Goal: Task Accomplishment & Management: Use online tool/utility

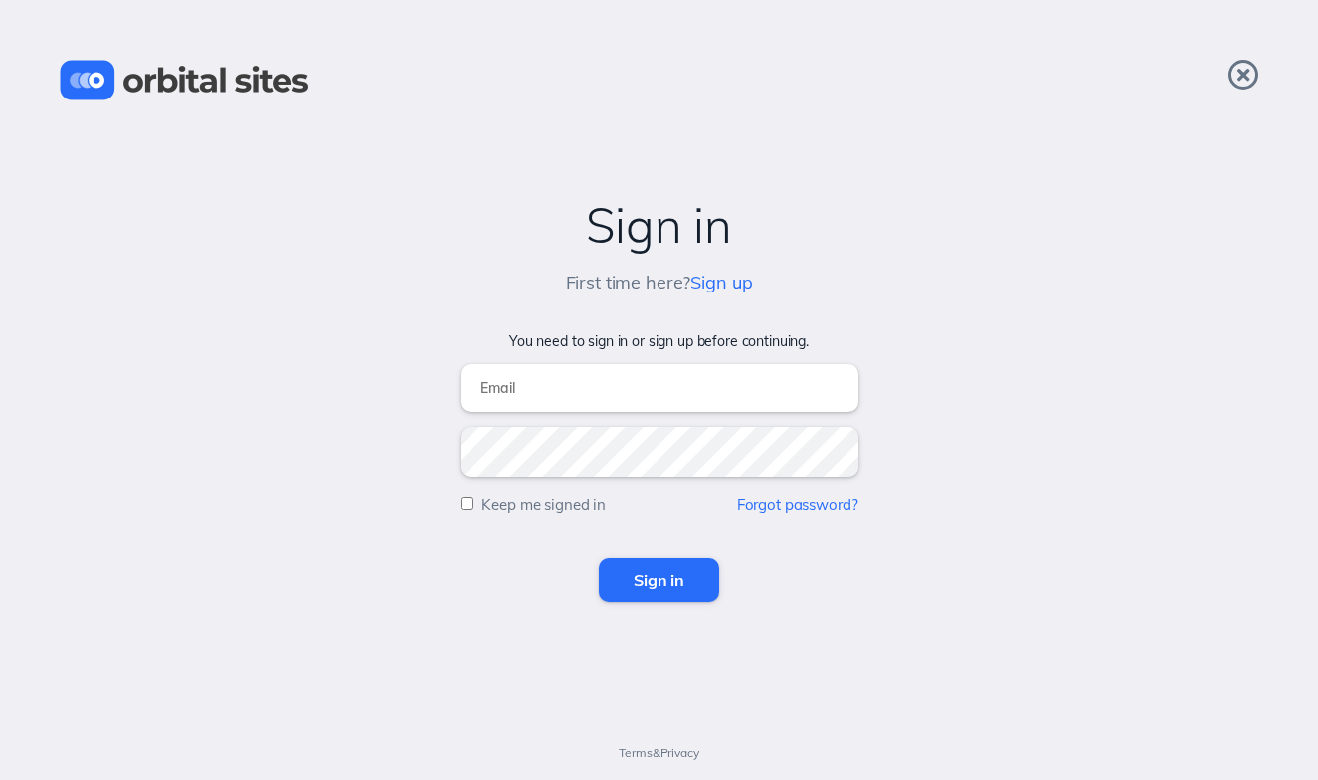
type input "[EMAIL_ADDRESS][DOMAIN_NAME]"
click at [678, 580] on input "Sign in" at bounding box center [659, 580] width 120 height 44
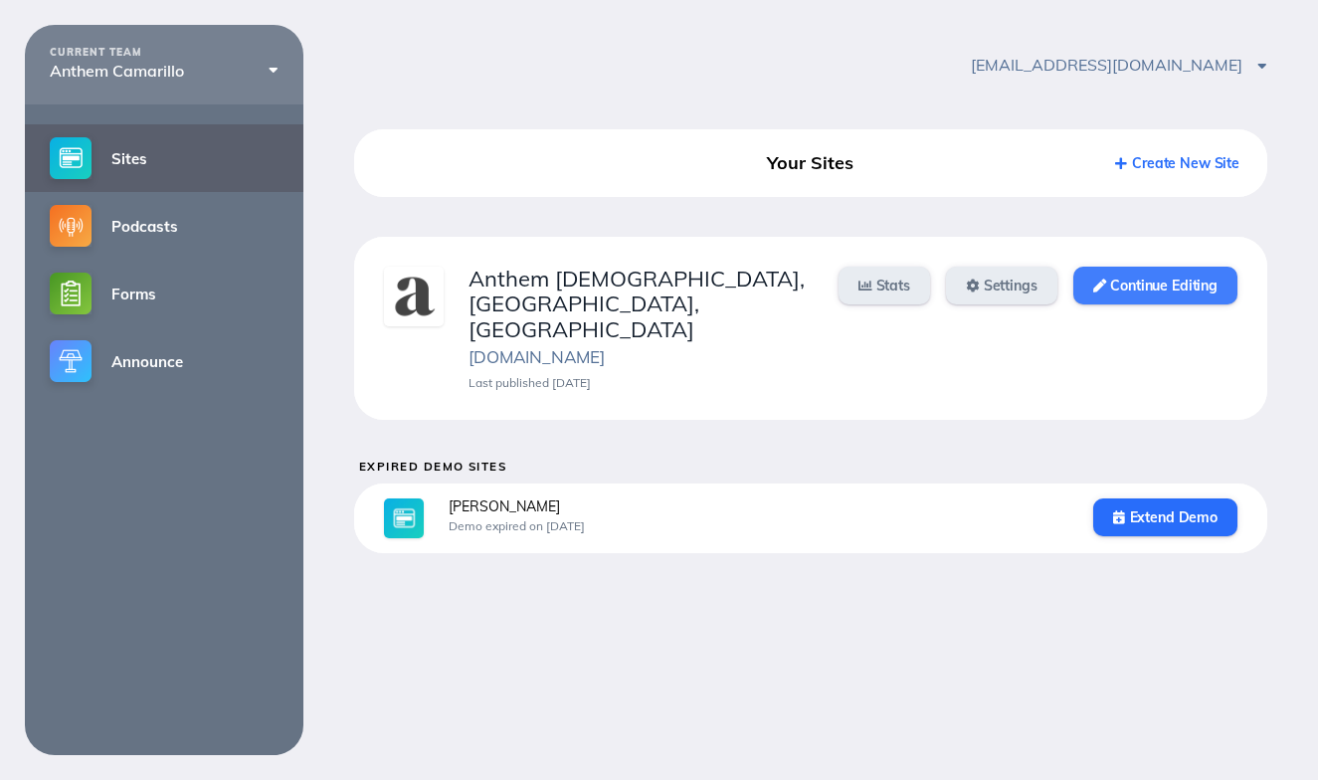
click at [1118, 269] on link "Continue Editing" at bounding box center [1155, 285] width 164 height 38
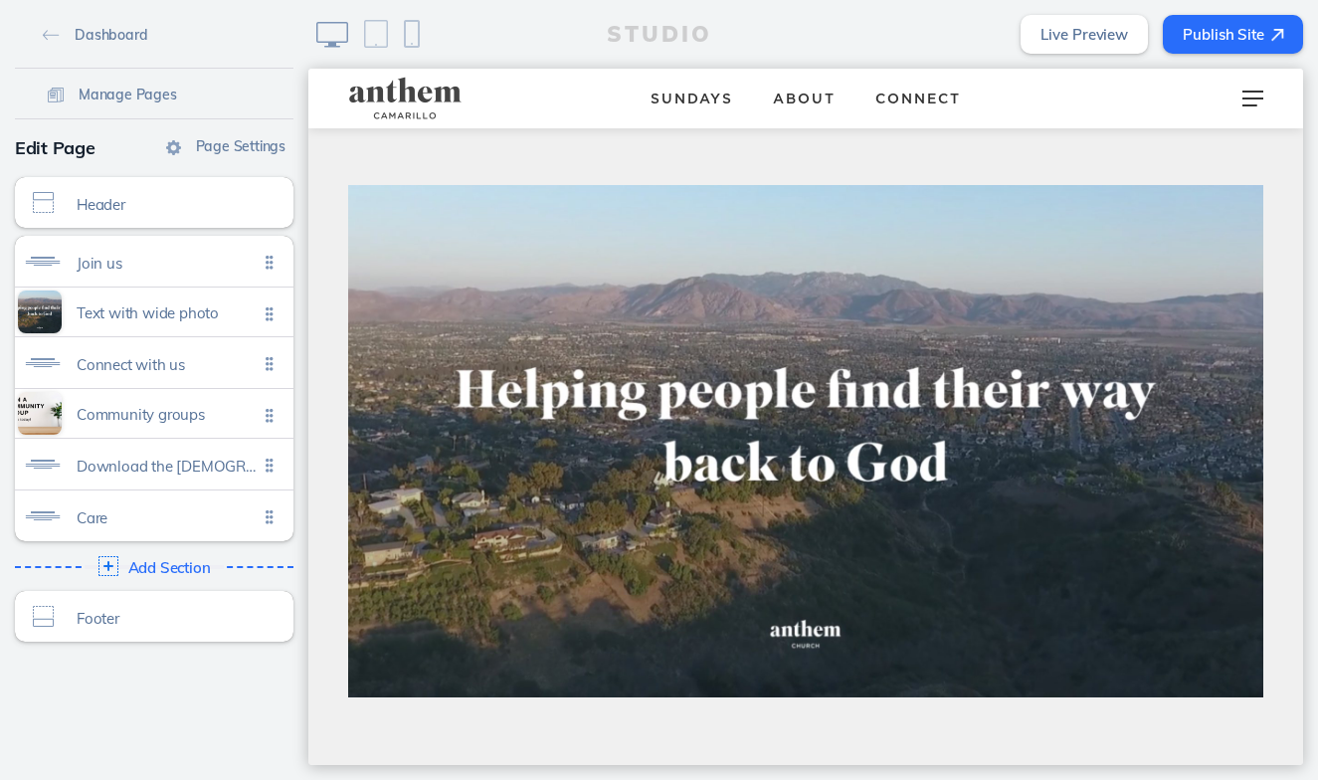
scroll to position [128, 0]
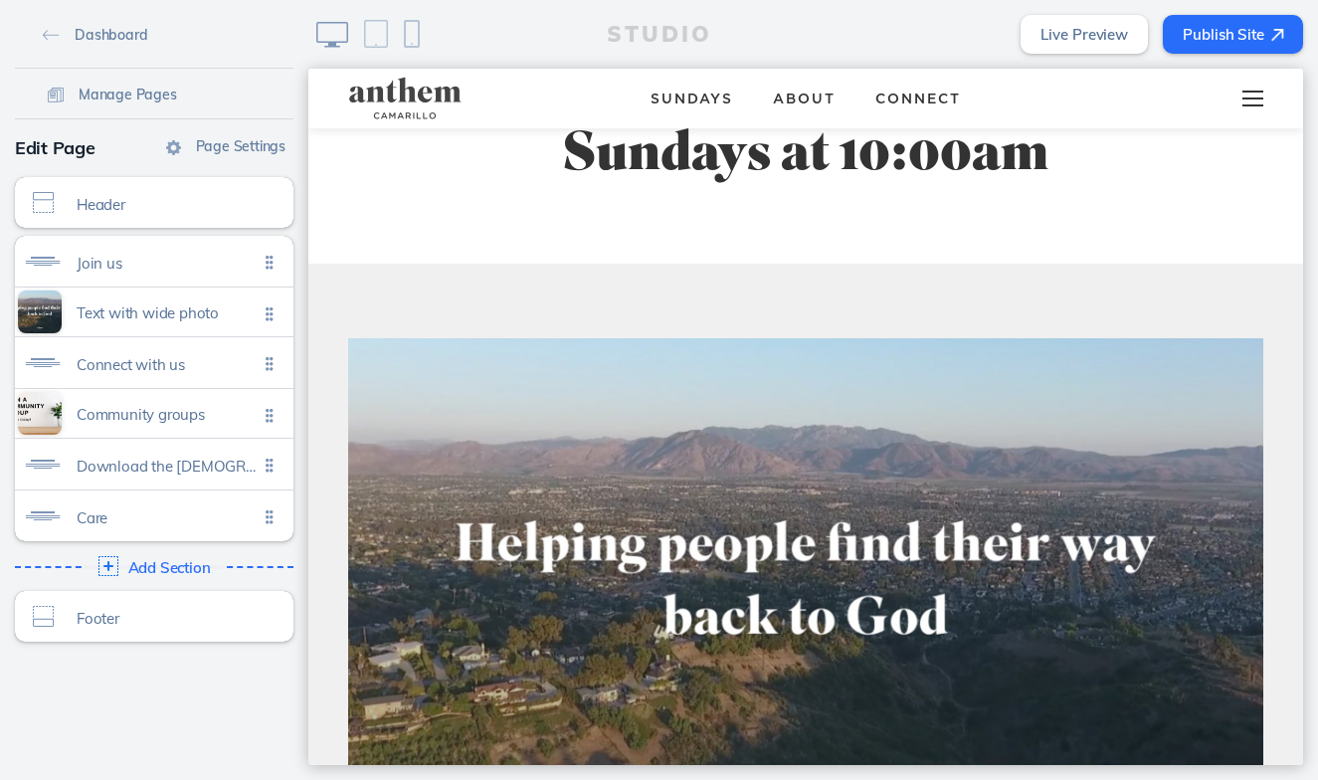
click at [1260, 95] on div at bounding box center [1252, 99] width 79 height 60
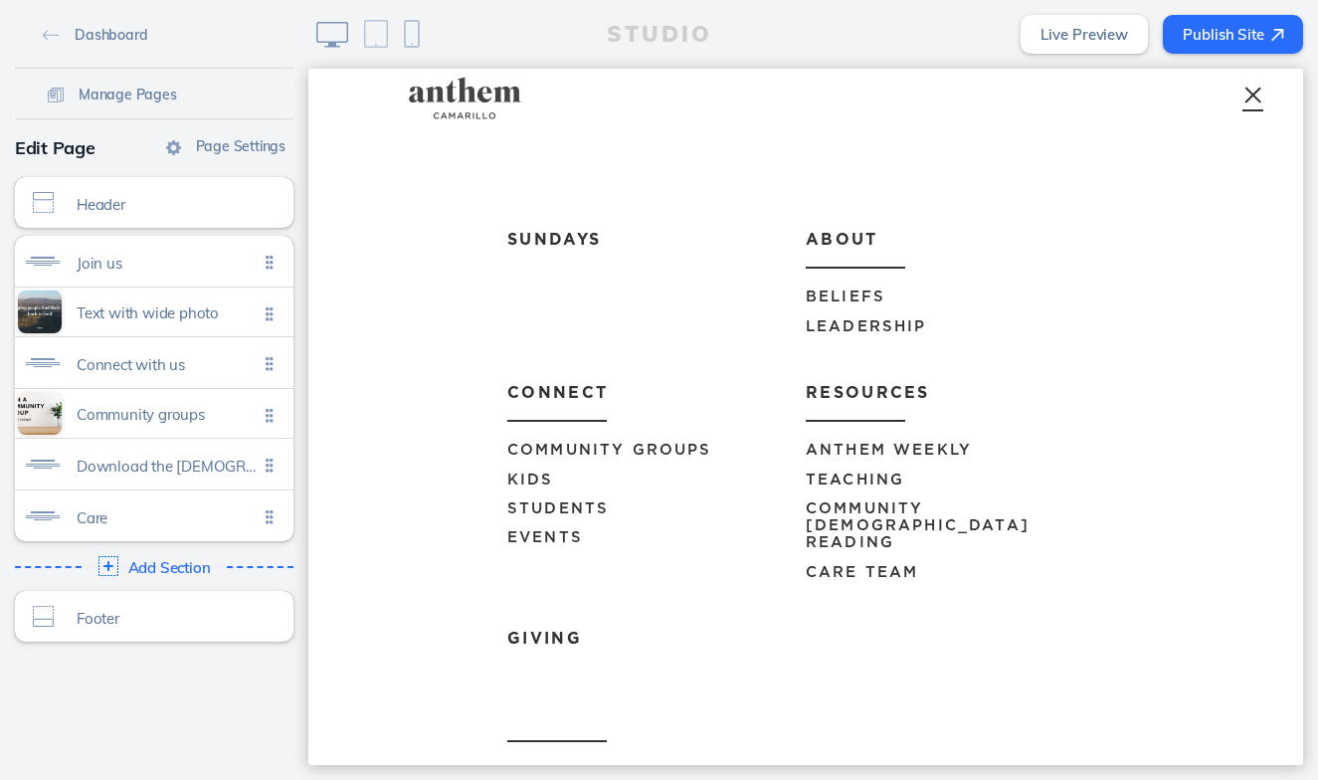
click at [521, 535] on span "Events" at bounding box center [545, 537] width 76 height 15
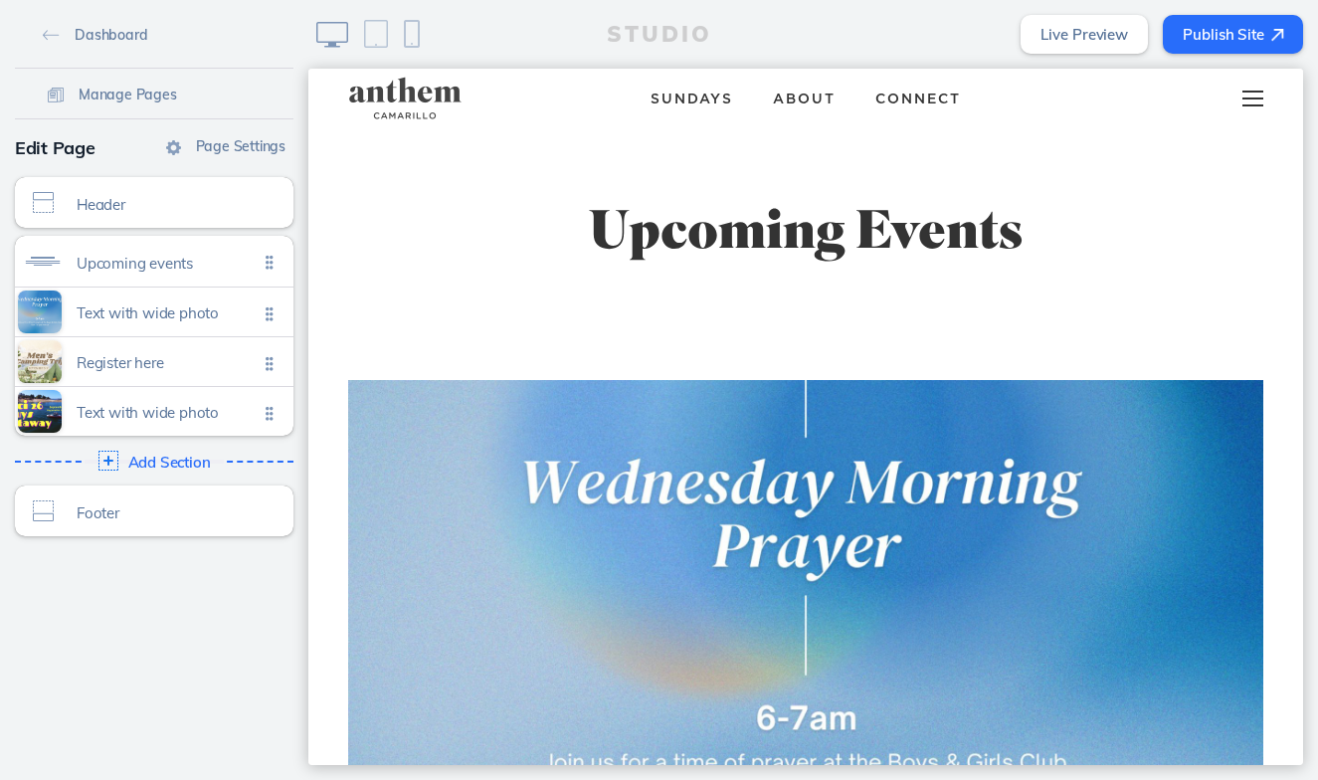
click at [1258, 91] on span at bounding box center [1252, 91] width 21 height 2
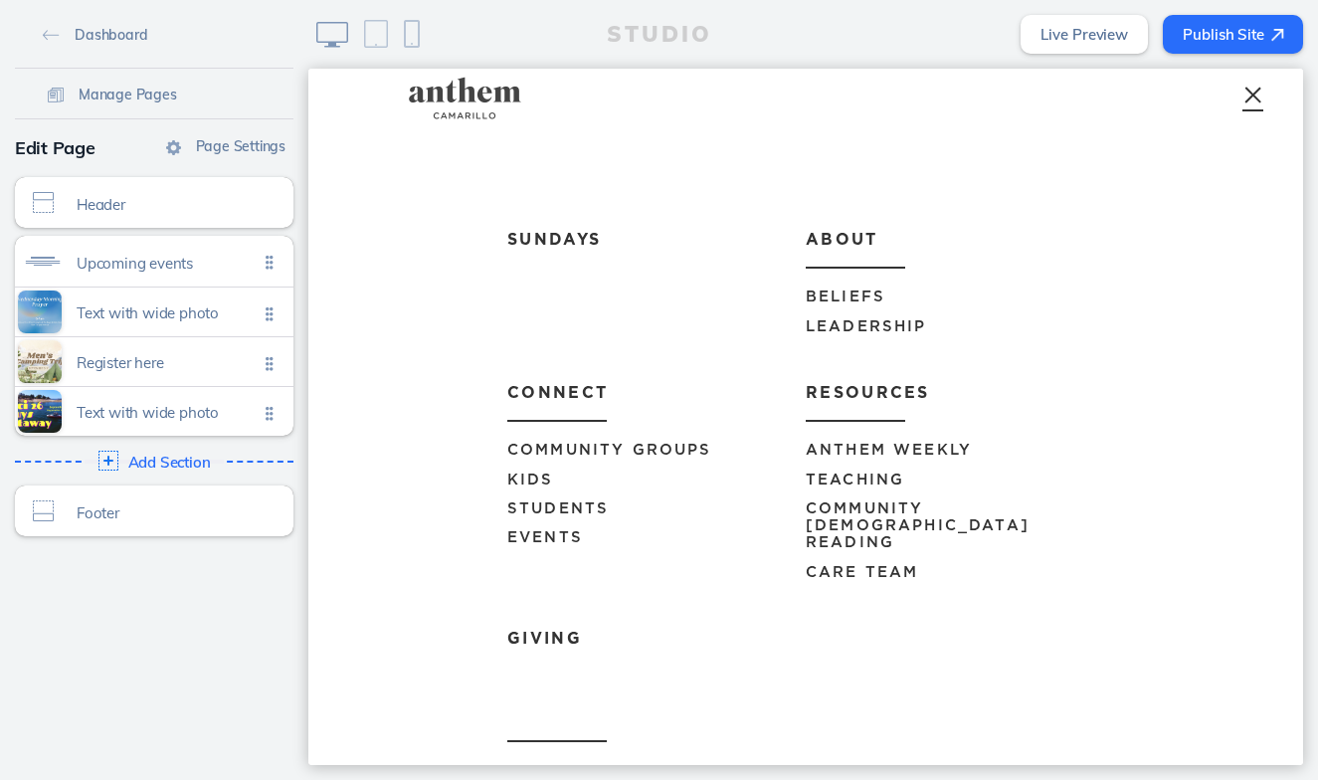
click at [899, 451] on span "Anthem Weekly" at bounding box center [888, 450] width 166 height 15
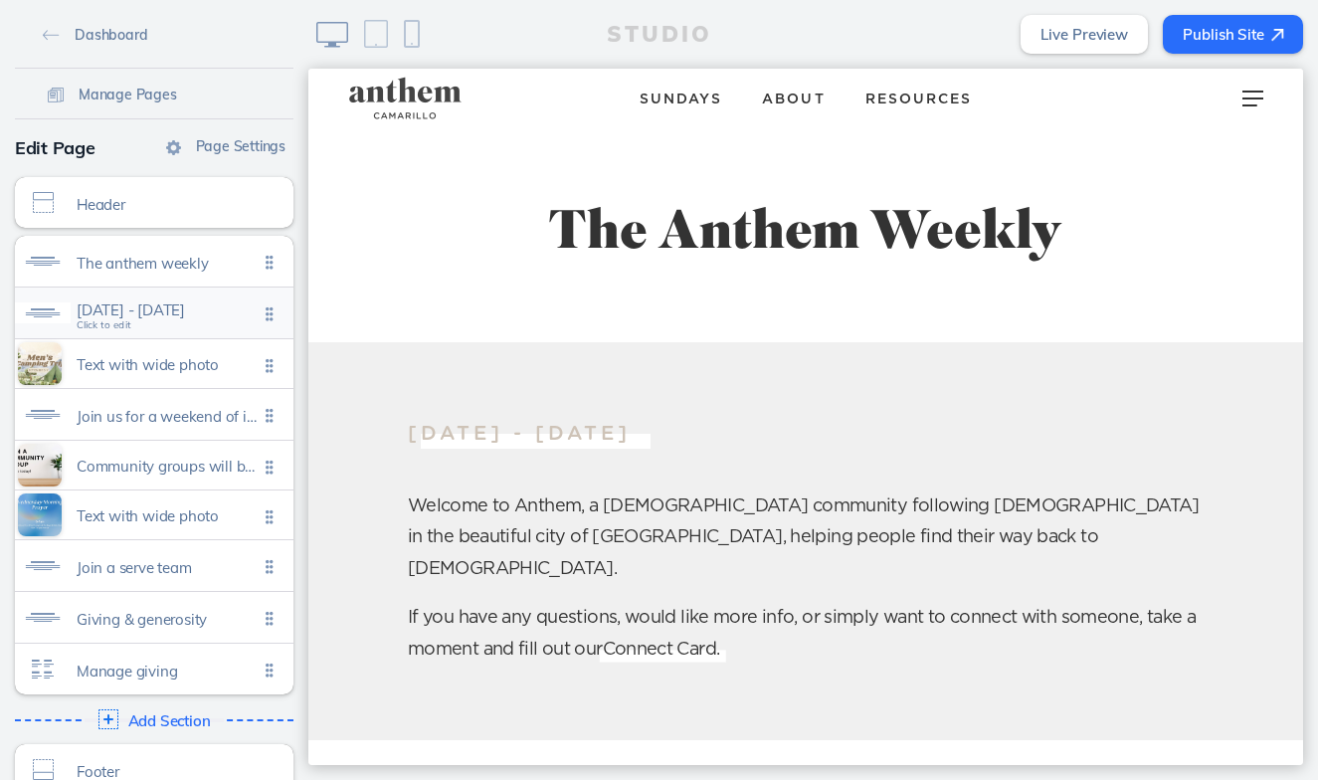
click at [204, 322] on span "August 29 - september 4 Click to edit" at bounding box center [167, 314] width 181 height 17
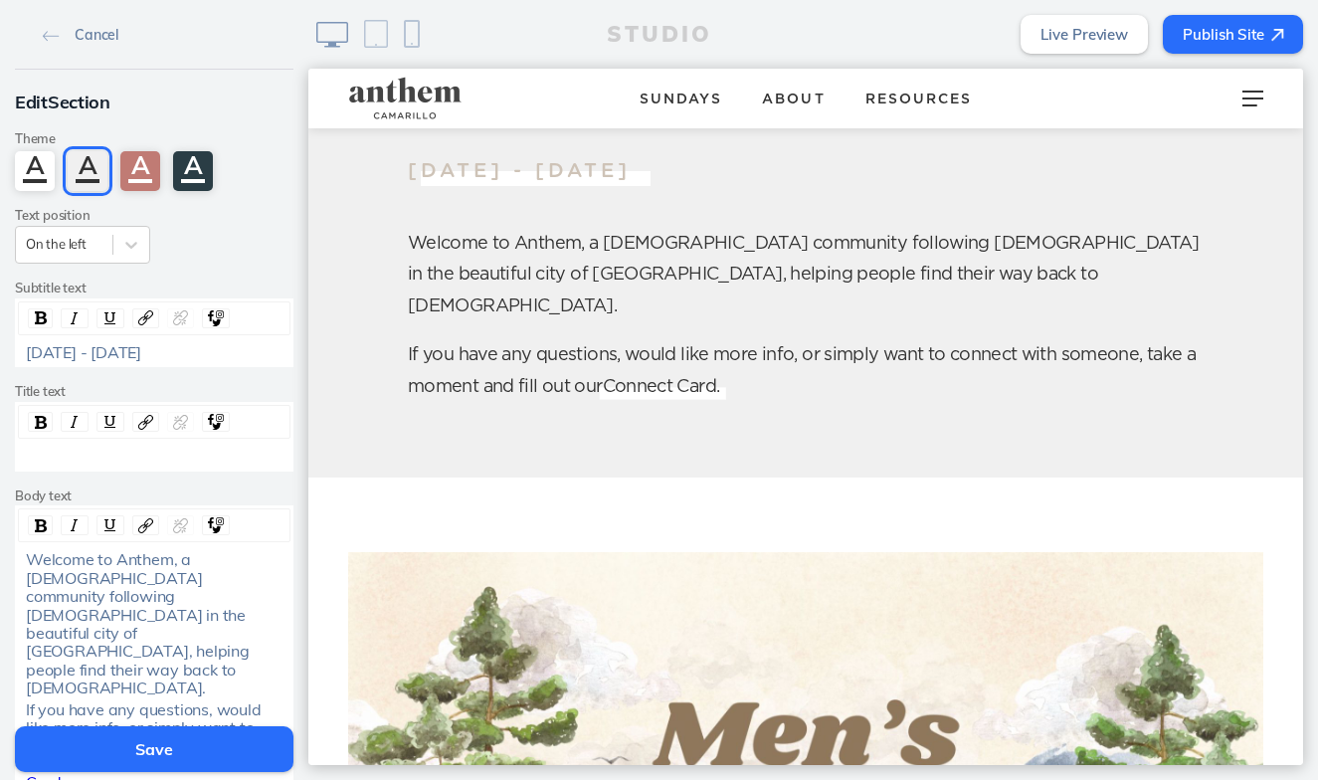
scroll to position [272, 0]
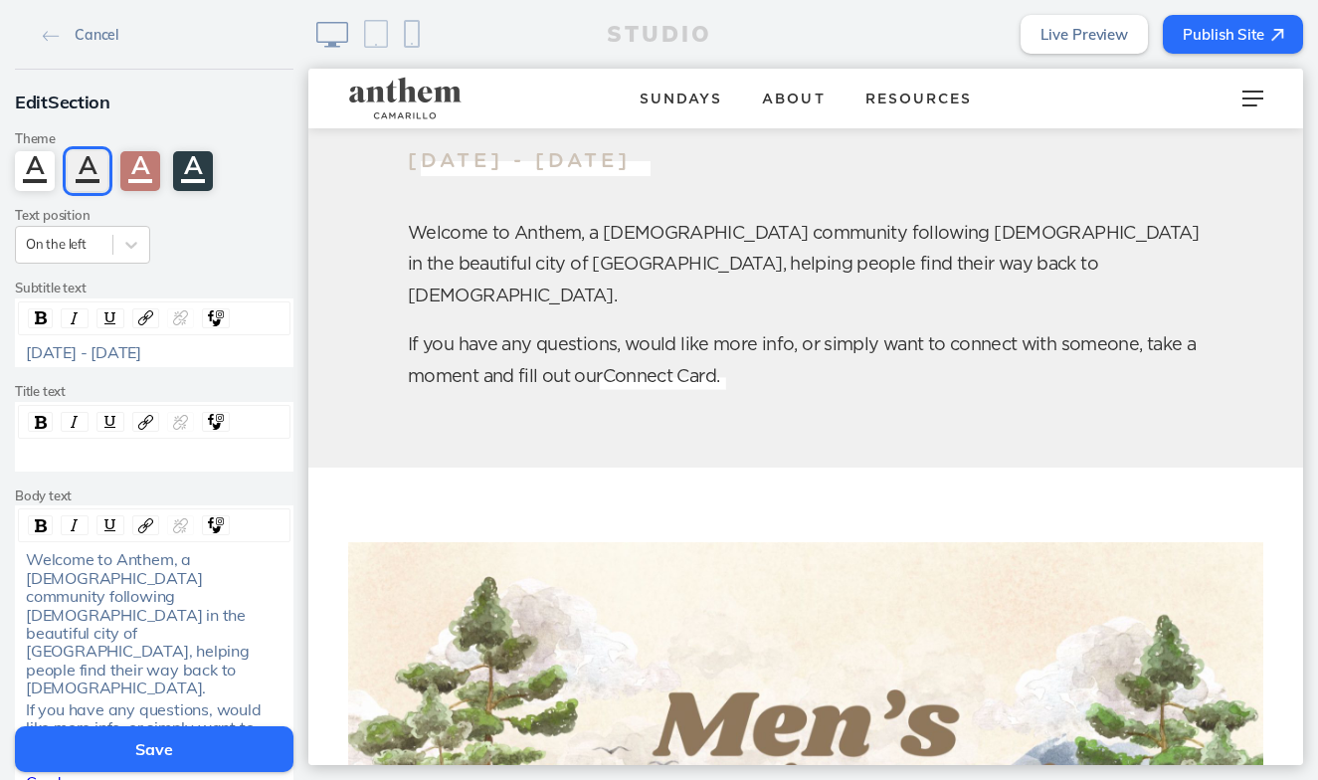
drag, startPoint x: 212, startPoint y: 353, endPoint x: 20, endPoint y: 346, distance: 192.0
click at [20, 346] on div "August 29 - September 4" at bounding box center [154, 352] width 271 height 18
click at [171, 749] on button "Save" at bounding box center [154, 749] width 278 height 46
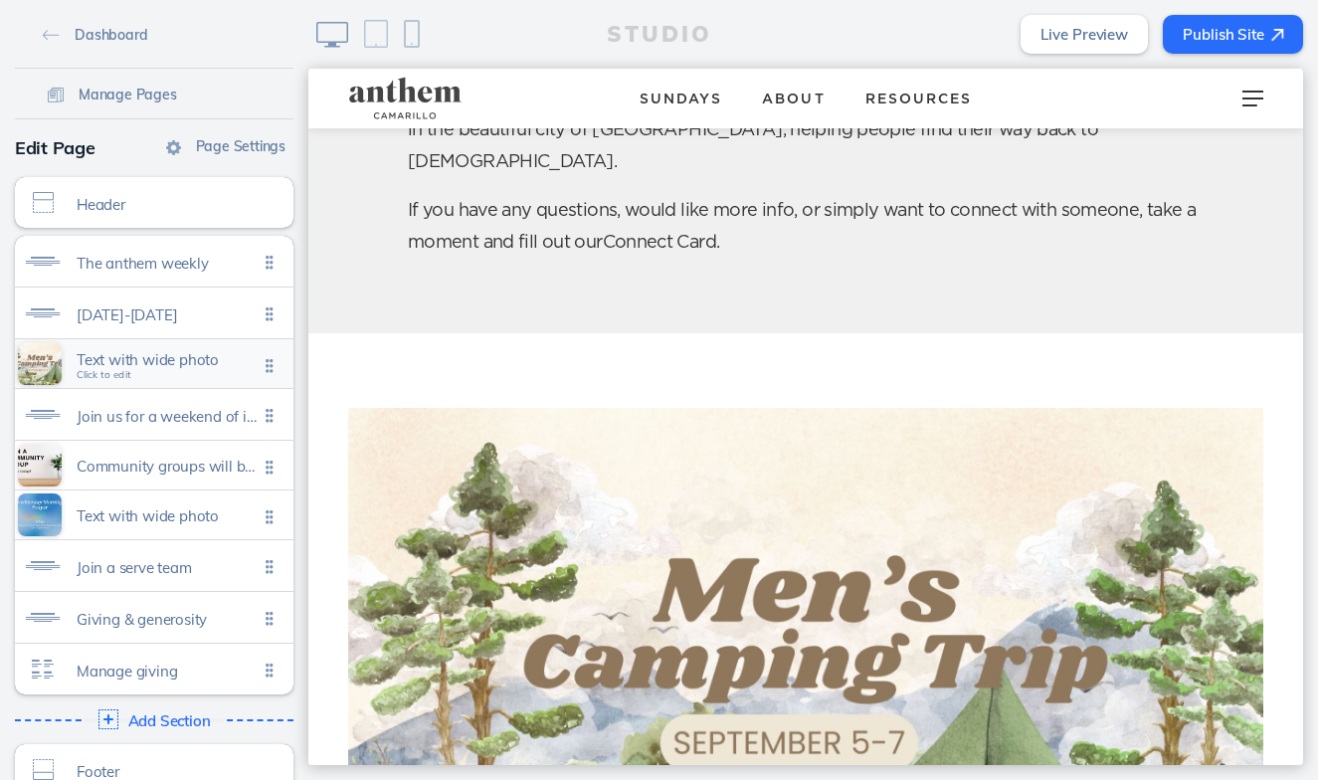
click at [201, 371] on span "Text with wide photo Click to edit" at bounding box center [167, 364] width 181 height 17
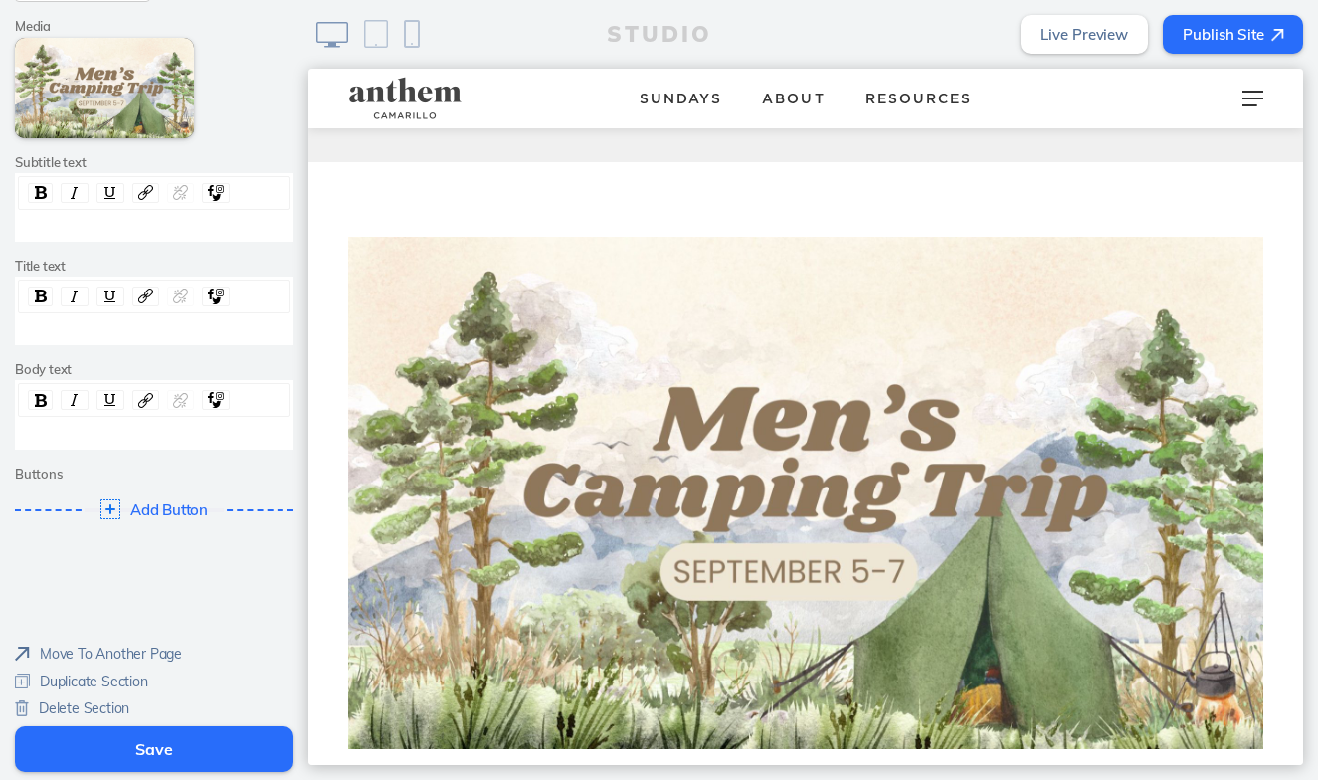
scroll to position [261, 0]
click at [112, 700] on span "Delete Section" at bounding box center [84, 709] width 90 height 18
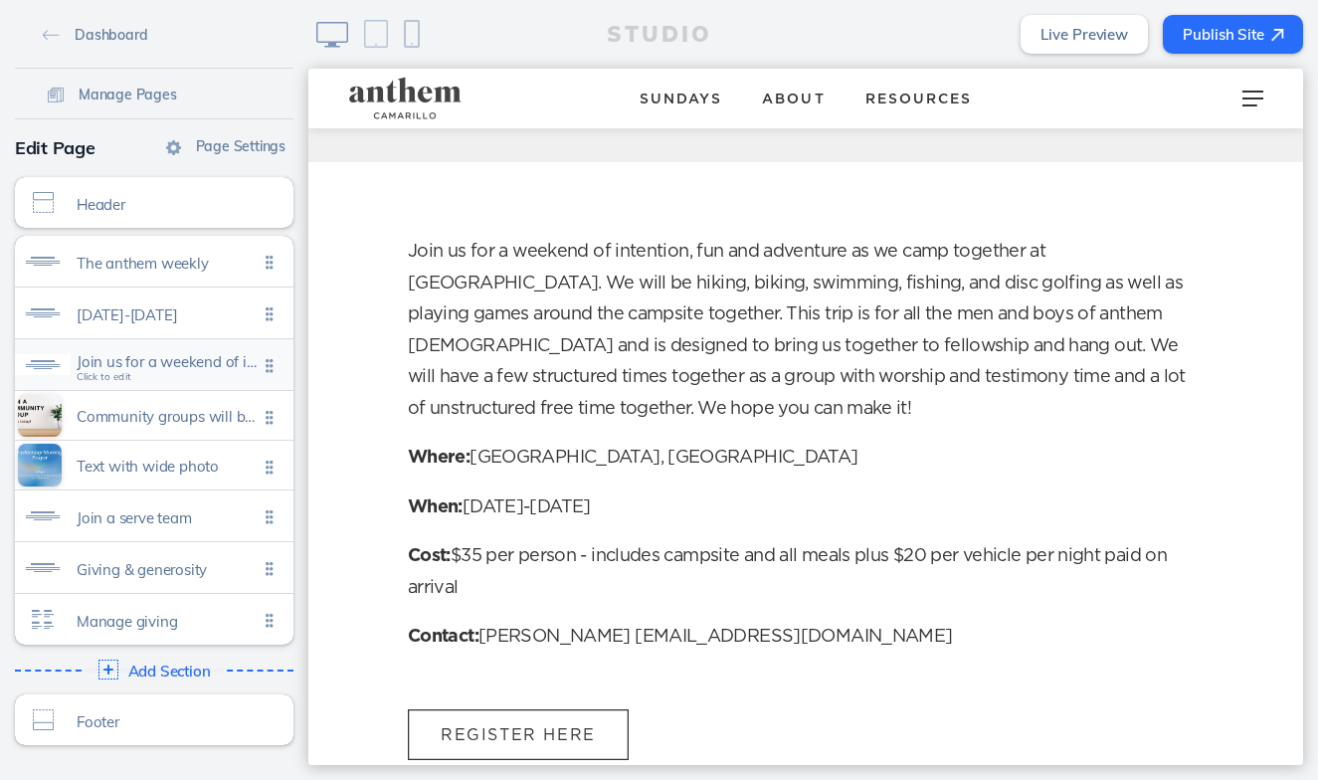
click at [177, 374] on span "Join us for a weekend of intention, fun and adventure as we camp together at la…" at bounding box center [167, 366] width 181 height 17
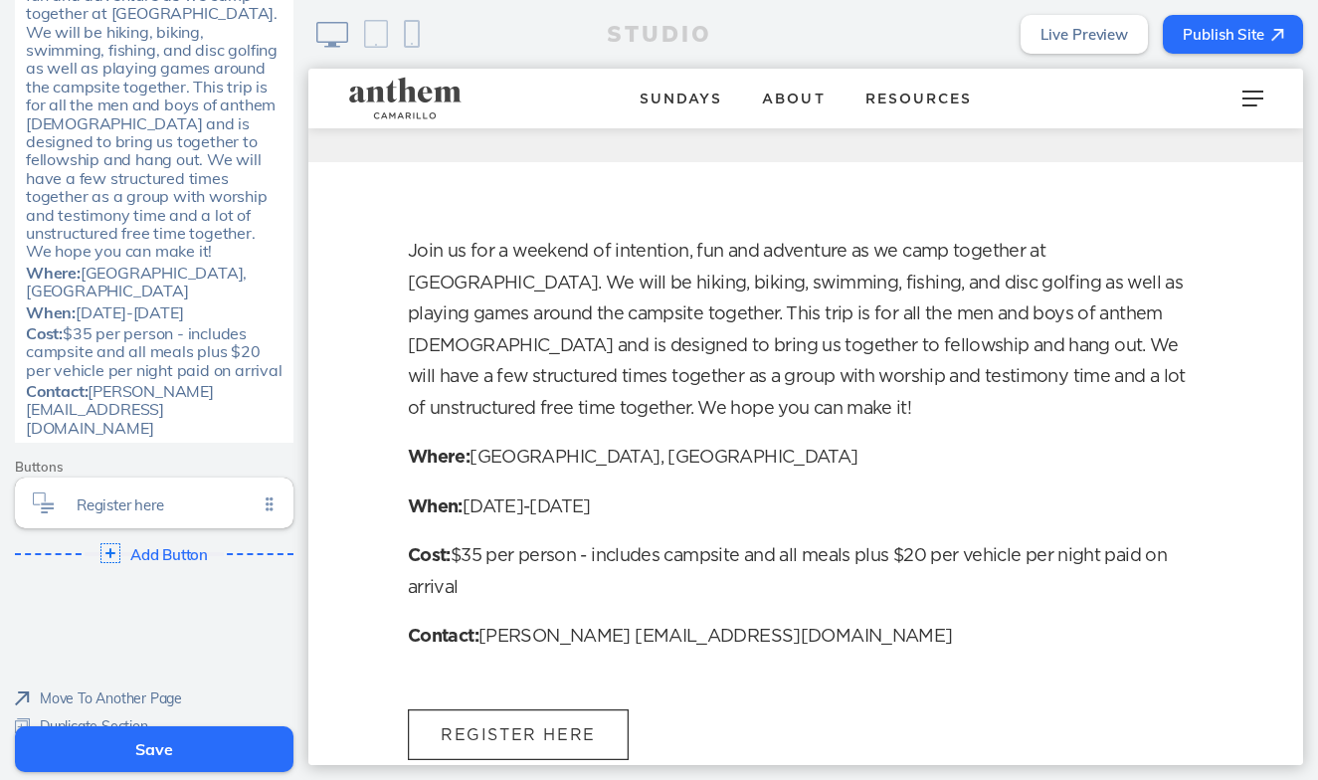
scroll to position [582, 0]
click at [112, 745] on span "Delete Section" at bounding box center [84, 754] width 90 height 18
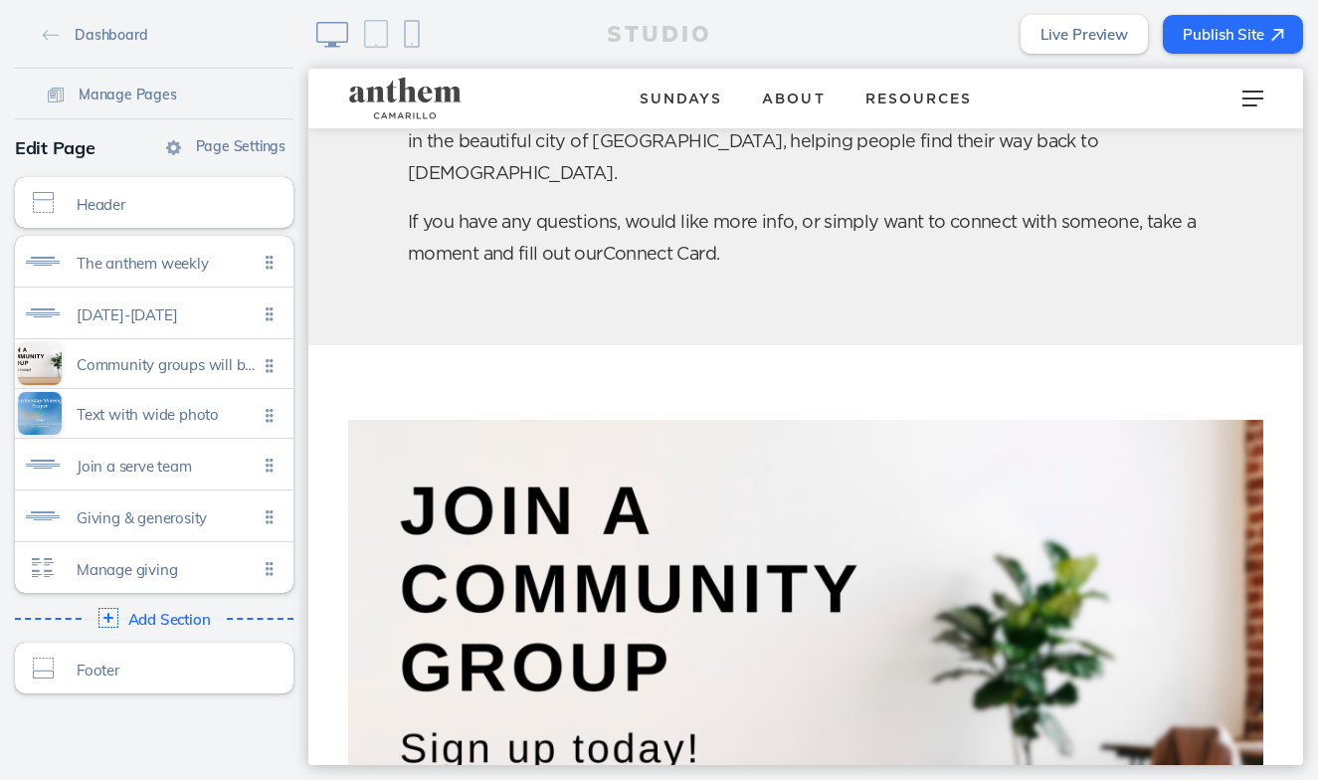
scroll to position [411, 0]
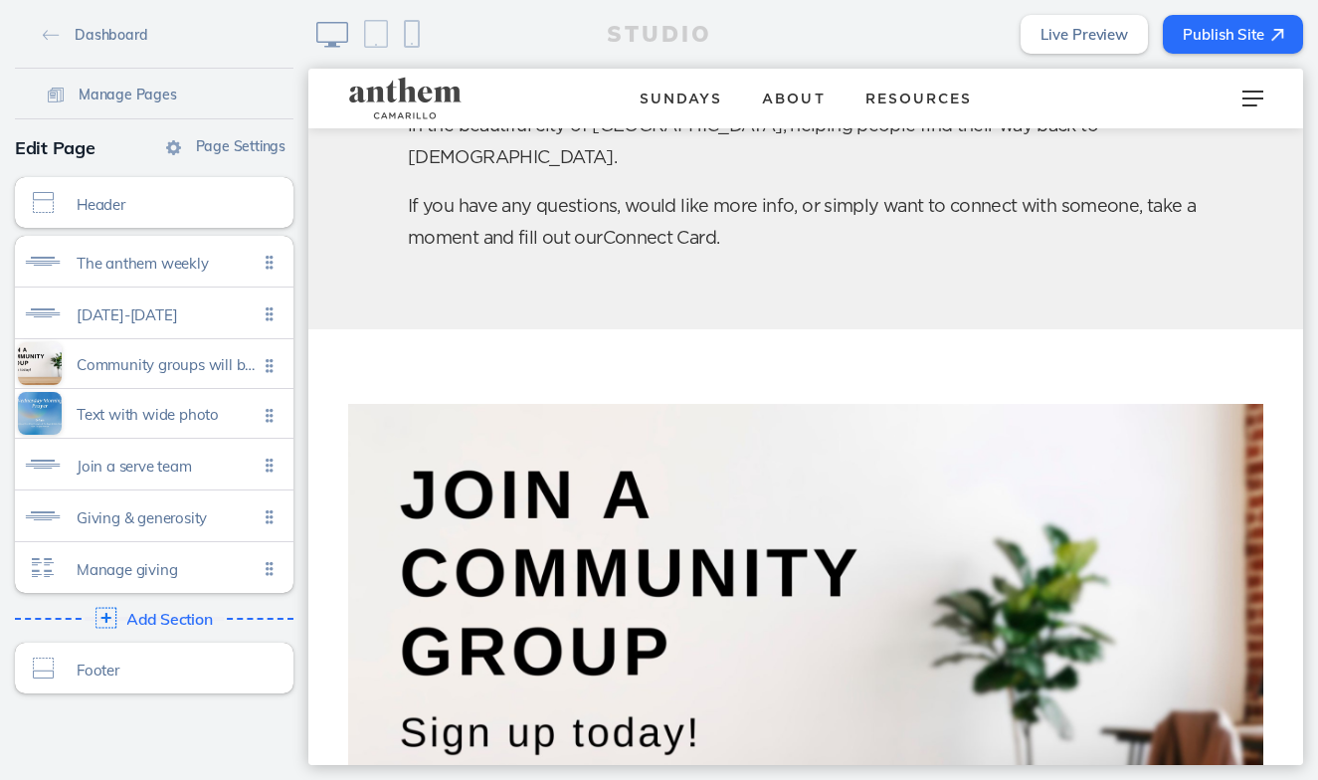
click at [177, 615] on span "Add Section" at bounding box center [169, 620] width 87 height 18
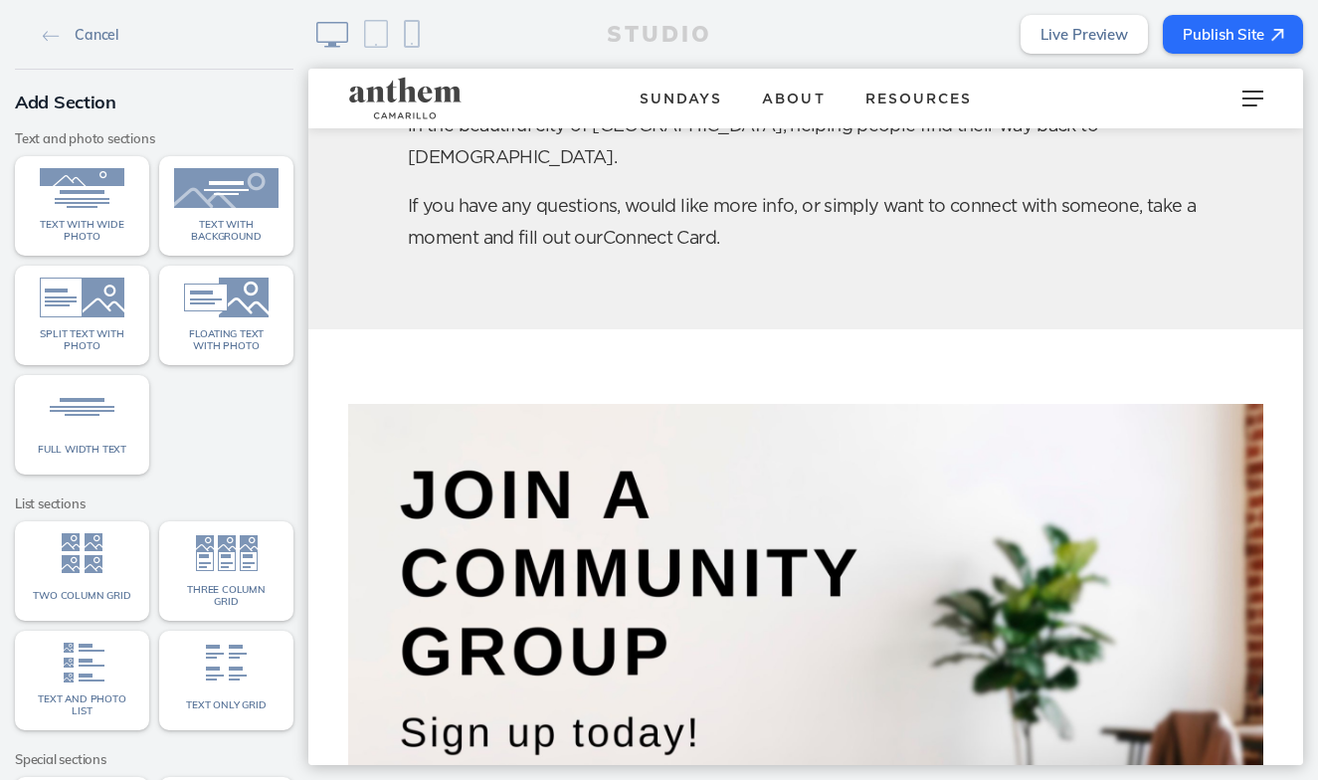
scroll to position [0, 0]
click at [61, 38] on link "Cancel" at bounding box center [80, 34] width 91 height 30
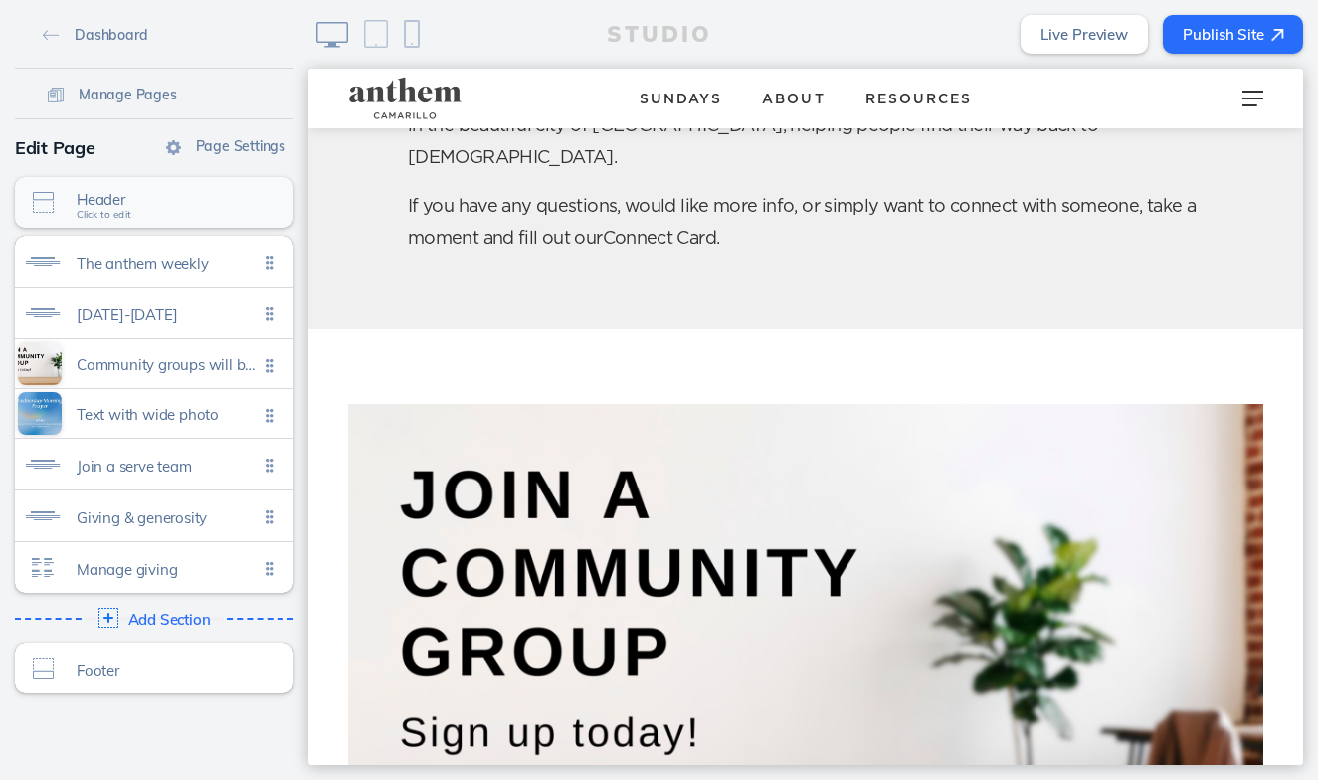
click at [105, 199] on span "Header" at bounding box center [167, 199] width 181 height 17
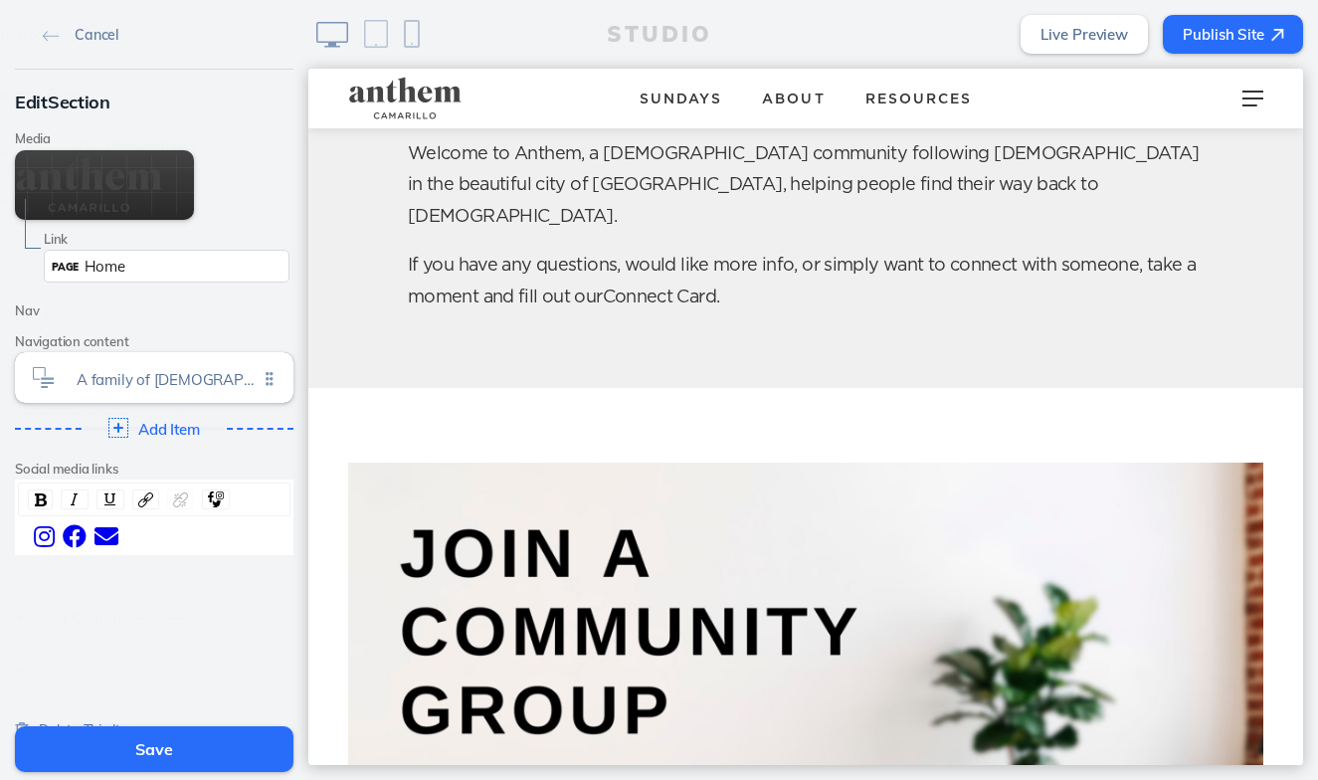
scroll to position [351, 0]
click at [161, 752] on button "Save" at bounding box center [154, 749] width 278 height 46
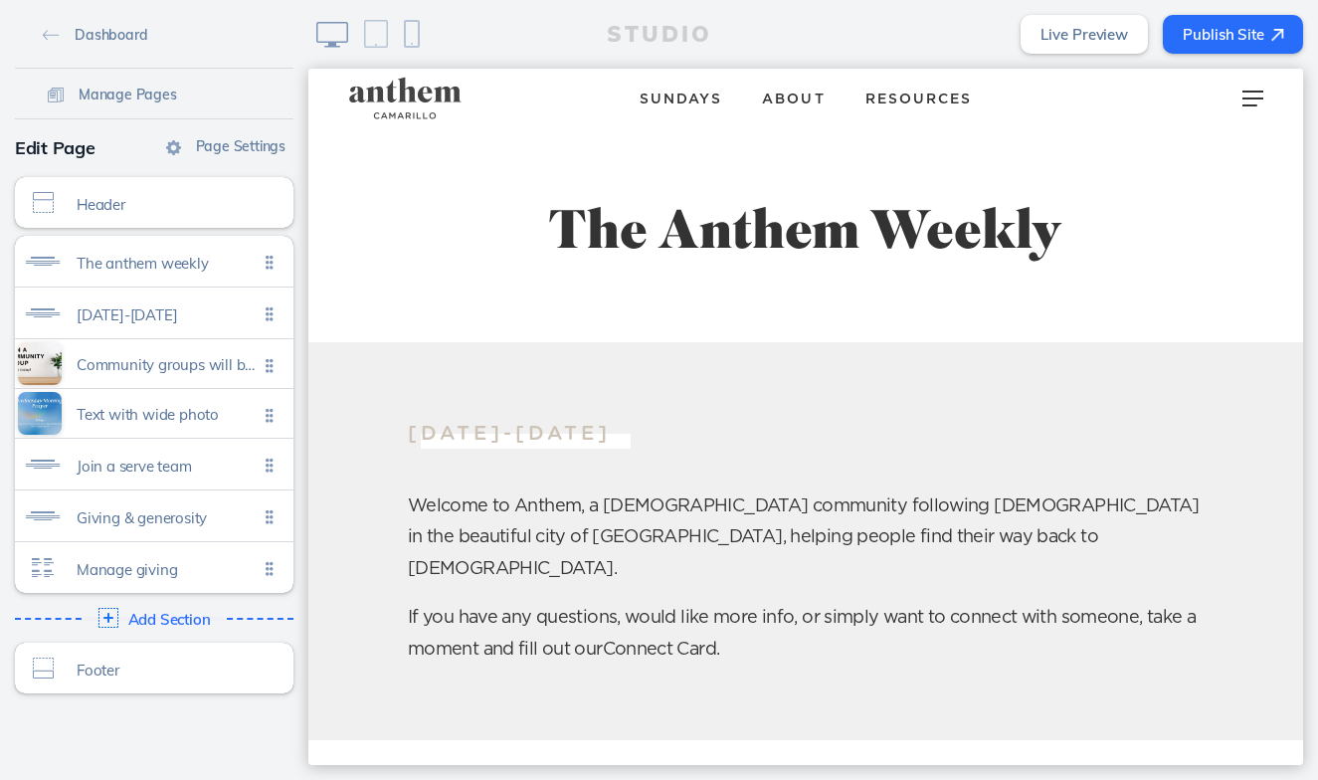
scroll to position [0, 0]
click at [210, 257] on span "The anthem weekly" at bounding box center [167, 258] width 181 height 17
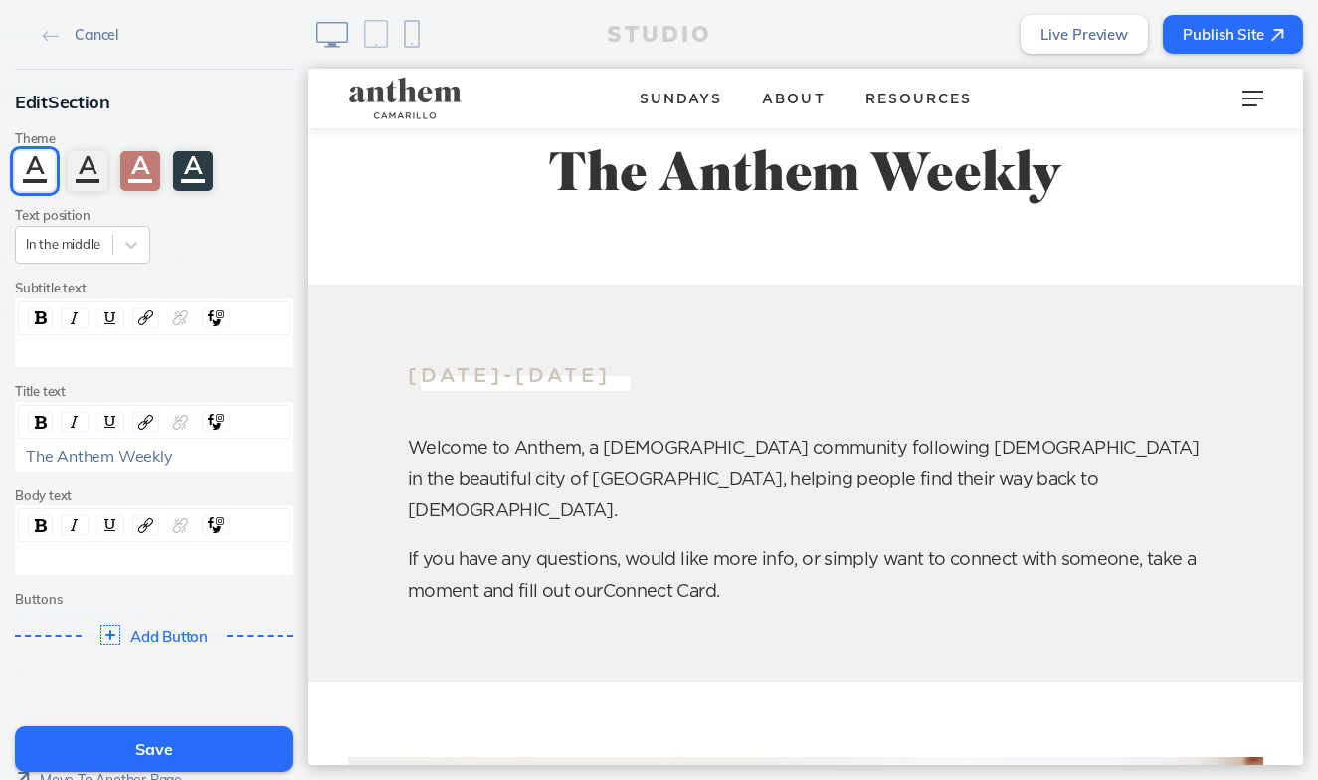
scroll to position [60, 0]
click at [48, 19] on link "Cancel" at bounding box center [80, 34] width 91 height 30
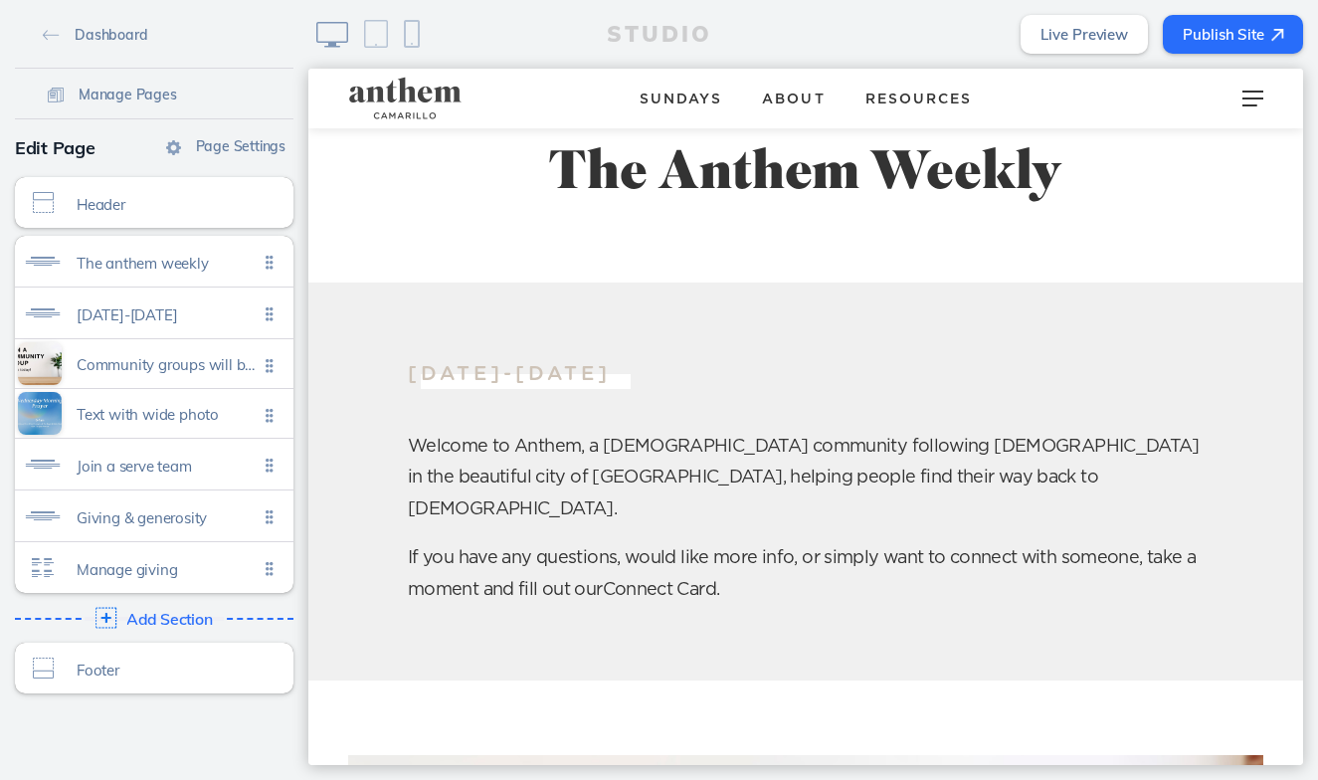
click at [187, 617] on span "Add Section" at bounding box center [169, 620] width 87 height 18
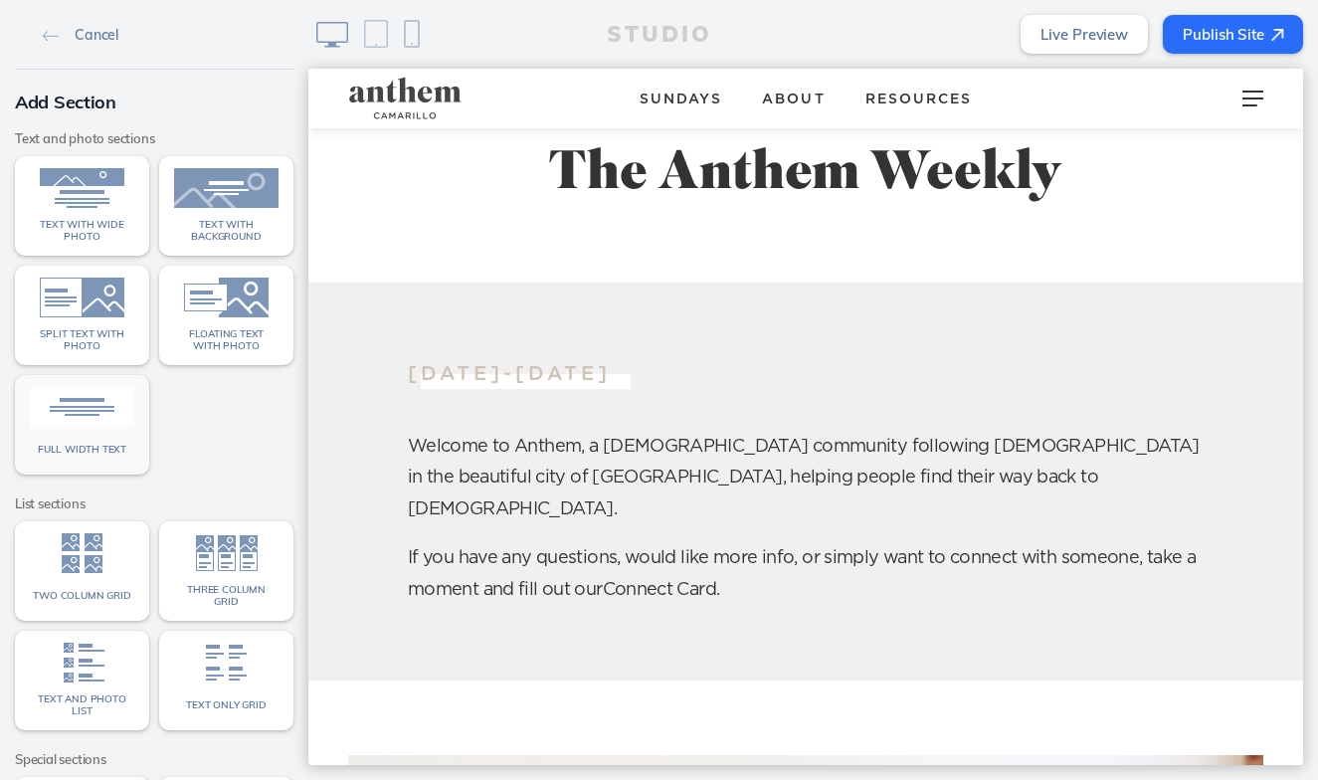
click at [102, 411] on img at bounding box center [82, 407] width 104 height 40
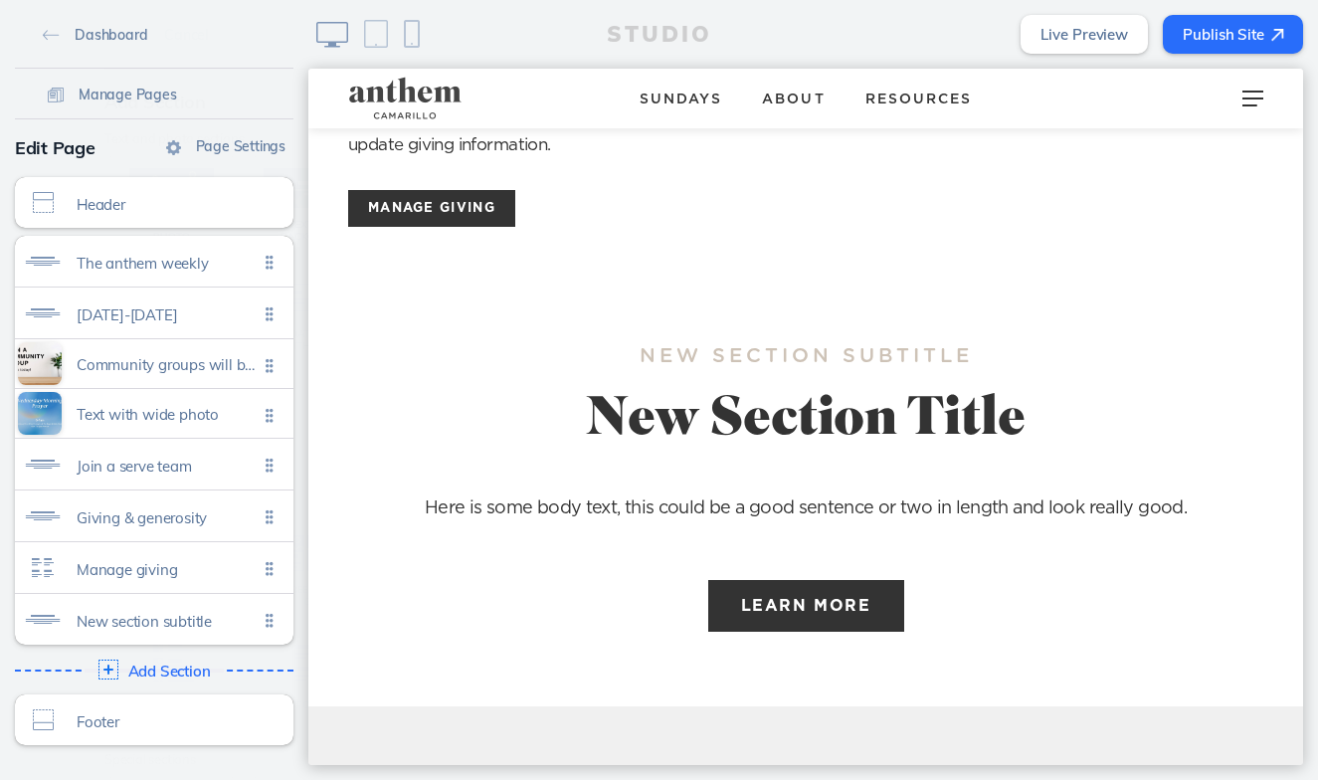
scroll to position [3565, 0]
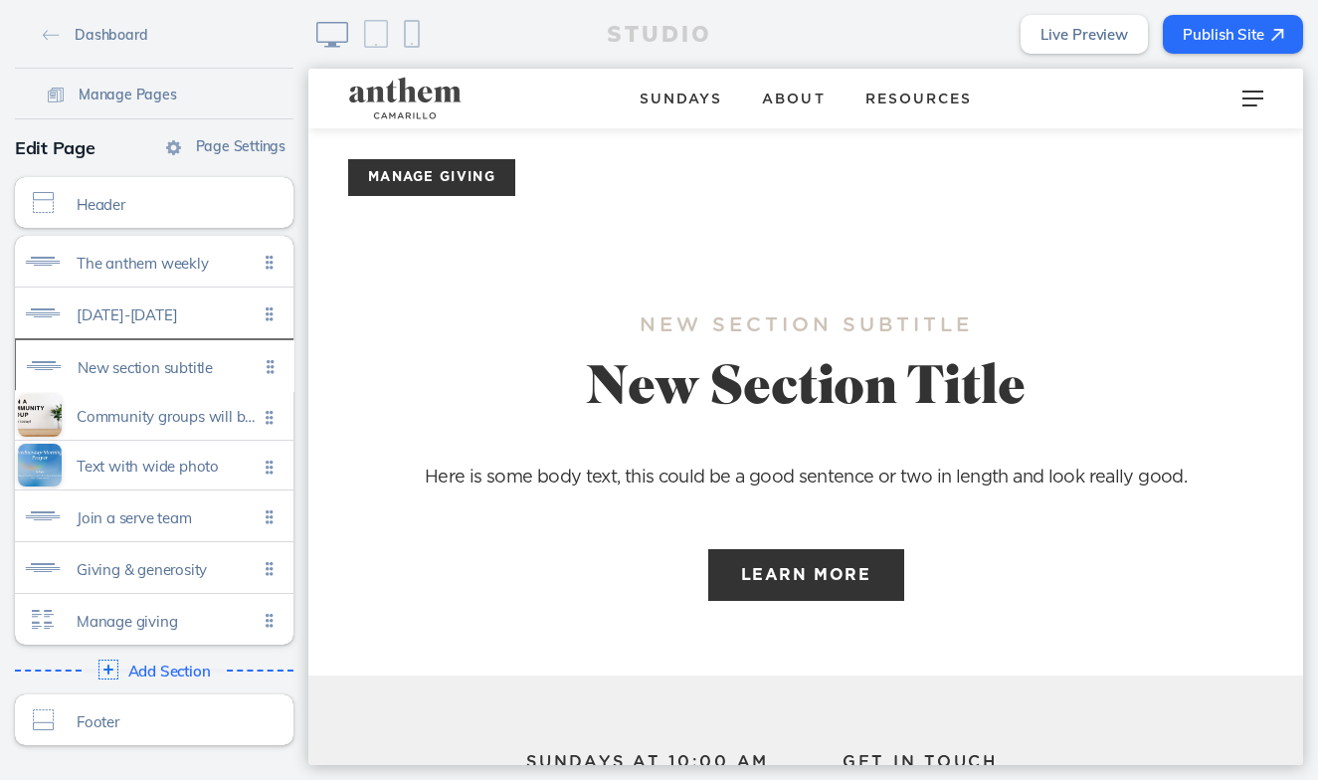
drag, startPoint x: 267, startPoint y: 626, endPoint x: 268, endPoint y: 374, distance: 252.6
click at [268, 374] on ul "The anthem weekly Click to edit September 5-11 Click to edit Community groups w…" at bounding box center [154, 440] width 278 height 409
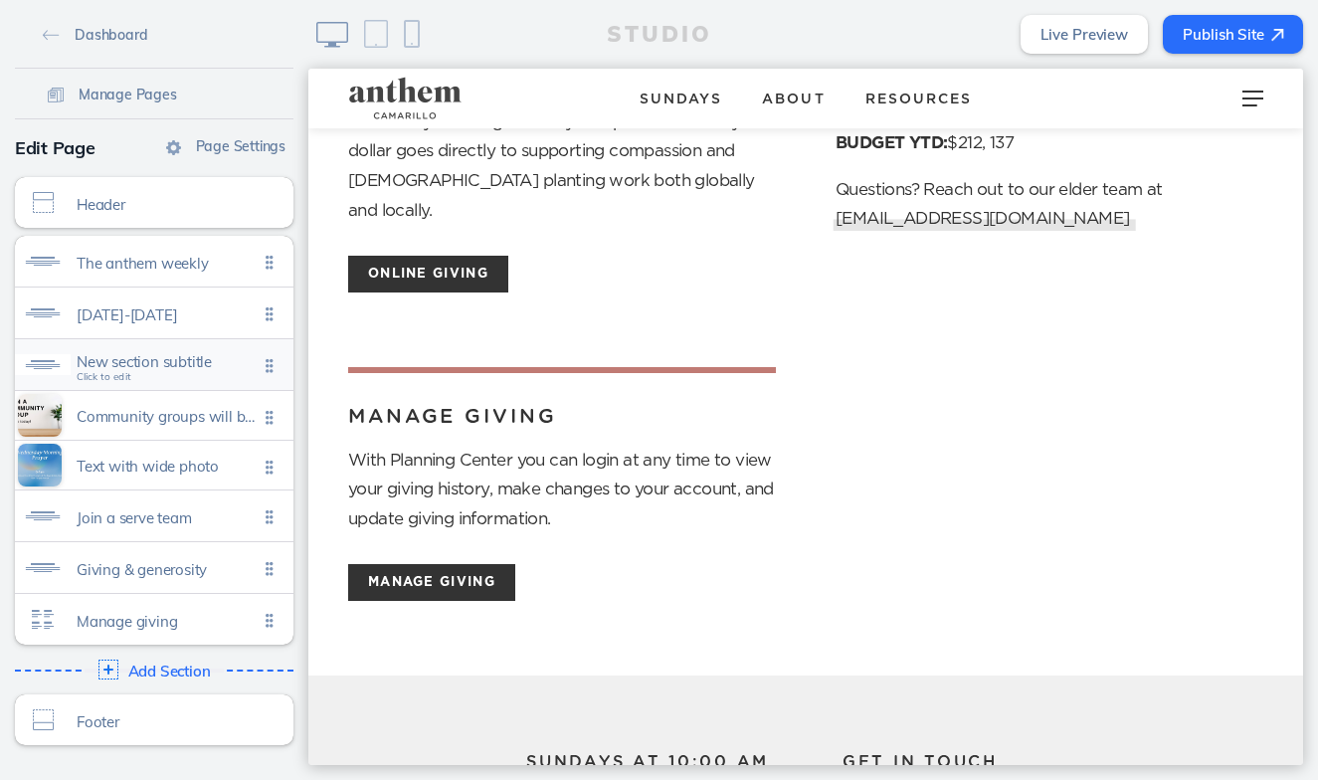
click at [189, 370] on span "New section subtitle" at bounding box center [167, 361] width 181 height 17
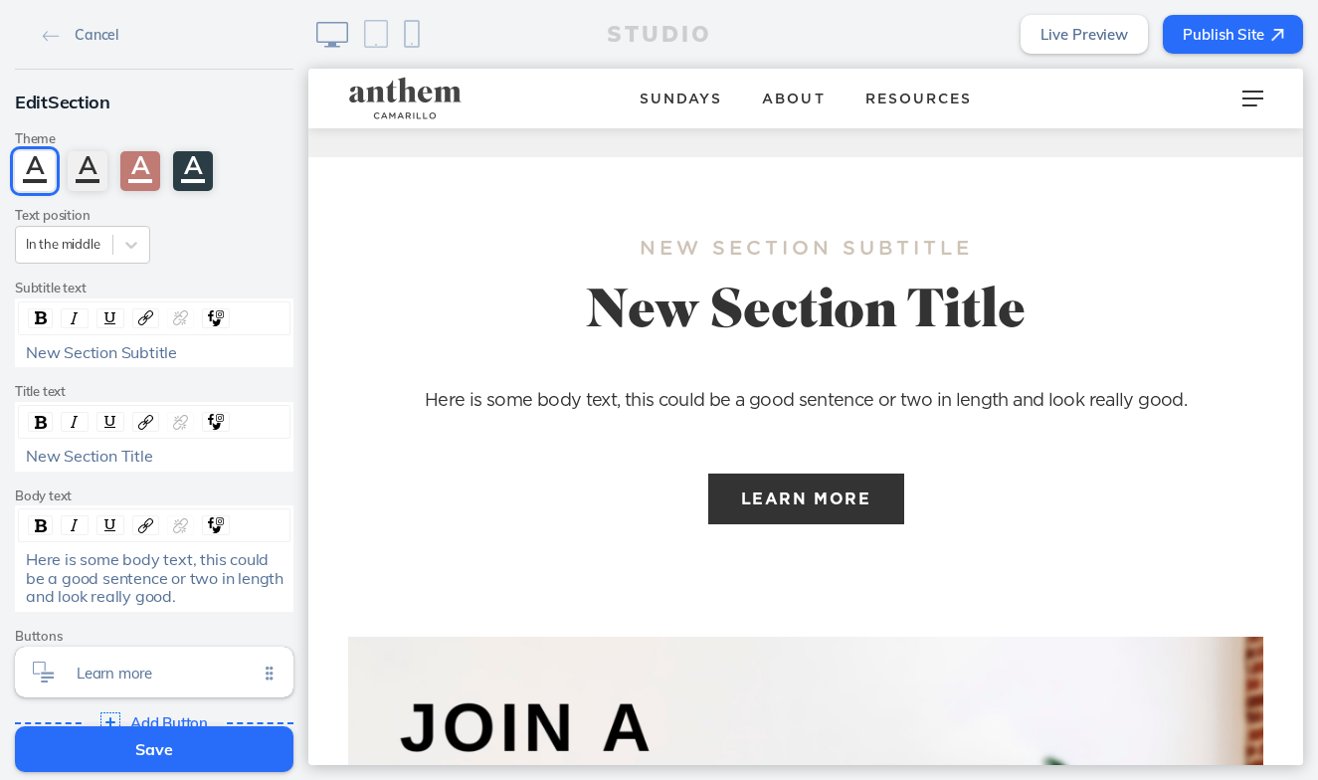
scroll to position [587, 0]
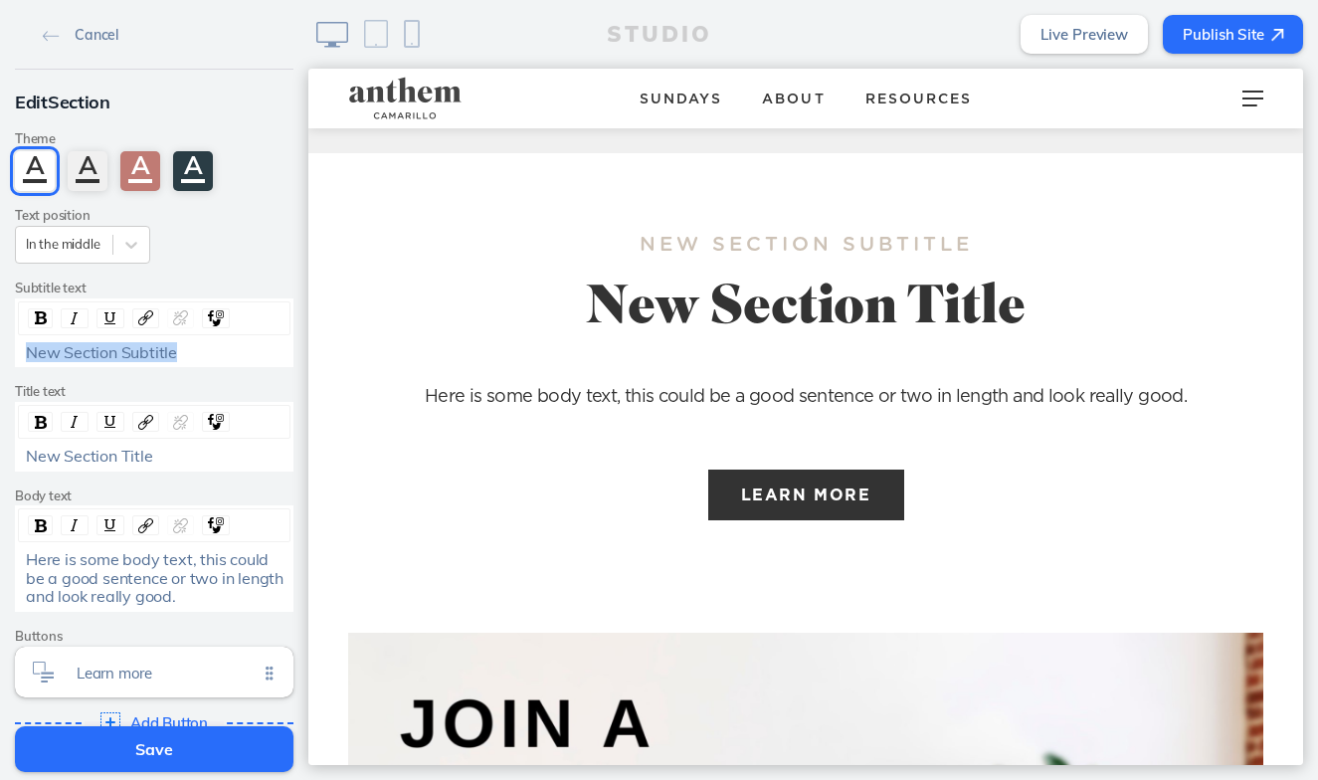
drag, startPoint x: 190, startPoint y: 347, endPoint x: 22, endPoint y: 339, distance: 168.2
click at [22, 340] on div "New Section Subtitle" at bounding box center [154, 352] width 272 height 24
click at [180, 468] on div "Edit Section Theme A A A A Text position In the middle Subtitle text New Sectio…" at bounding box center [154, 415] width 308 height 691
drag, startPoint x: 171, startPoint y: 455, endPoint x: 21, endPoint y: 455, distance: 150.2
click at [21, 455] on div "New Section Title" at bounding box center [154, 455] width 271 height 18
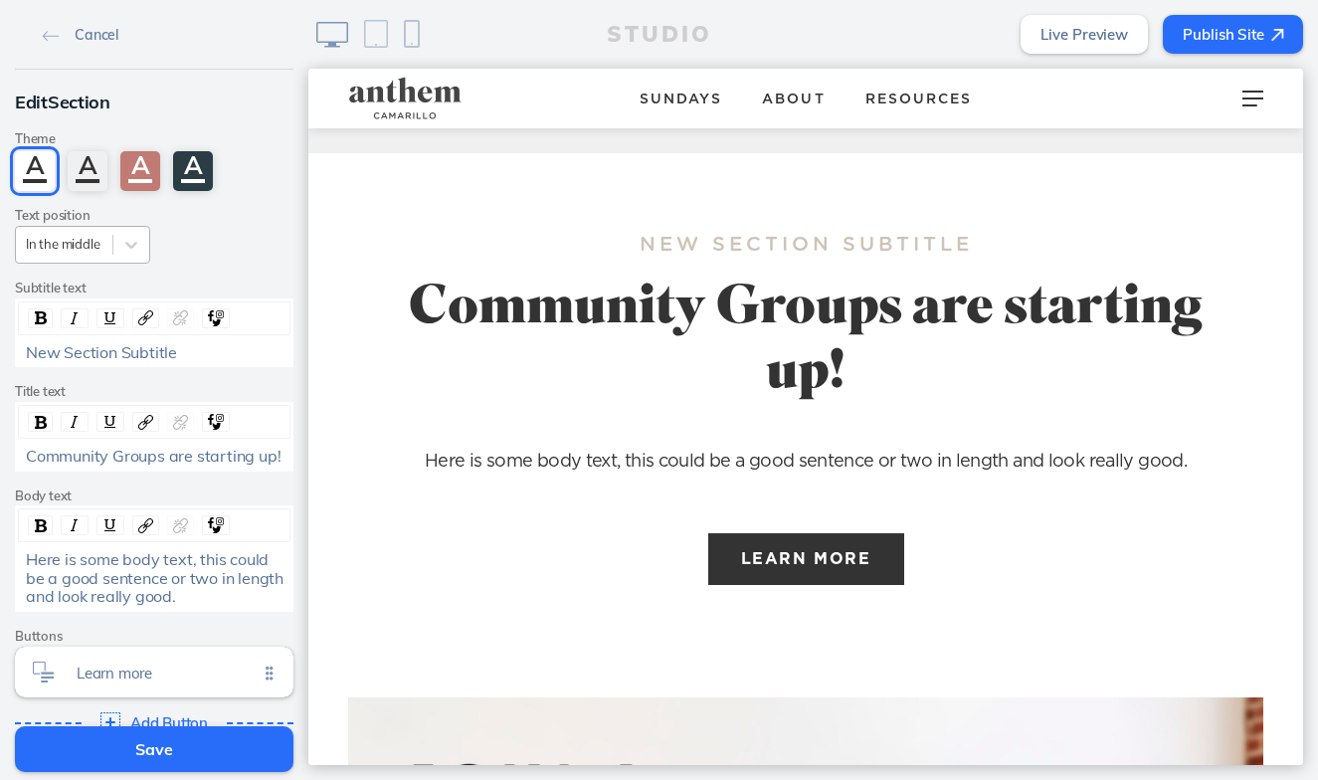
click at [75, 237] on div "In the middle" at bounding box center [64, 244] width 77 height 15
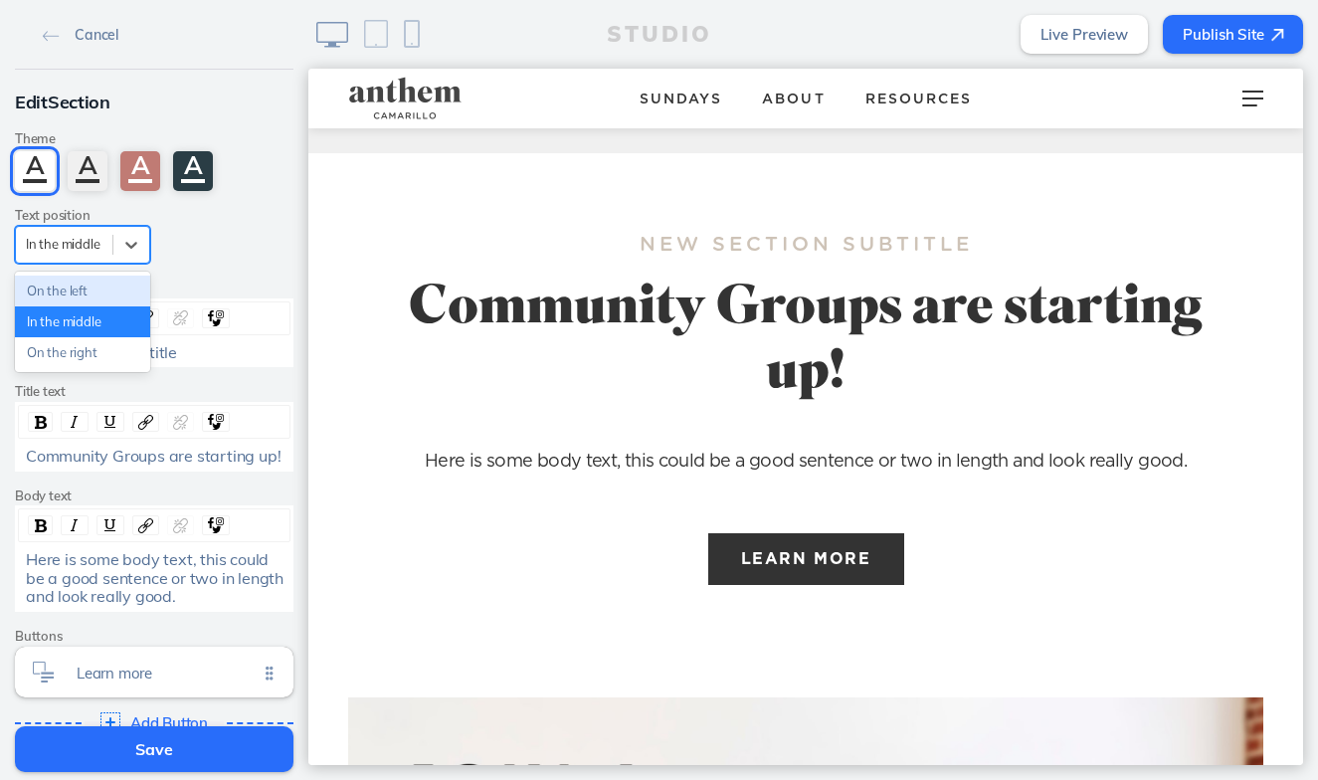
click at [61, 286] on div "On the left" at bounding box center [82, 290] width 135 height 31
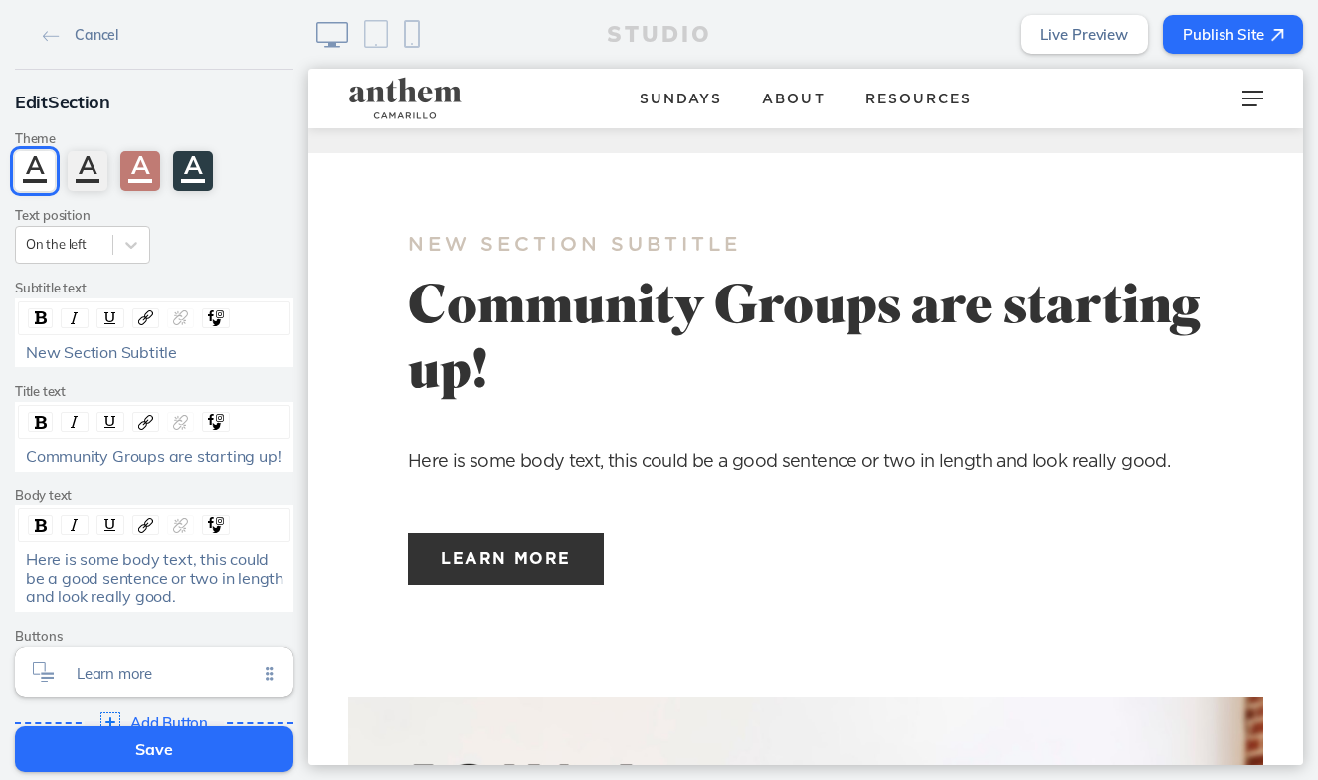
click at [719, 228] on p "New Section Subtitle" at bounding box center [574, 245] width 333 height 35
click at [162, 349] on span "New Section Subtitle" at bounding box center [101, 352] width 151 height 20
drag, startPoint x: 180, startPoint y: 349, endPoint x: 13, endPoint y: 343, distance: 167.2
click at [13, 344] on div "Edit Section Theme A A A A Text position On the left Subtitle text New Section …" at bounding box center [154, 415] width 308 height 691
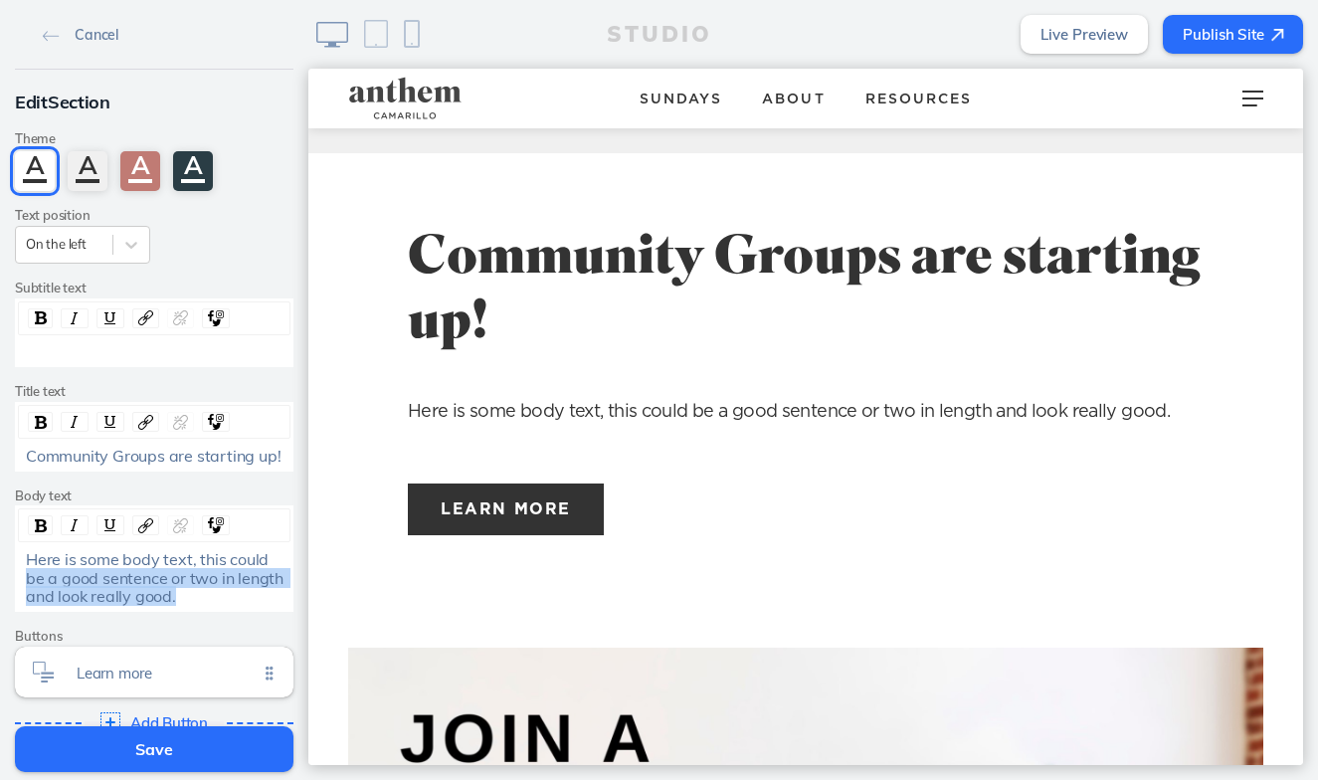
drag, startPoint x: 196, startPoint y: 595, endPoint x: 18, endPoint y: 561, distance: 181.2
click at [19, 562] on div "Here is some body text, this could be a good sentence or two in length and look…" at bounding box center [154, 577] width 271 height 55
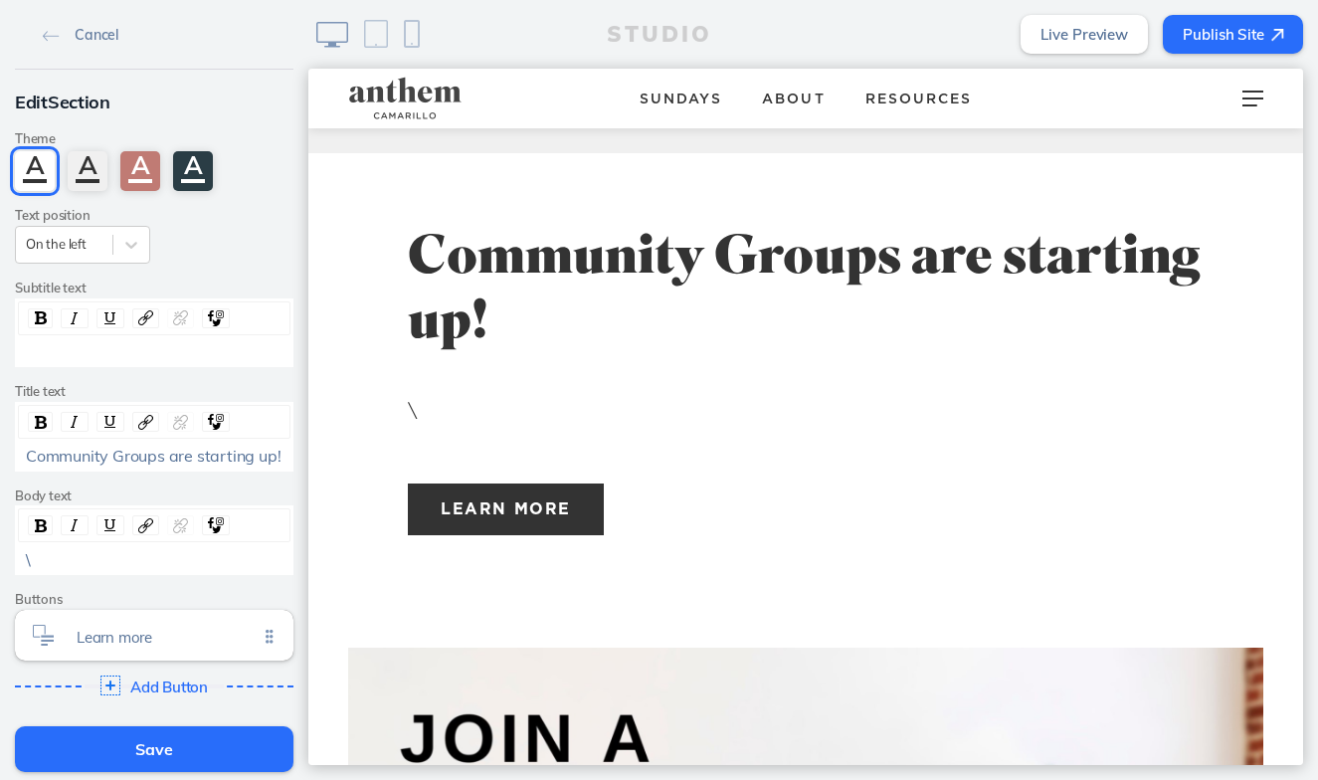
click at [103, 536] on div "rdw-toolbar" at bounding box center [154, 525] width 272 height 34
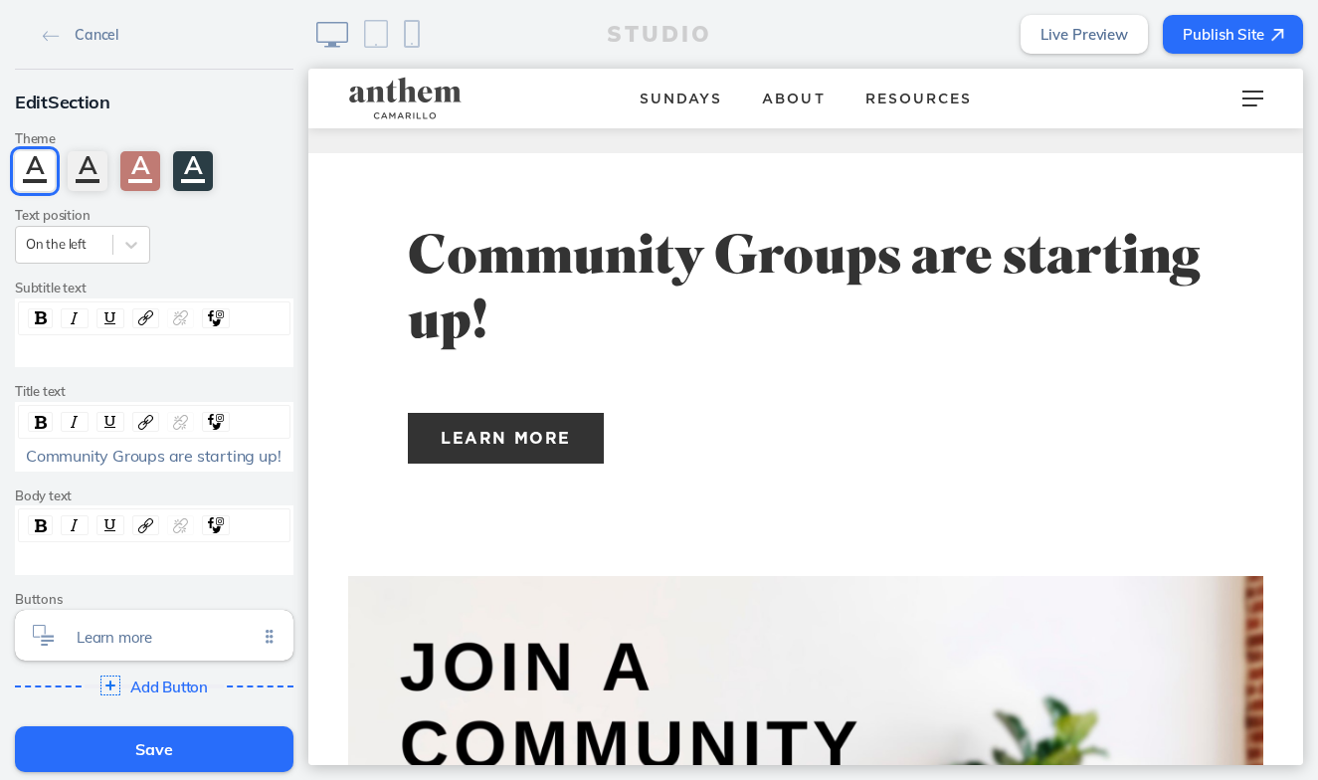
click at [286, 448] on div "Community Groups are starting up!" at bounding box center [154, 455] width 271 height 18
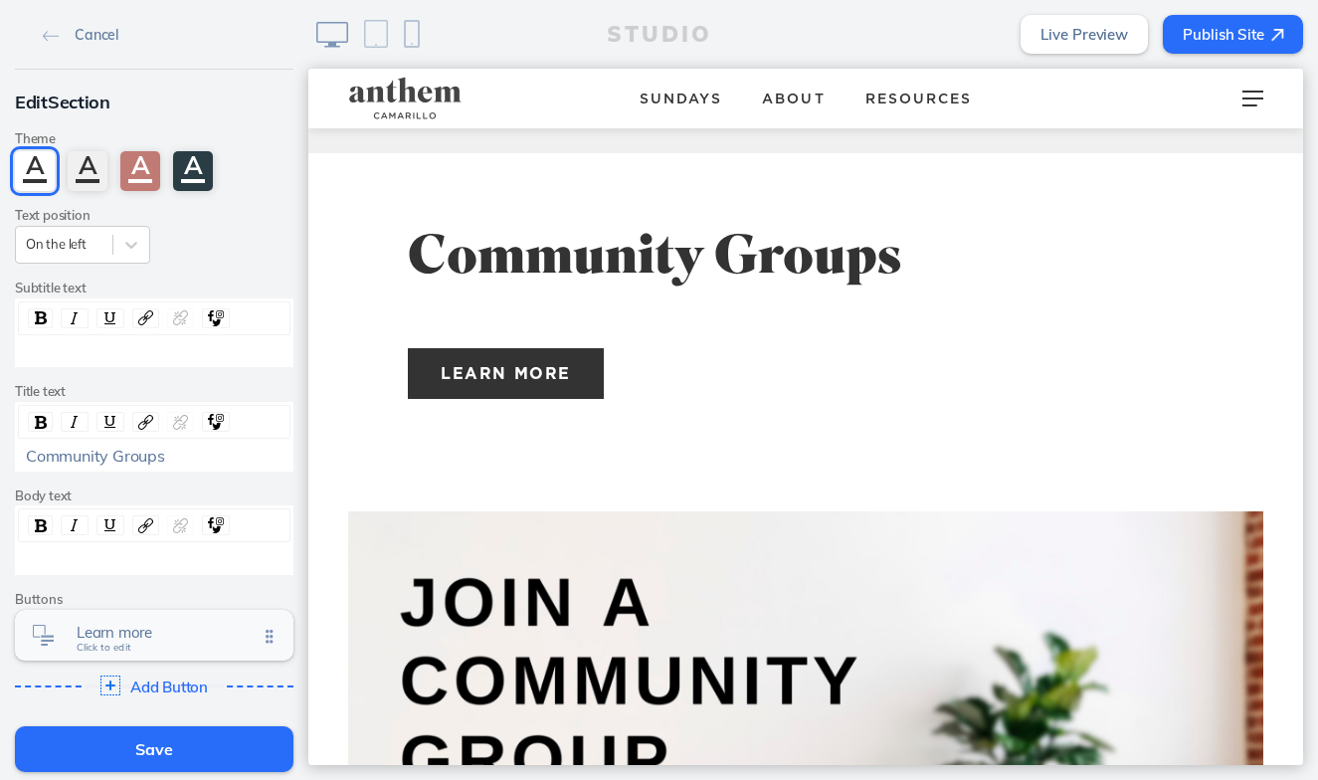
click at [137, 643] on div "Learn more Click to edit" at bounding box center [154, 635] width 278 height 51
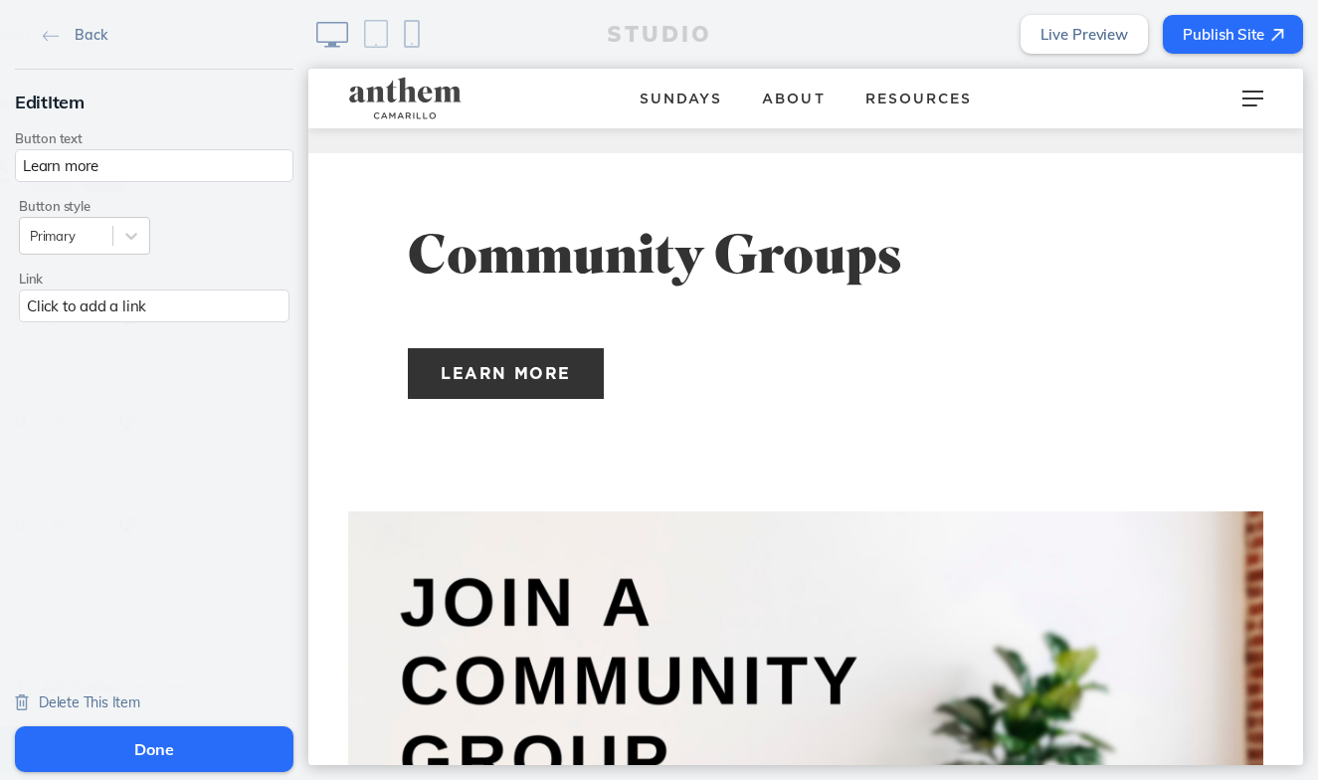
scroll to position [0, 0]
click at [118, 692] on link "Delete This Item" at bounding box center [77, 701] width 125 height 18
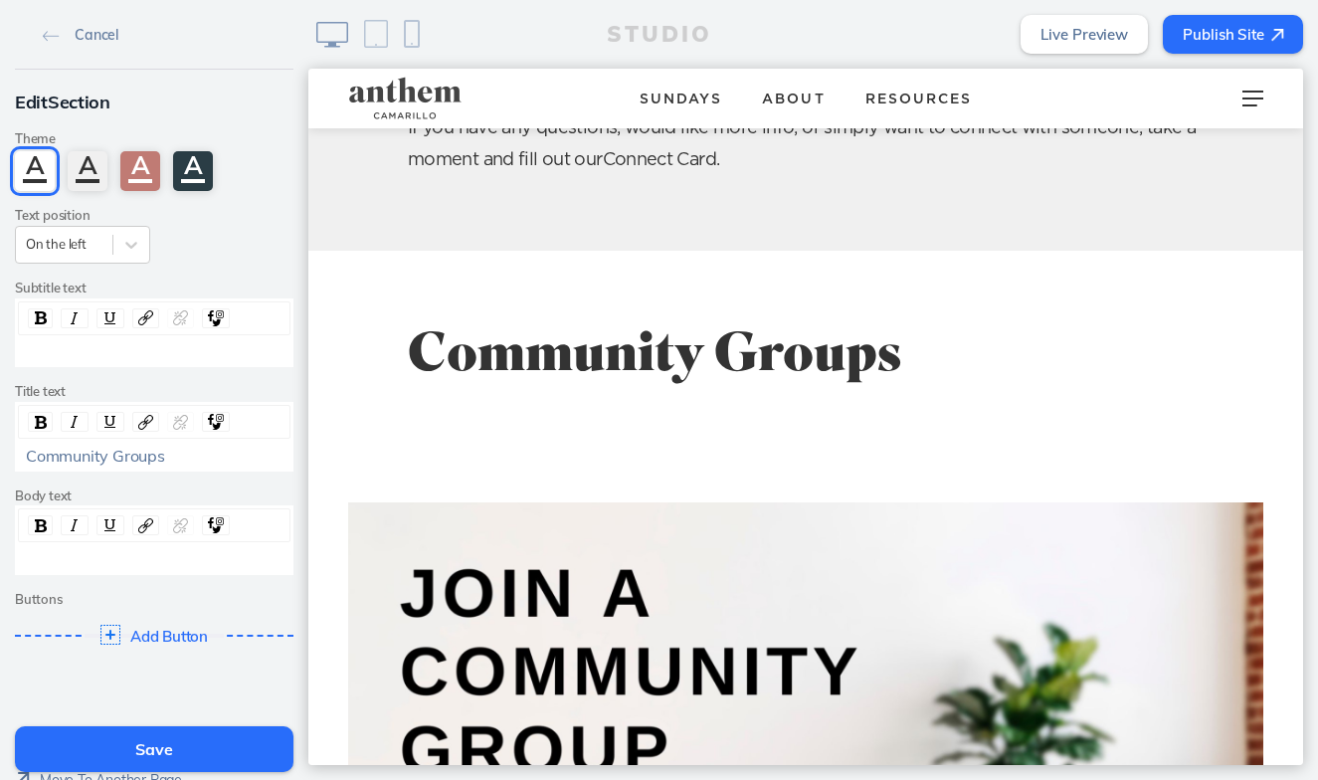
scroll to position [488, 0]
click at [143, 176] on div "A" at bounding box center [140, 171] width 40 height 40
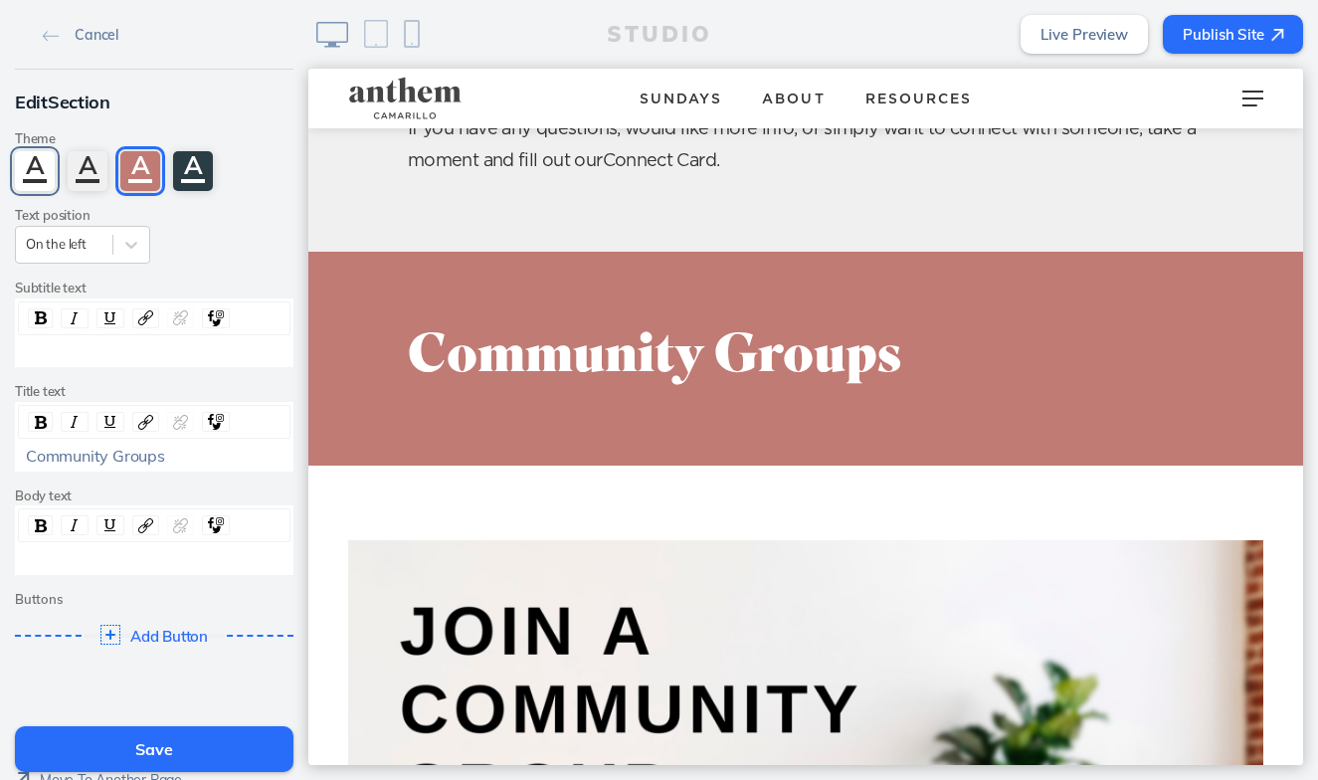
click at [39, 180] on div "A" at bounding box center [35, 171] width 40 height 40
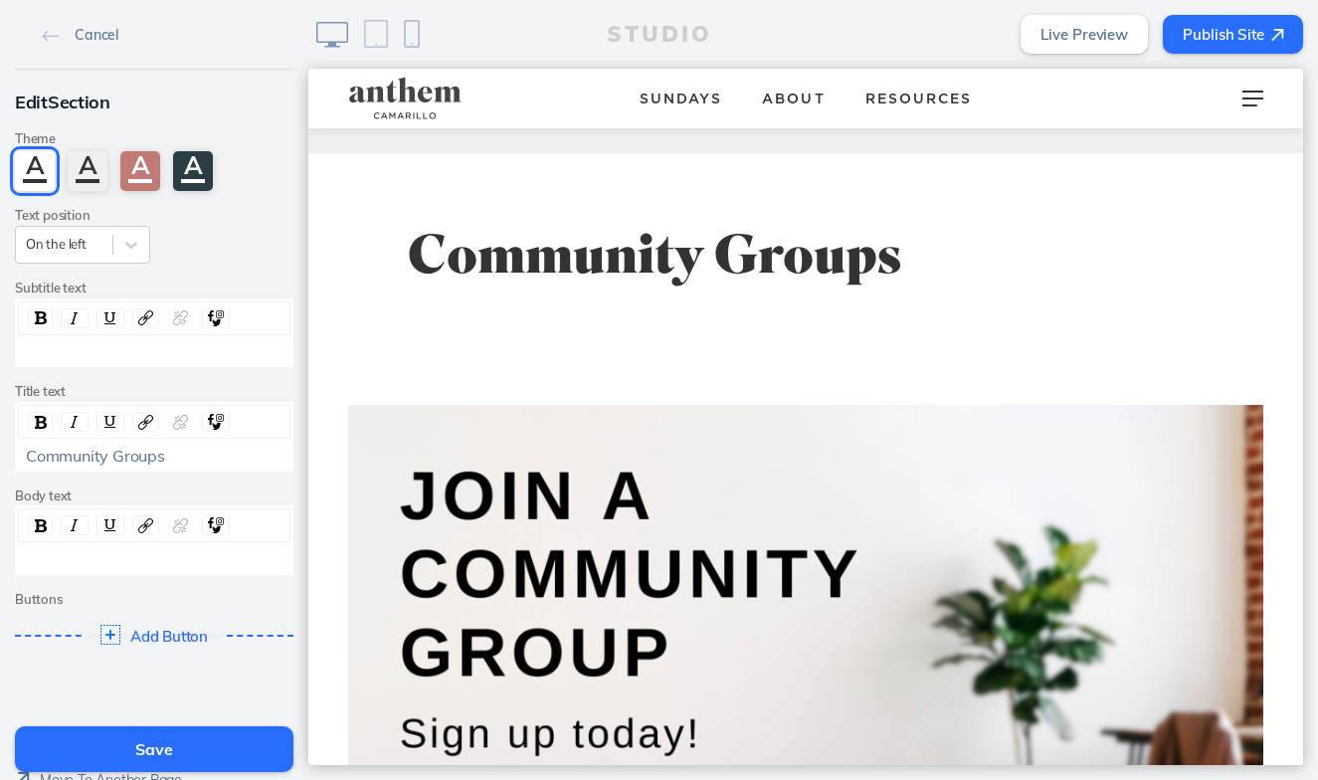
scroll to position [590, 0]
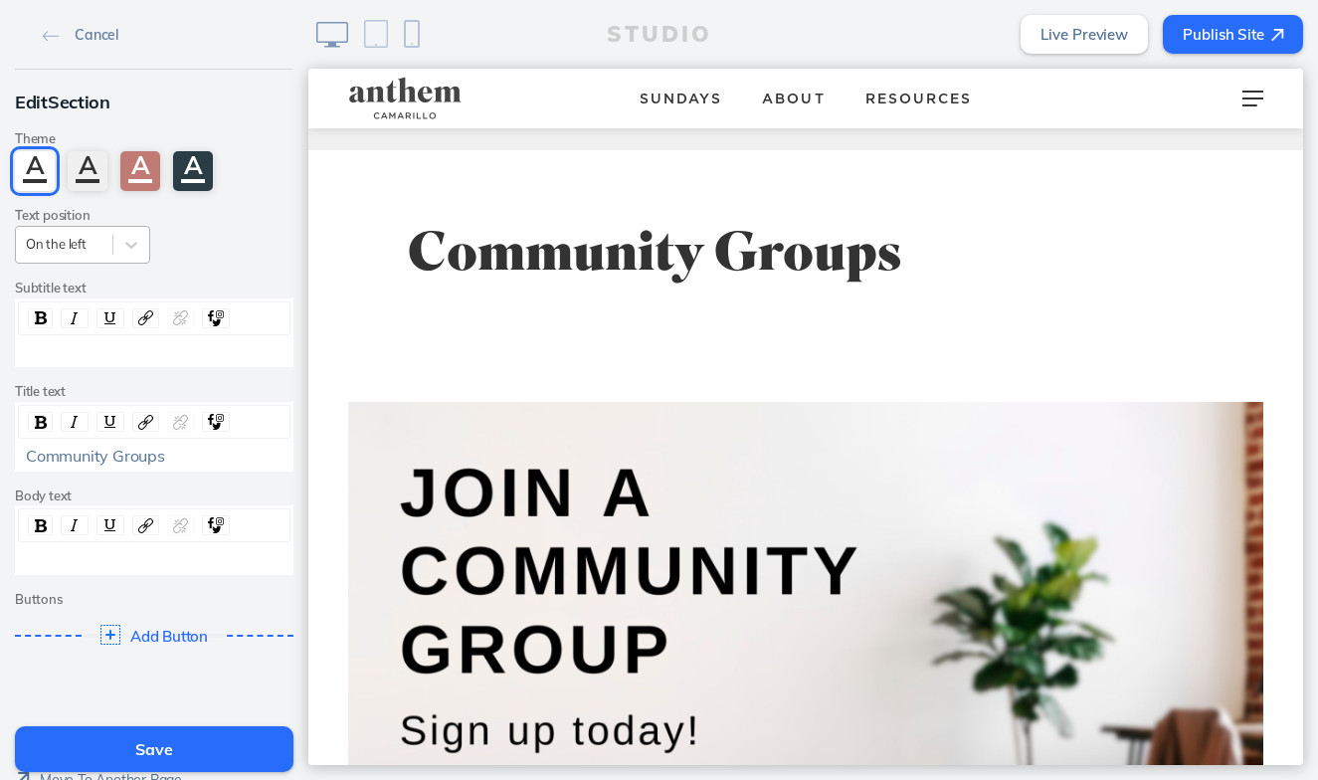
click at [98, 245] on div at bounding box center [64, 244] width 77 height 19
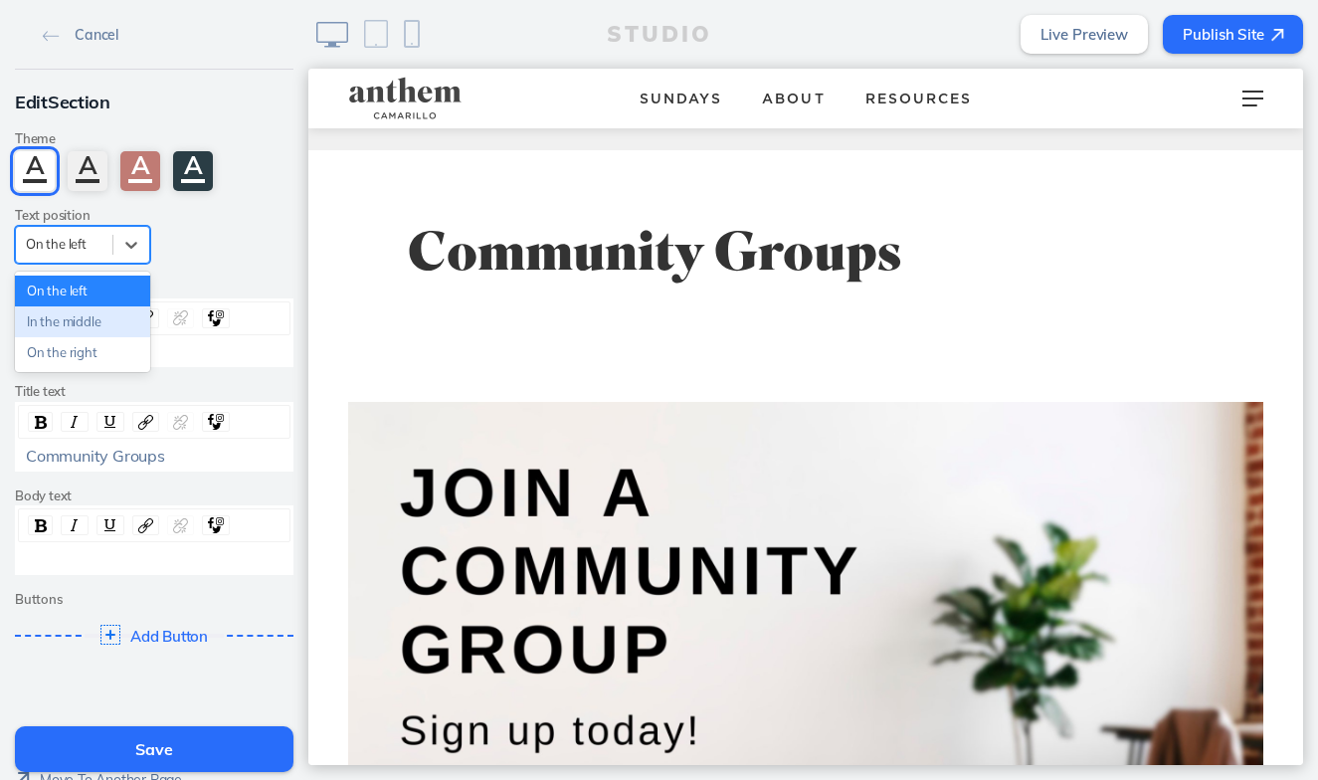
click at [105, 323] on div "In the middle" at bounding box center [82, 321] width 135 height 31
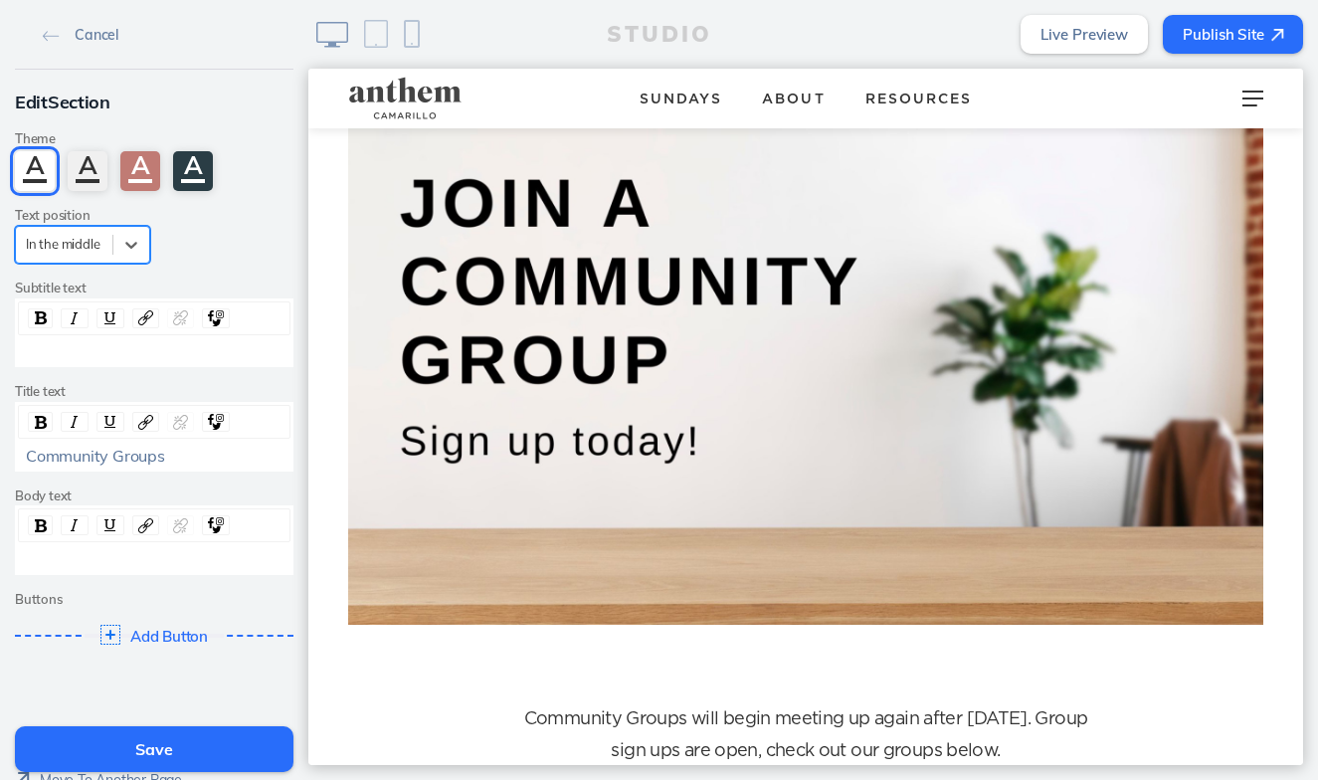
scroll to position [768, 0]
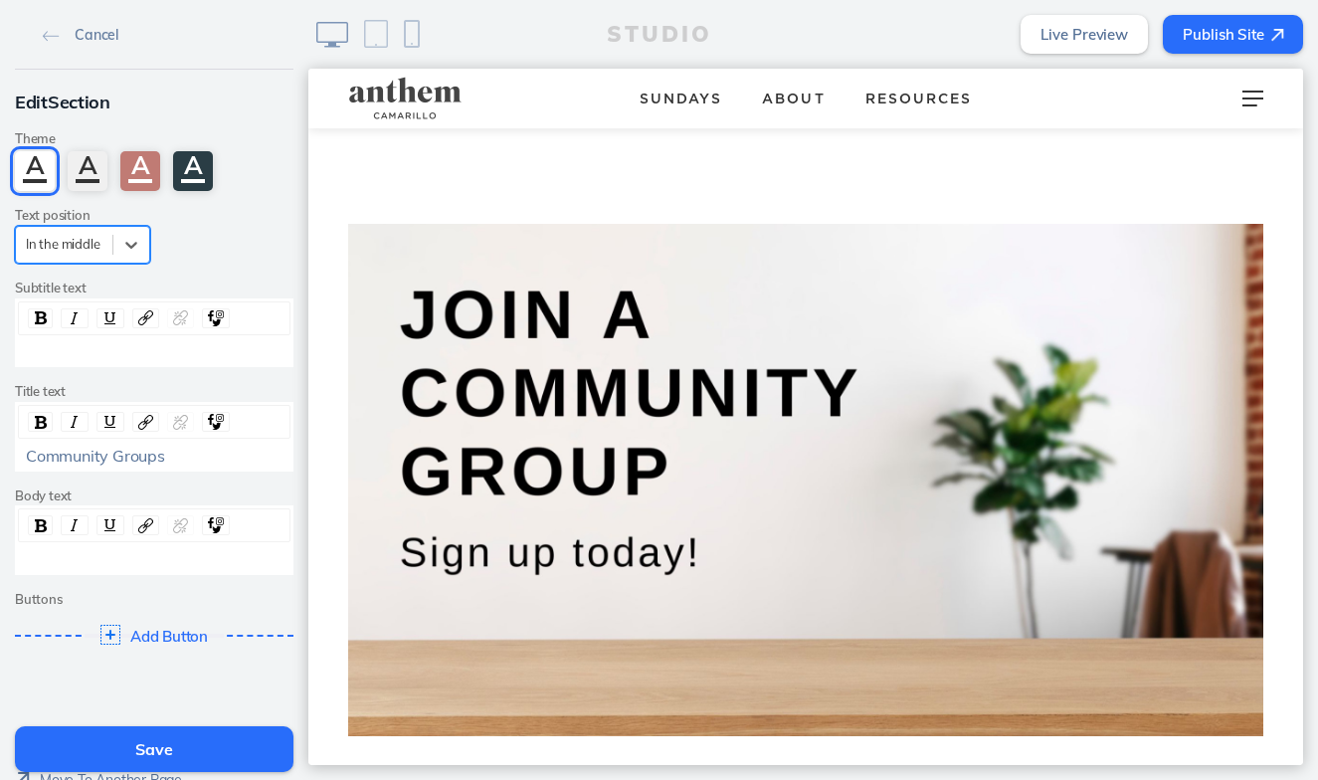
click at [180, 748] on button "Save" at bounding box center [154, 749] width 278 height 46
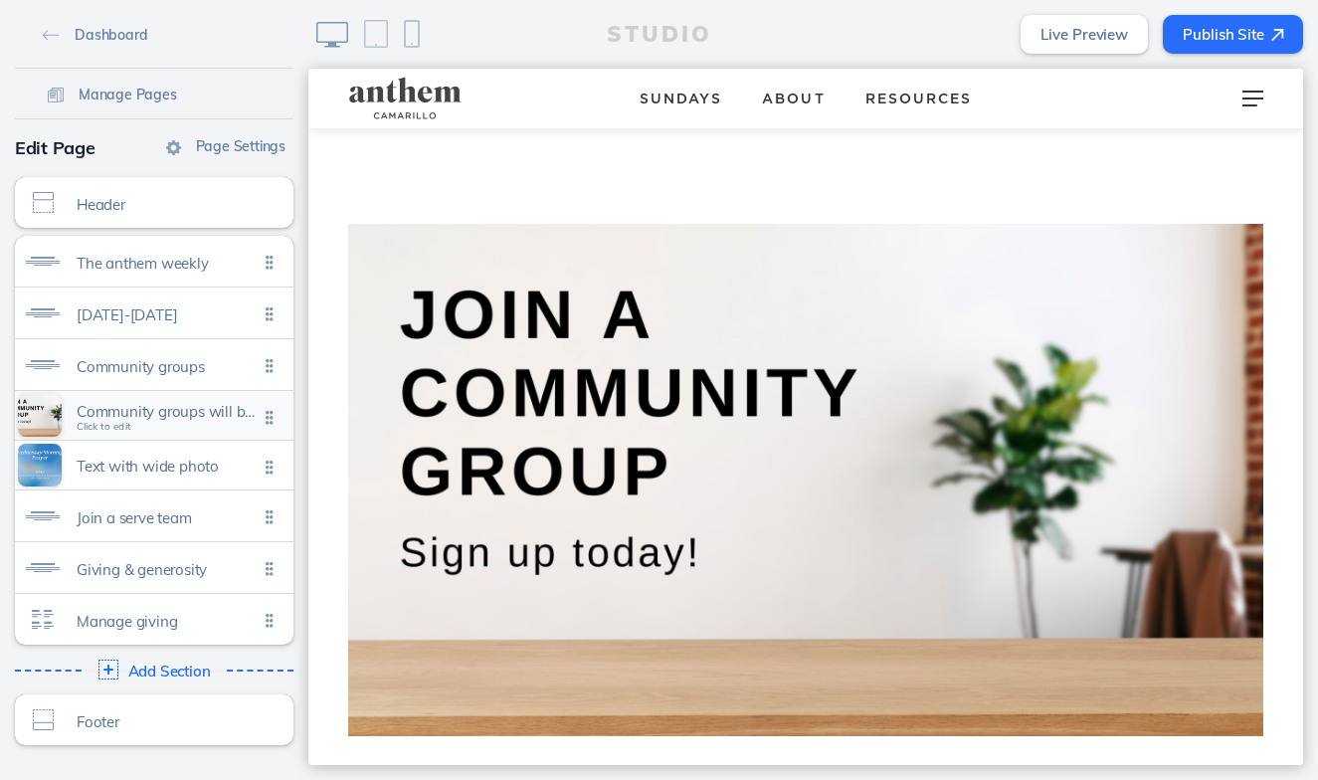
click at [150, 402] on div "Community groups will begin meeting up again after labor day. group sign ups ar…" at bounding box center [154, 415] width 278 height 49
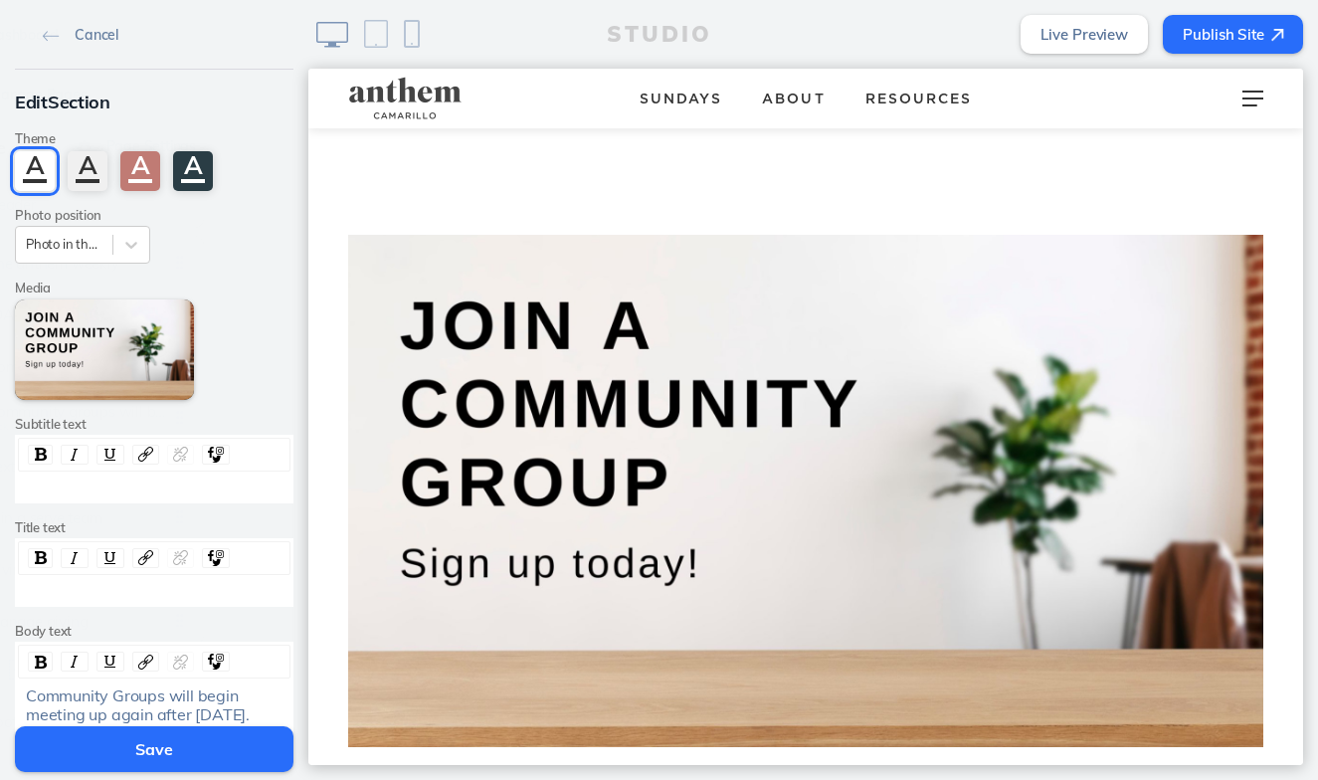
scroll to position [754, 0]
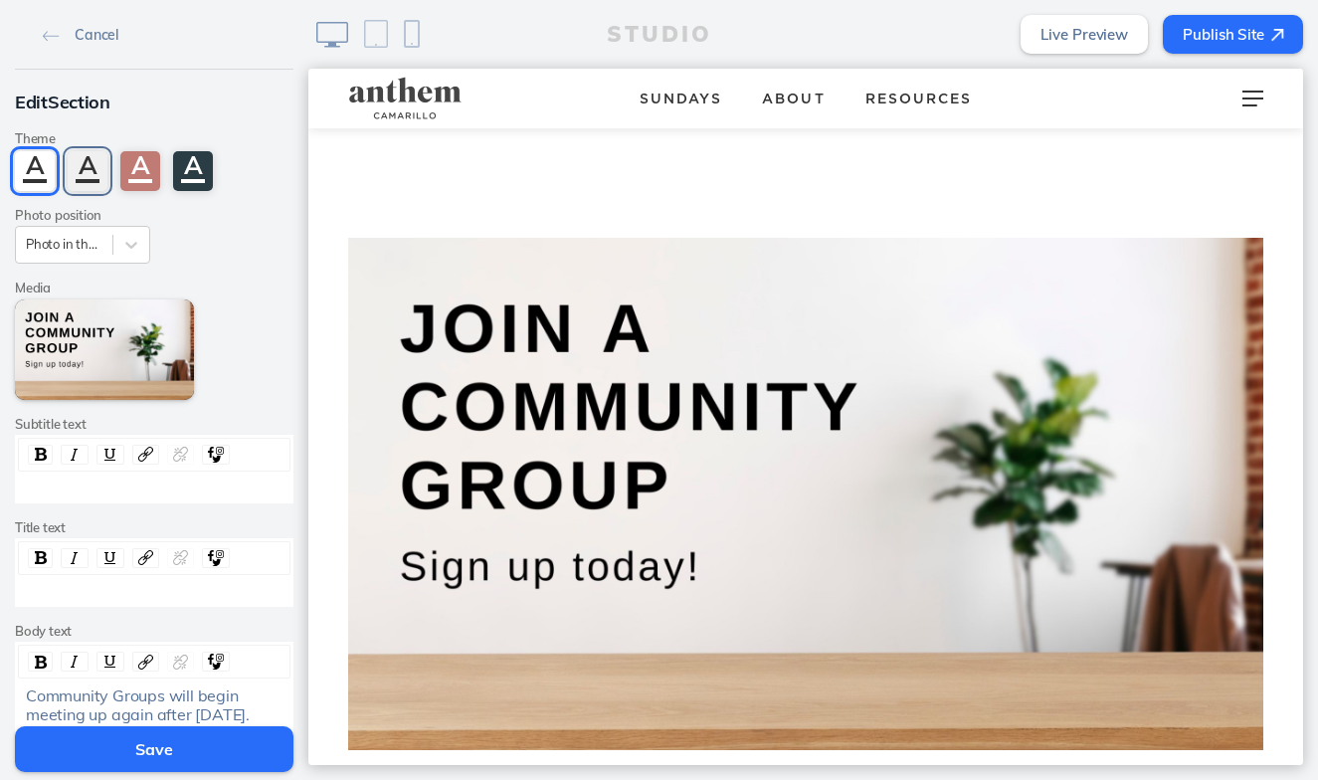
click at [88, 180] on div "A" at bounding box center [88, 171] width 40 height 40
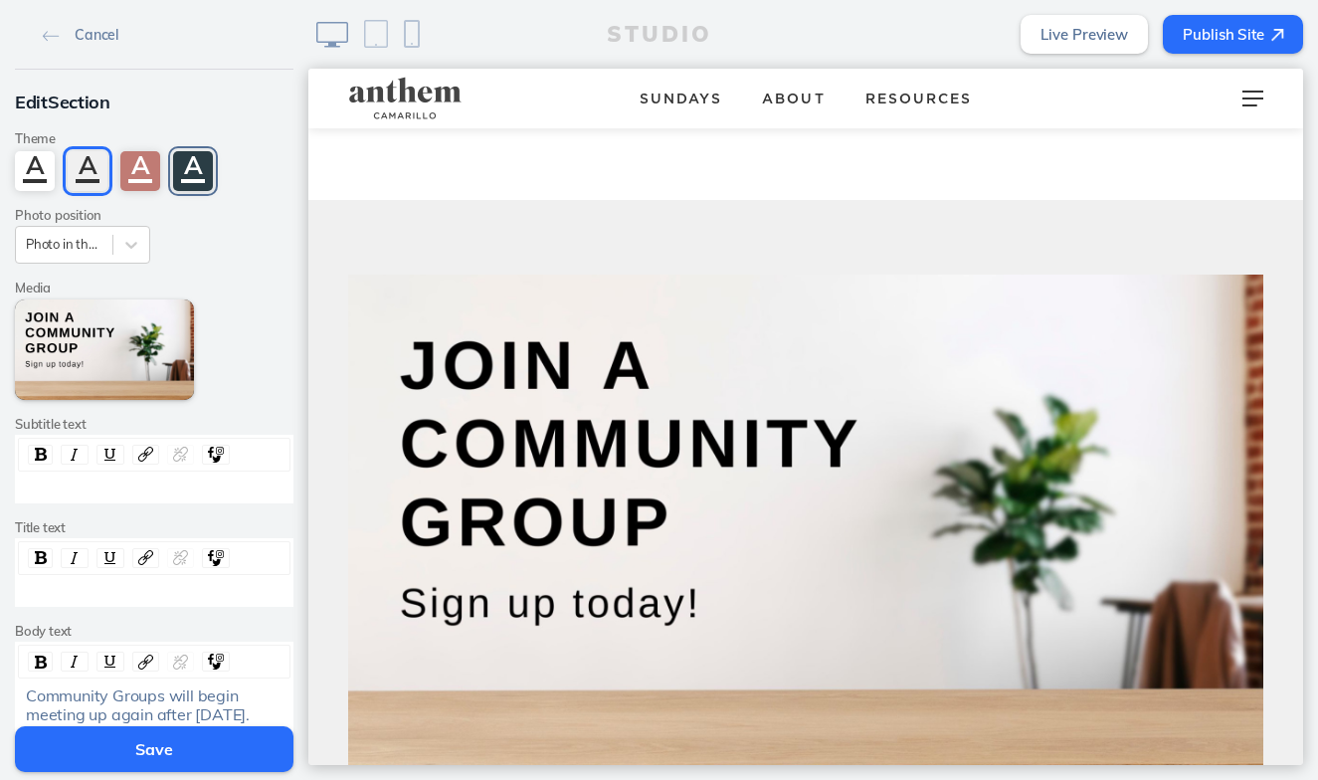
click at [196, 177] on div "A" at bounding box center [193, 171] width 40 height 40
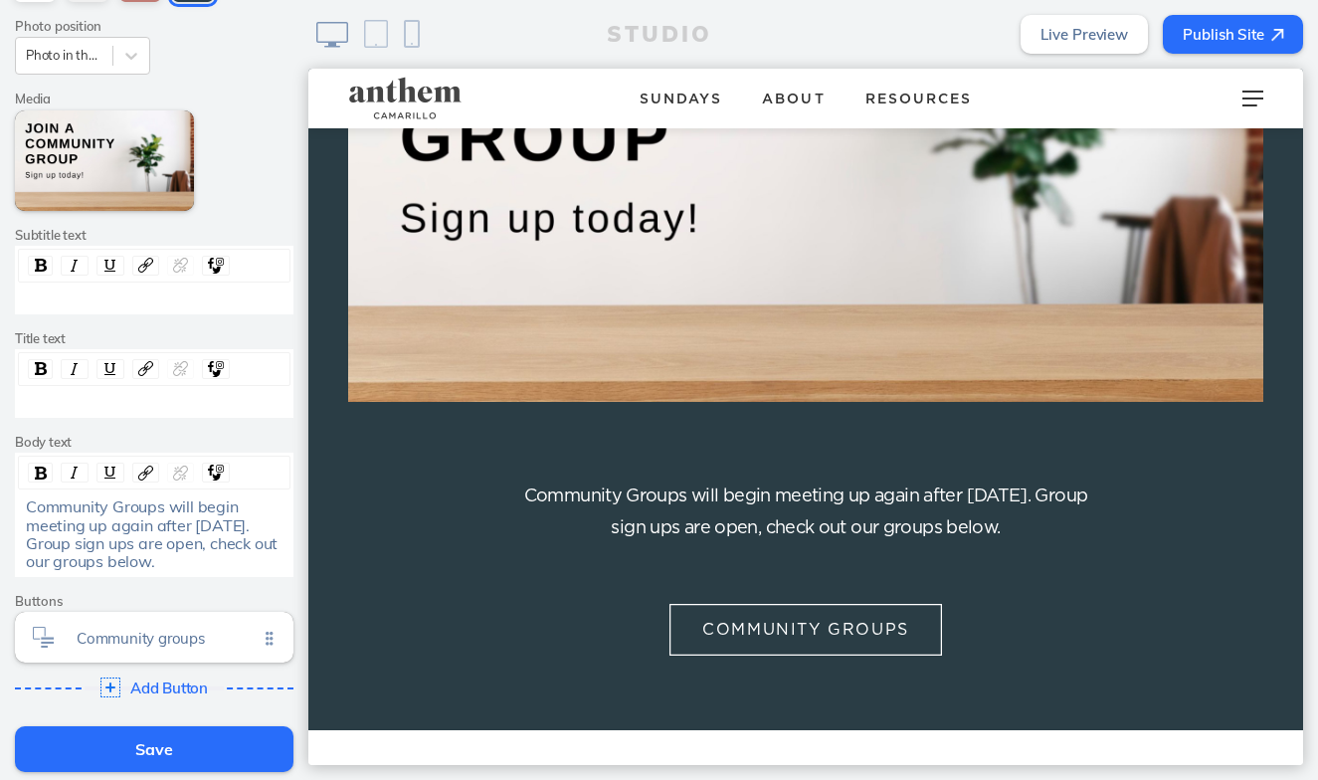
scroll to position [191, 0]
drag, startPoint x: 179, startPoint y: 558, endPoint x: 170, endPoint y: 498, distance: 60.3
click at [170, 498] on div "Community Groups will begin meeting up again after Labor Day. Group sign ups ar…" at bounding box center [155, 532] width 258 height 74
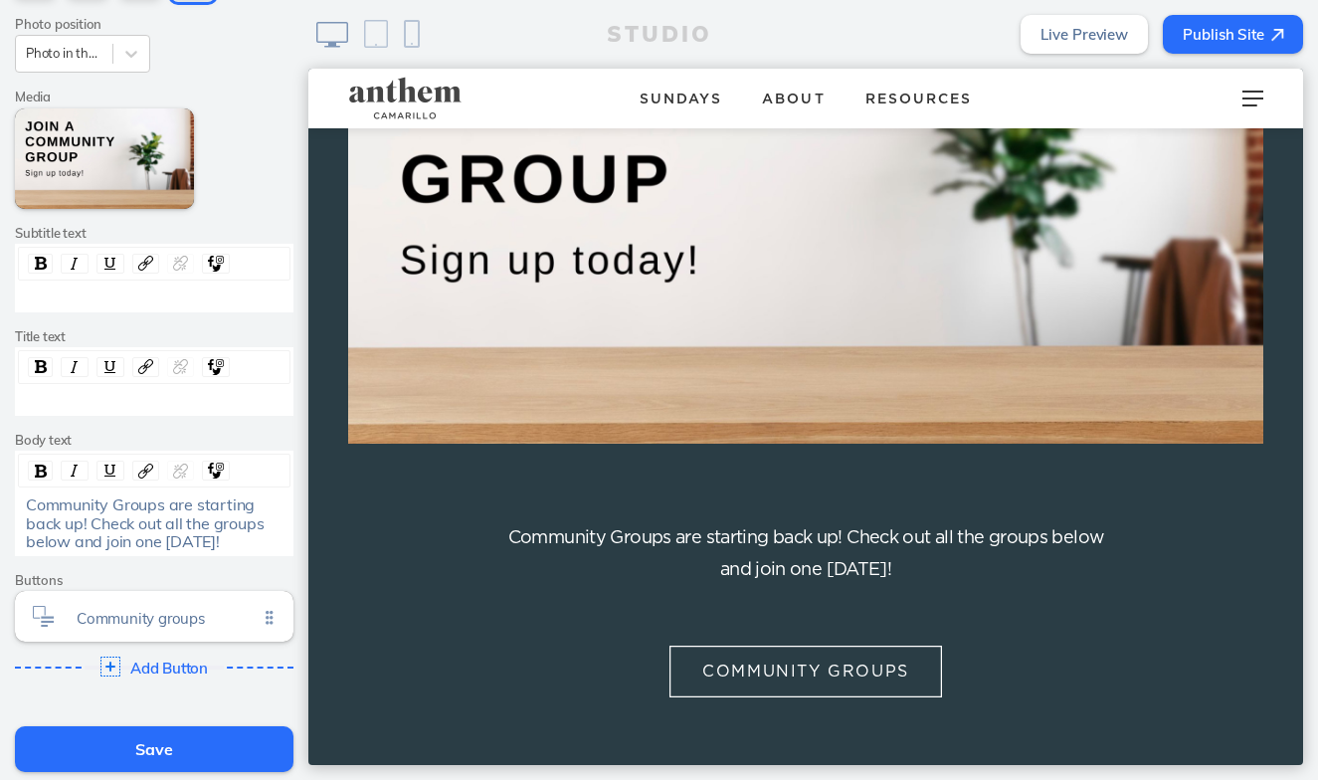
scroll to position [1098, 0]
click at [162, 743] on button "Save" at bounding box center [154, 749] width 278 height 46
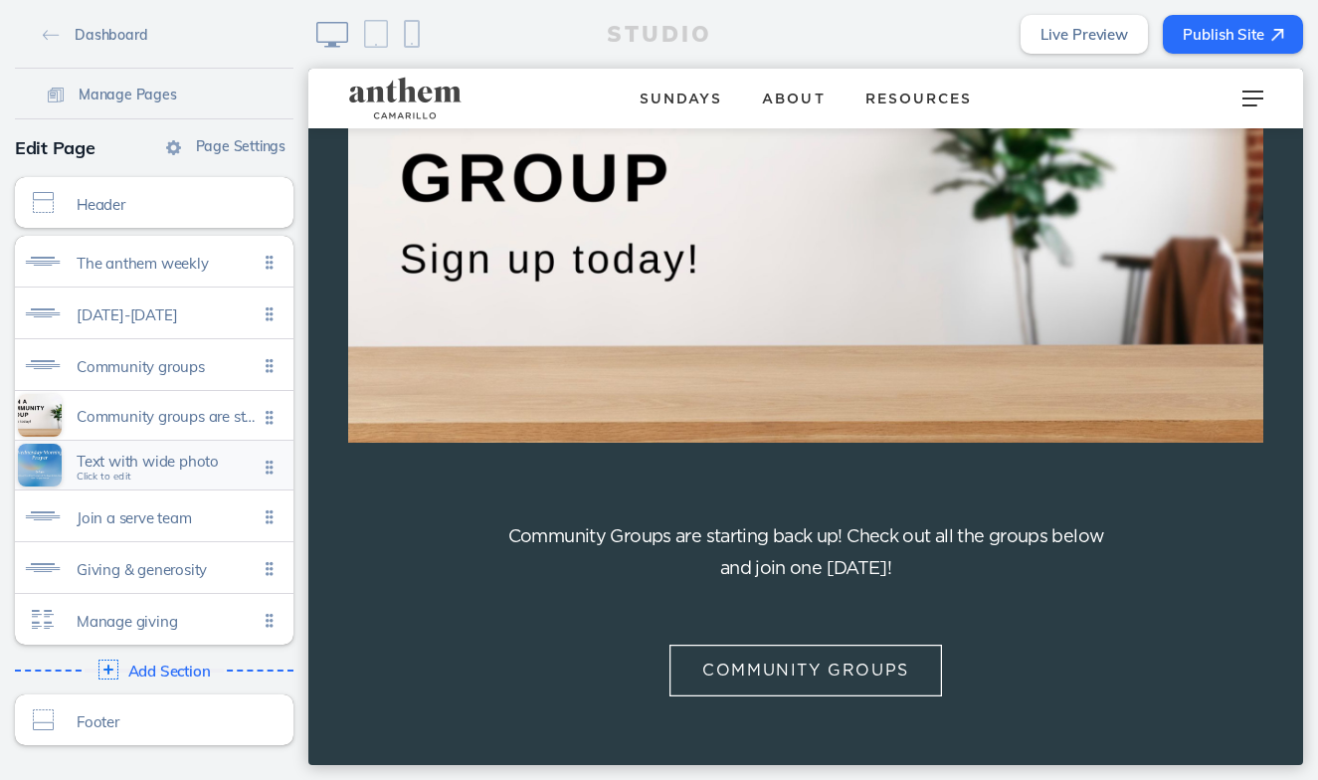
click at [139, 462] on span "Text with wide photo" at bounding box center [167, 460] width 181 height 17
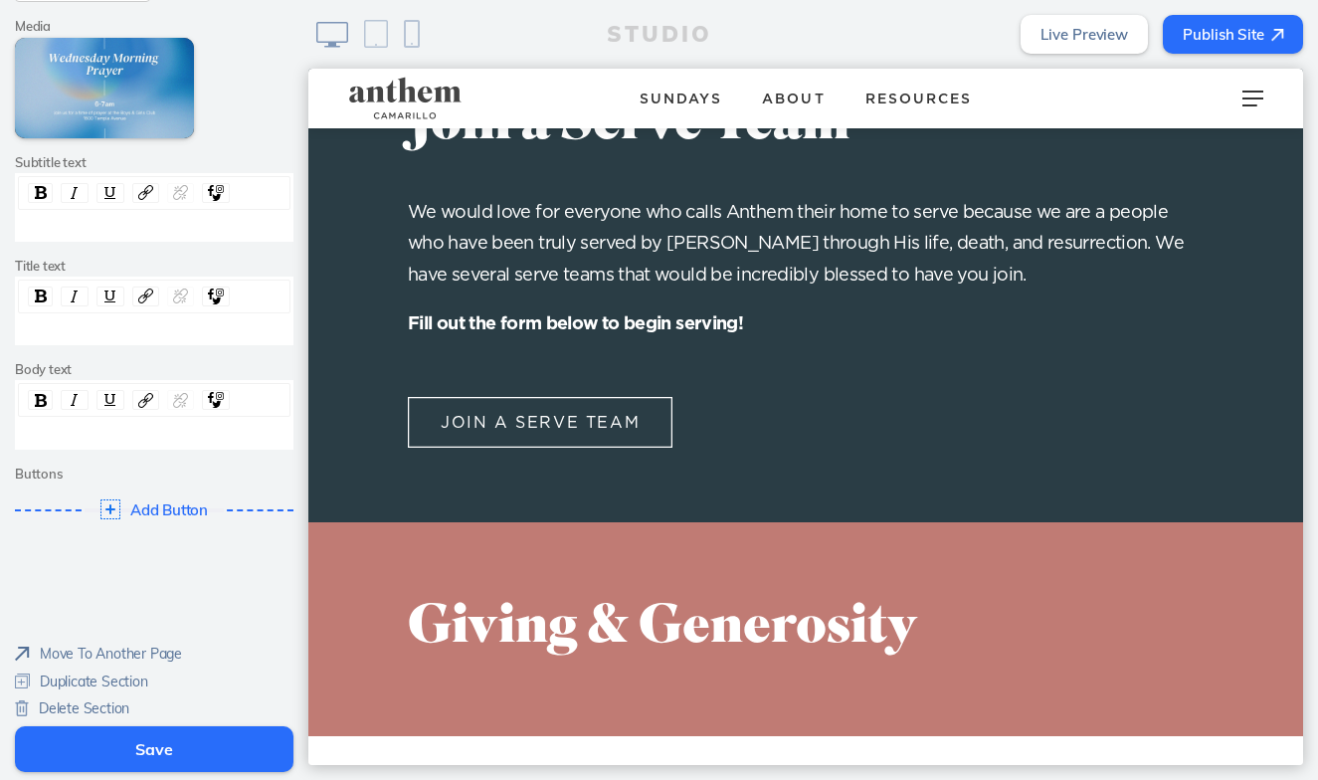
scroll to position [261, 0]
click at [195, 745] on button "Save" at bounding box center [154, 749] width 278 height 46
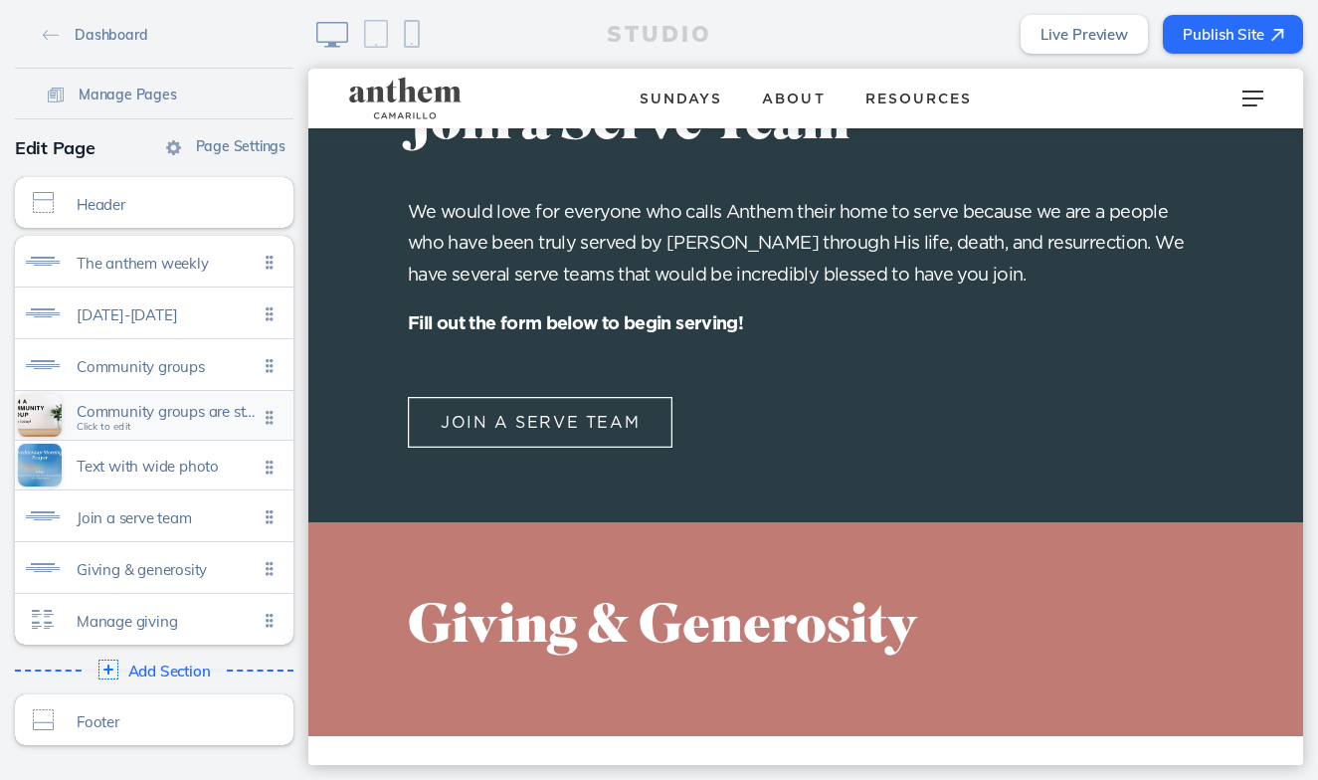
scroll to position [0, 0]
click at [146, 664] on span "Add Section" at bounding box center [169, 671] width 87 height 18
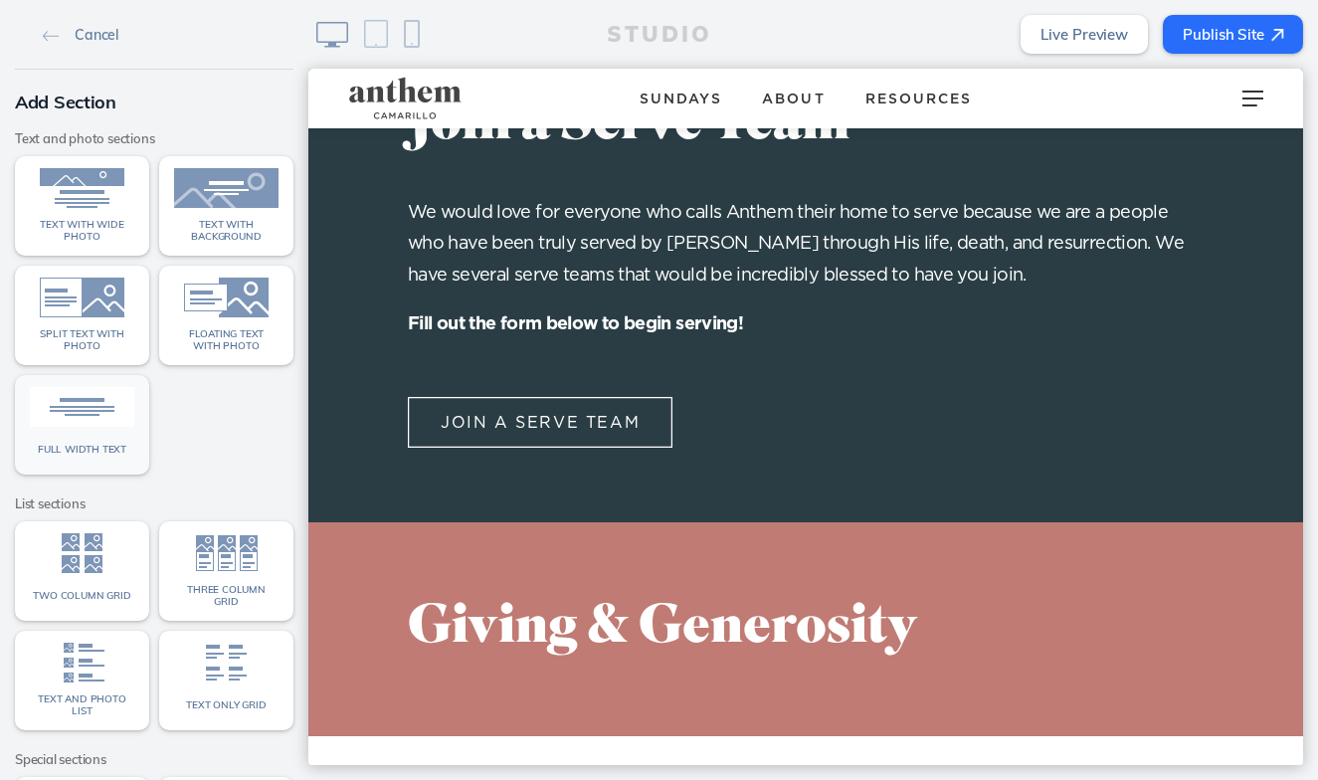
click at [85, 428] on link "Full width text" at bounding box center [82, 424] width 134 height 99
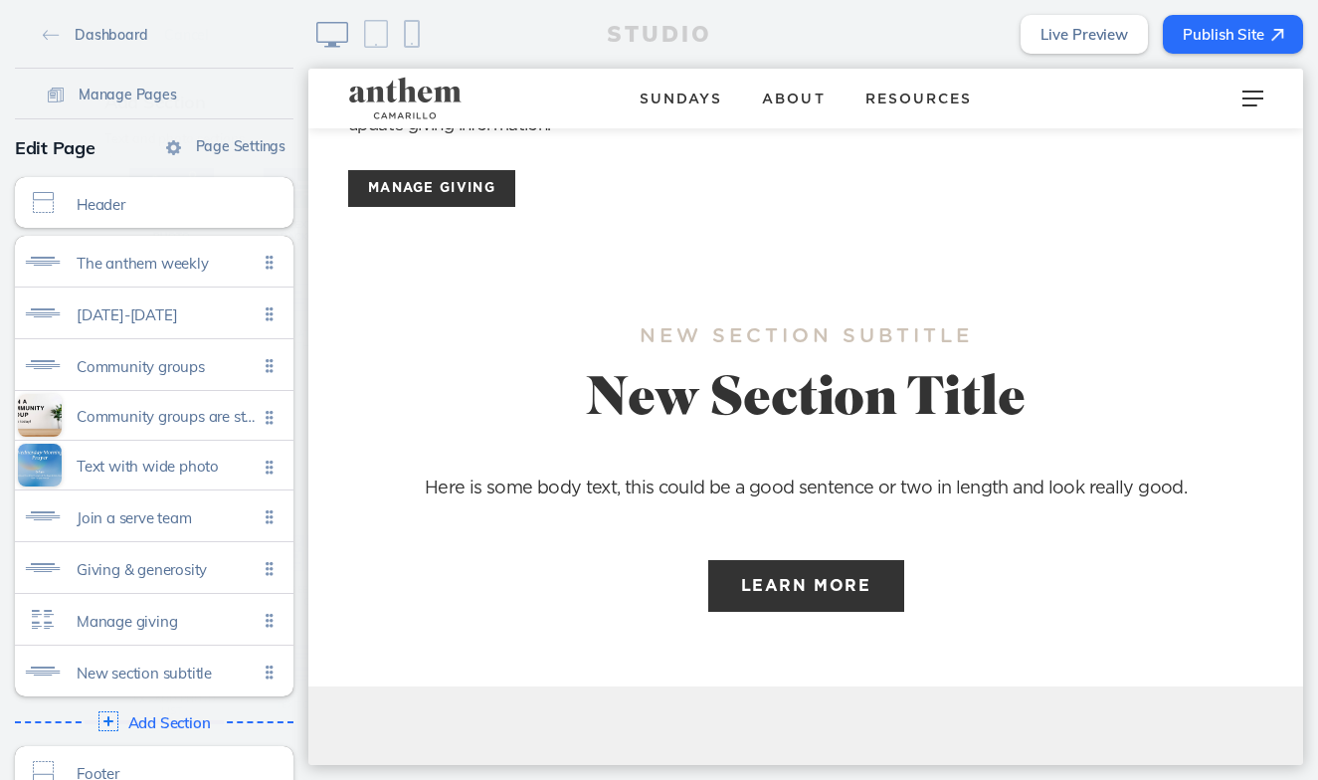
scroll to position [3815, 0]
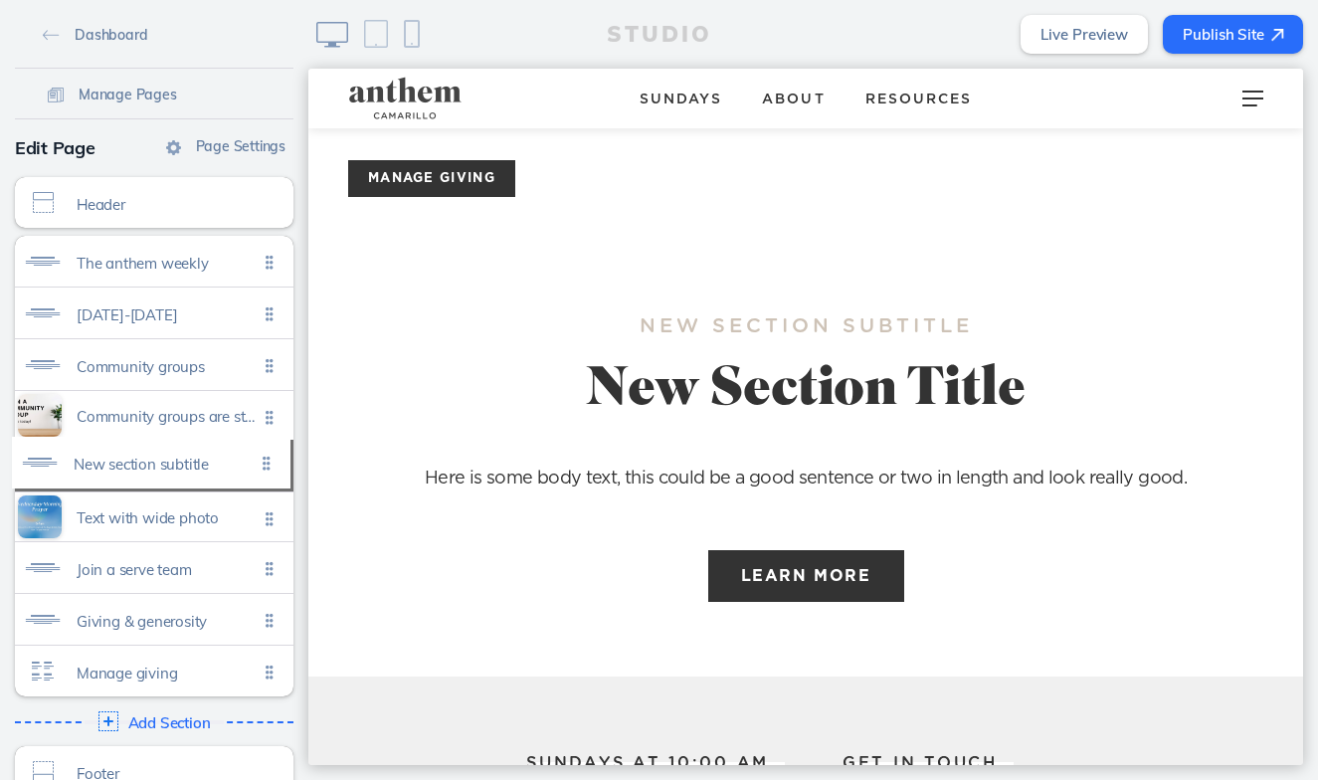
drag, startPoint x: 272, startPoint y: 669, endPoint x: 273, endPoint y: 460, distance: 208.8
click at [273, 460] on ul "The anthem weekly Click to edit September 5-11 Click to edit Community groups C…" at bounding box center [154, 466] width 278 height 460
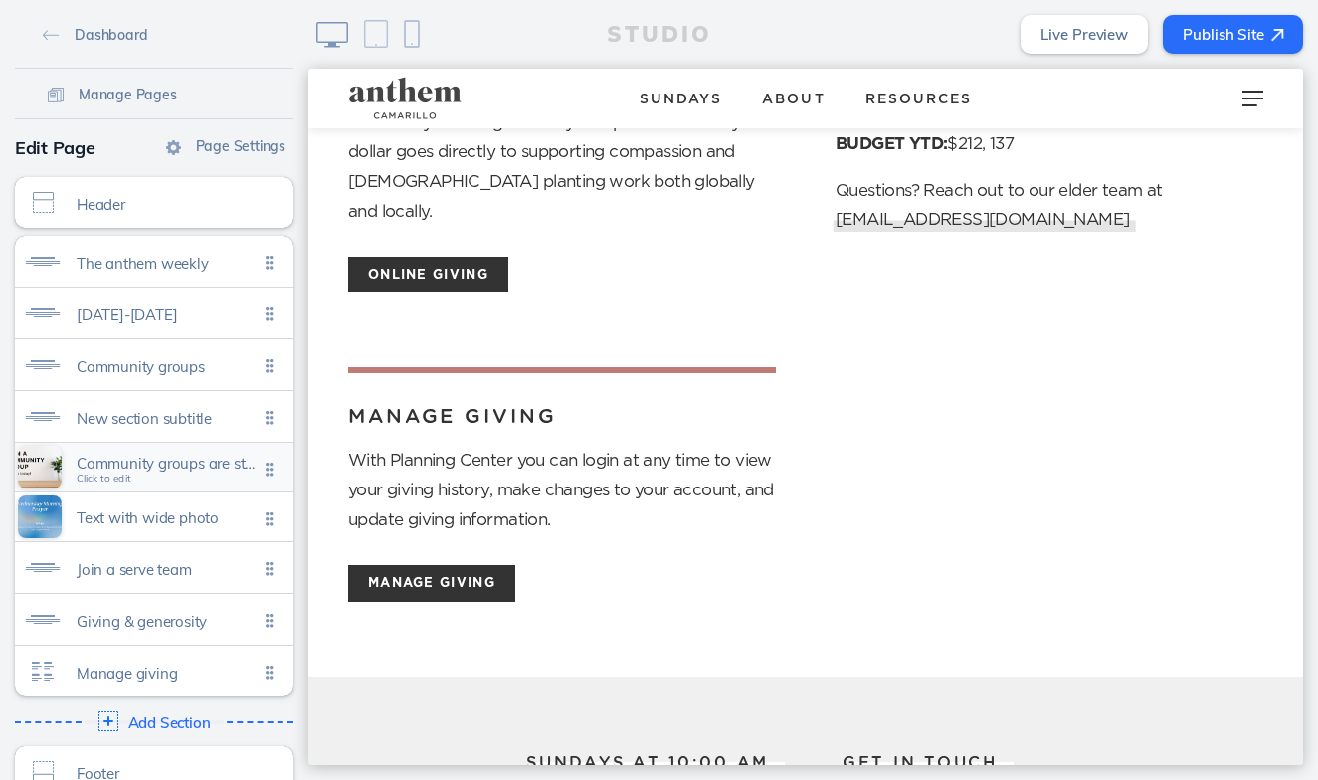
click at [225, 482] on div "Community groups are starting back up! check out all the groups below and join …" at bounding box center [154, 467] width 278 height 49
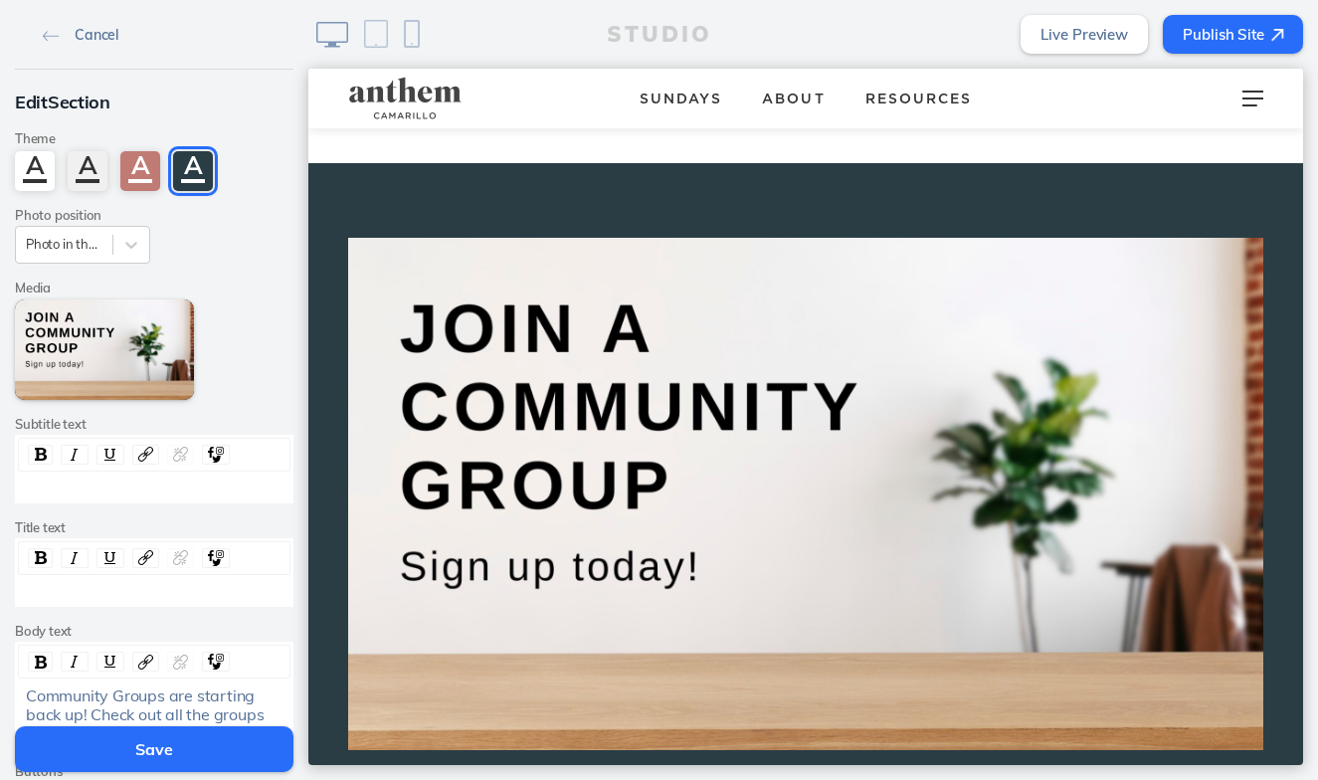
scroll to position [0, 0]
click at [217, 751] on button "Save" at bounding box center [154, 749] width 278 height 46
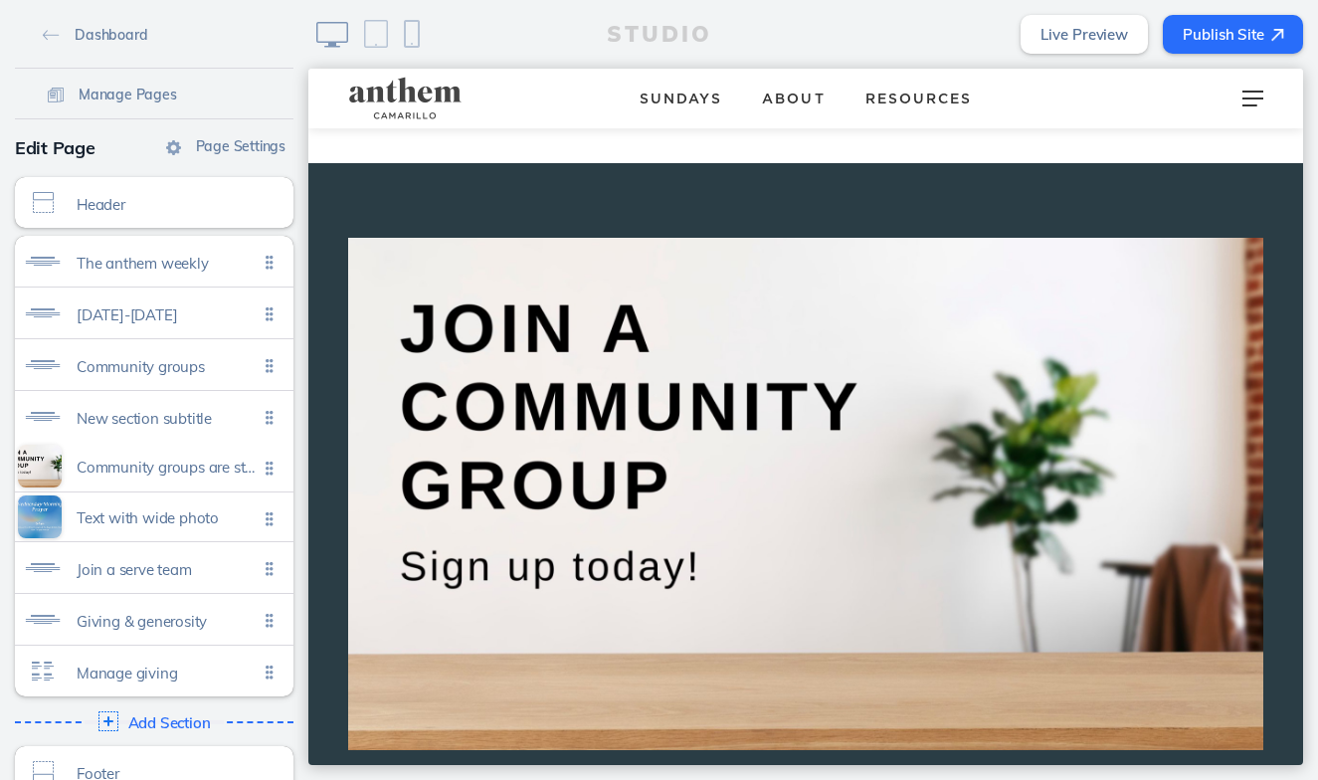
click at [275, 466] on ul "The anthem weekly Click to edit September 5-11 Click to edit Community groups C…" at bounding box center [154, 466] width 278 height 460
drag, startPoint x: 273, startPoint y: 422, endPoint x: 274, endPoint y: 475, distance: 53.7
click at [202, 465] on span "New section subtitle" at bounding box center [167, 462] width 181 height 17
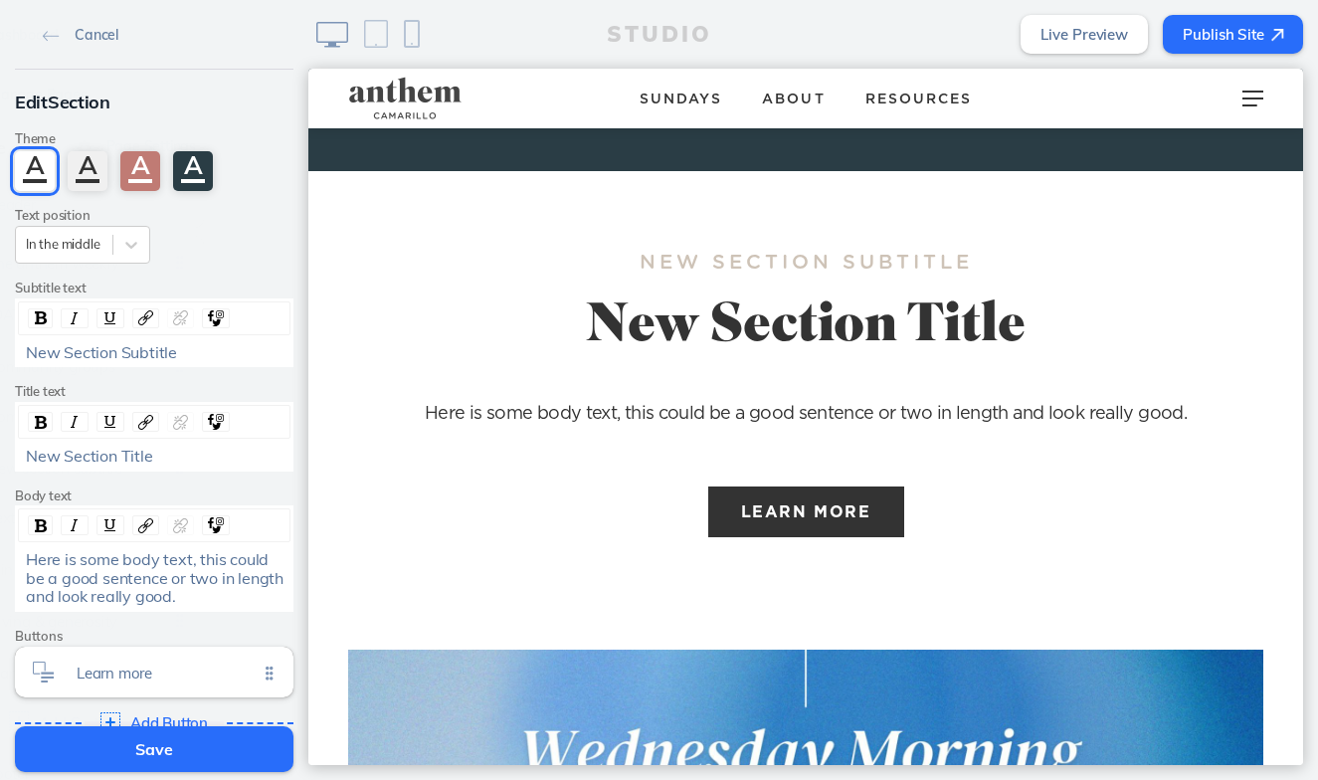
scroll to position [1703, 0]
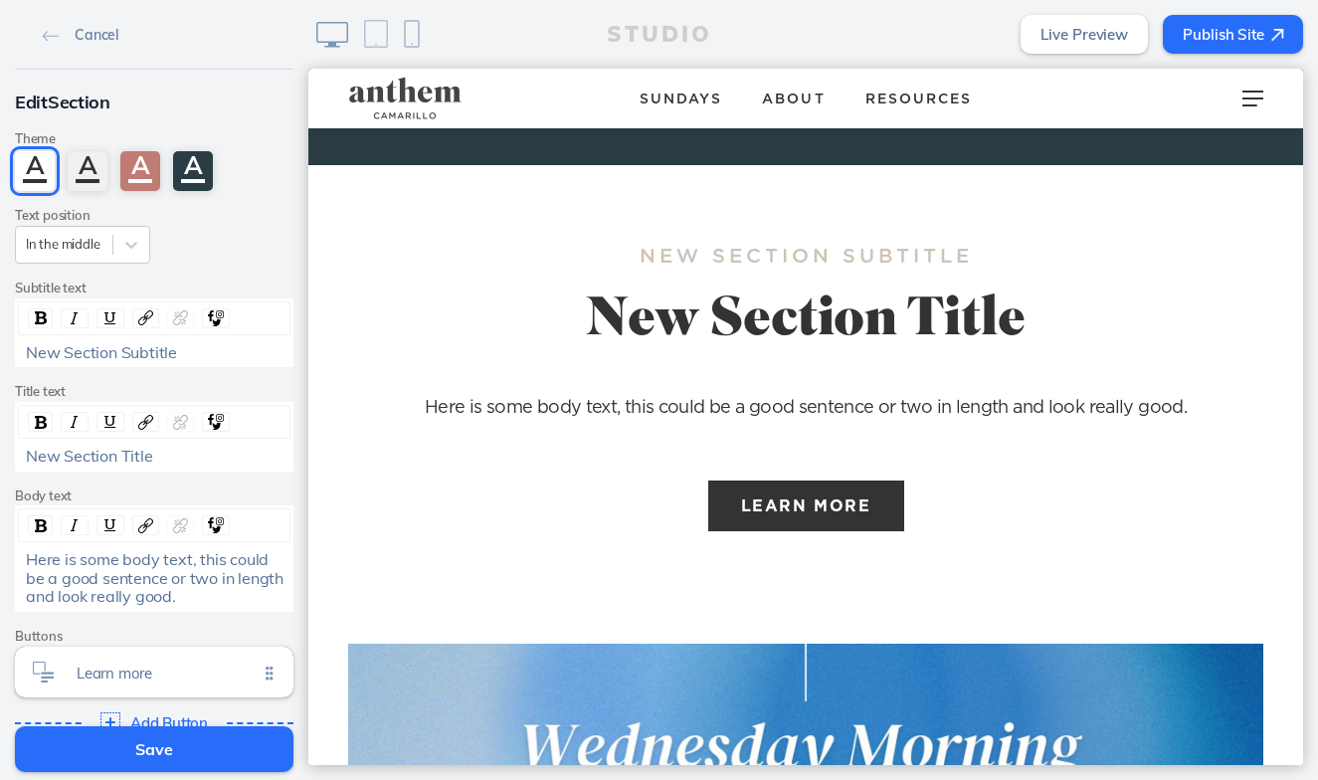
drag, startPoint x: 204, startPoint y: 361, endPoint x: 91, endPoint y: 352, distance: 112.7
click at [91, 352] on div "New Section Subtitle" at bounding box center [154, 332] width 278 height 69
drag, startPoint x: 184, startPoint y: 352, endPoint x: 61, endPoint y: 341, distance: 123.8
click at [61, 343] on div "New Section Subtitle" at bounding box center [155, 352] width 258 height 18
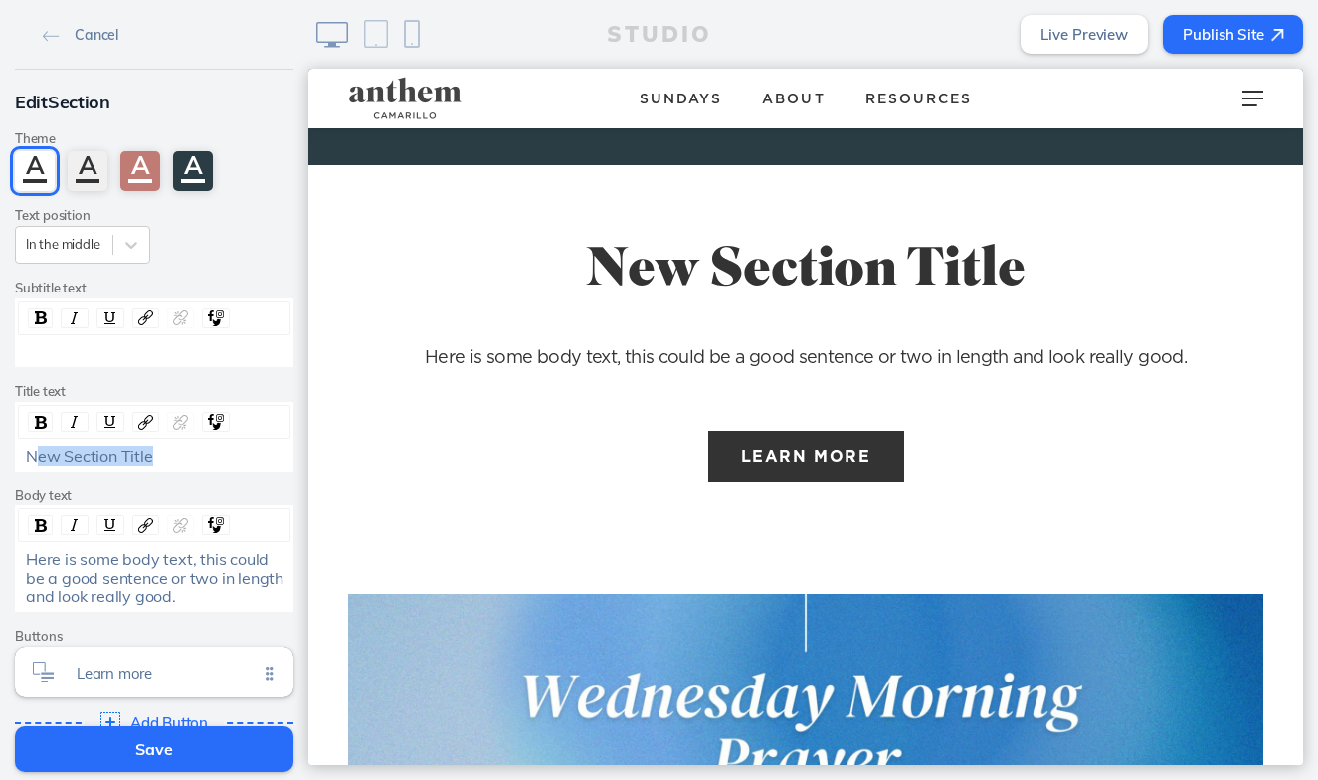
drag, startPoint x: 157, startPoint y: 458, endPoint x: 34, endPoint y: 455, distance: 123.3
click at [34, 457] on div "New Section Title" at bounding box center [155, 455] width 258 height 18
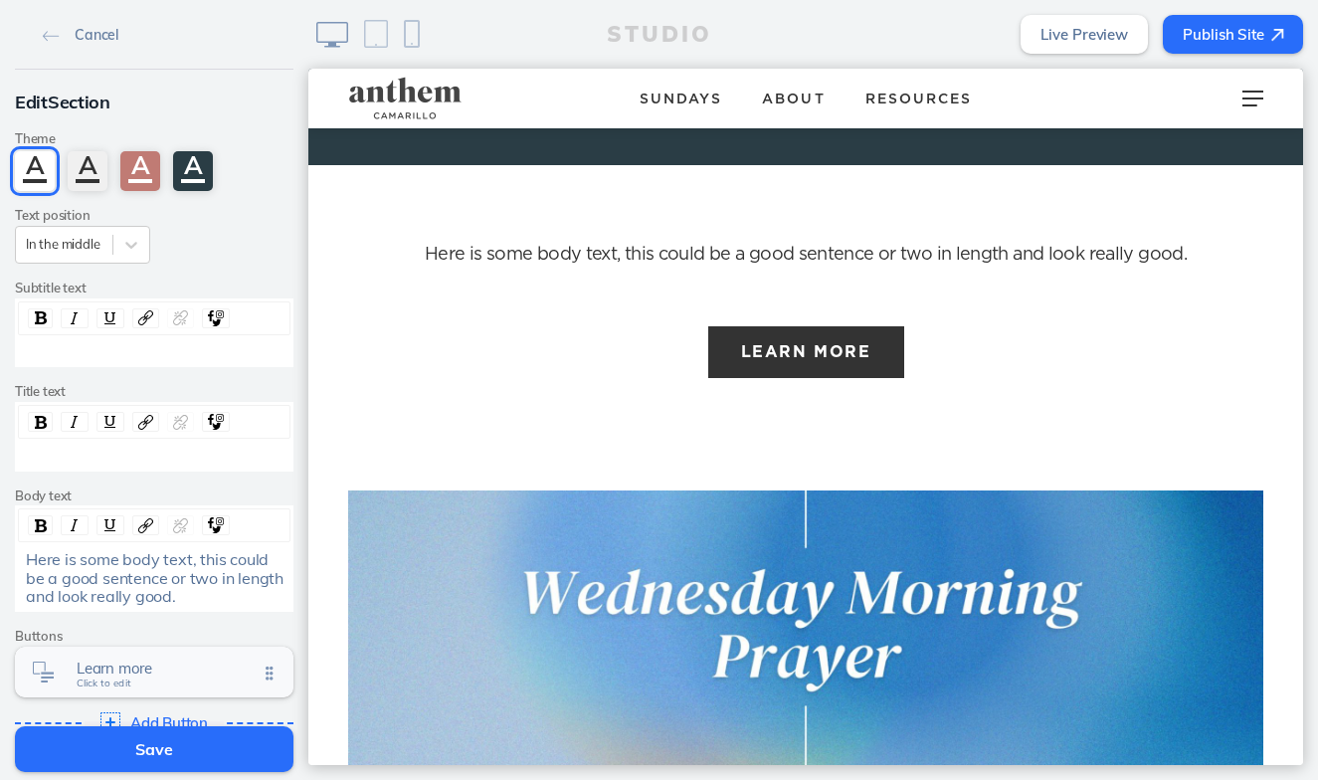
click at [168, 659] on span "Learn more" at bounding box center [167, 667] width 181 height 17
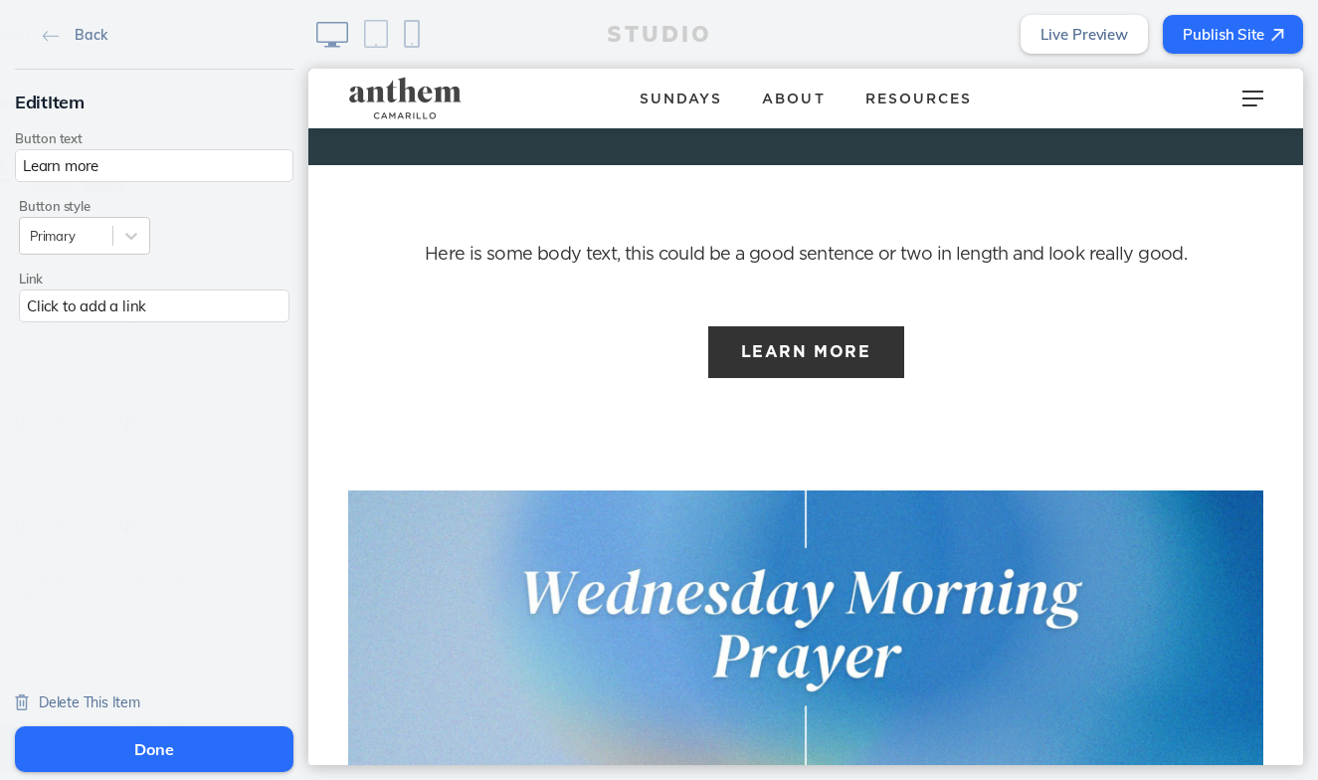
scroll to position [0, 0]
click at [126, 704] on span "Delete This Item" at bounding box center [89, 702] width 101 height 18
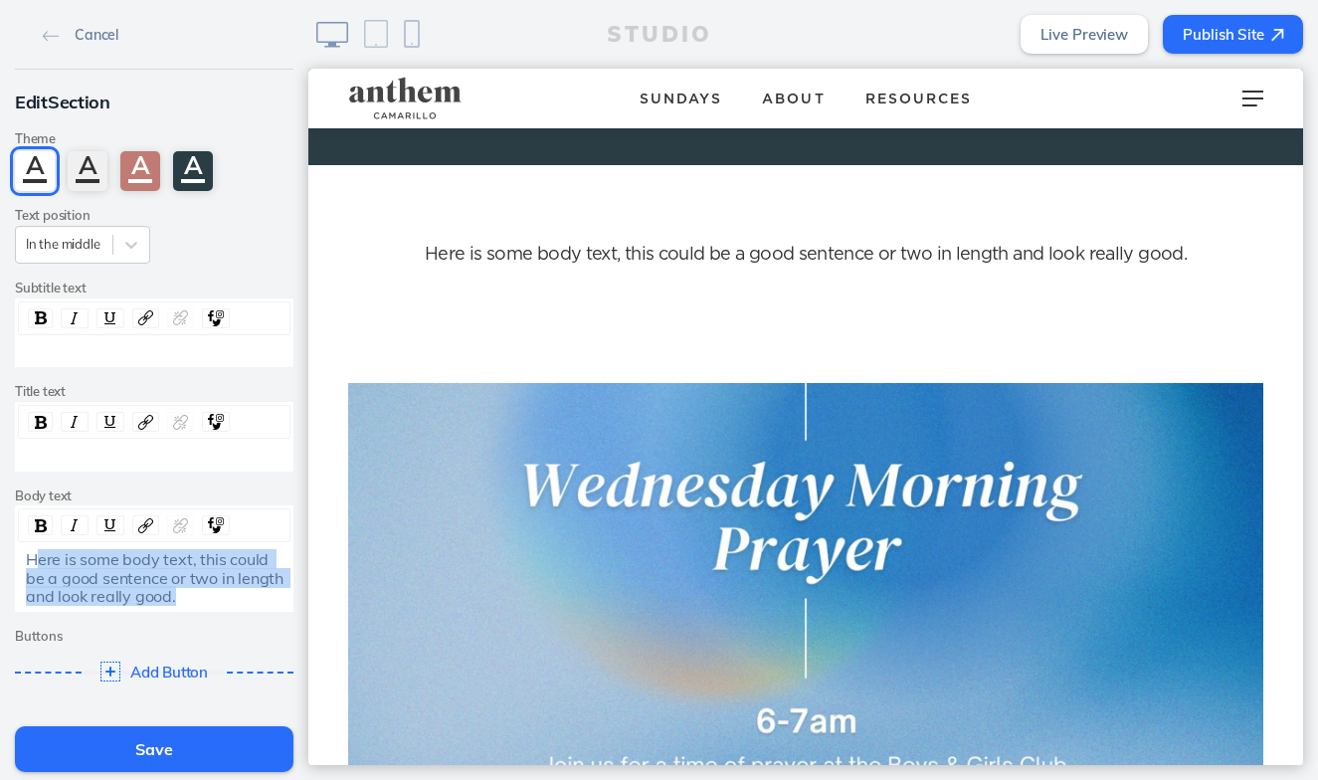
drag, startPoint x: 203, startPoint y: 593, endPoint x: 33, endPoint y: 550, distance: 175.3
click at [33, 550] on div "Here is some body text, this could be a good sentence or two in length and look…" at bounding box center [155, 577] width 258 height 55
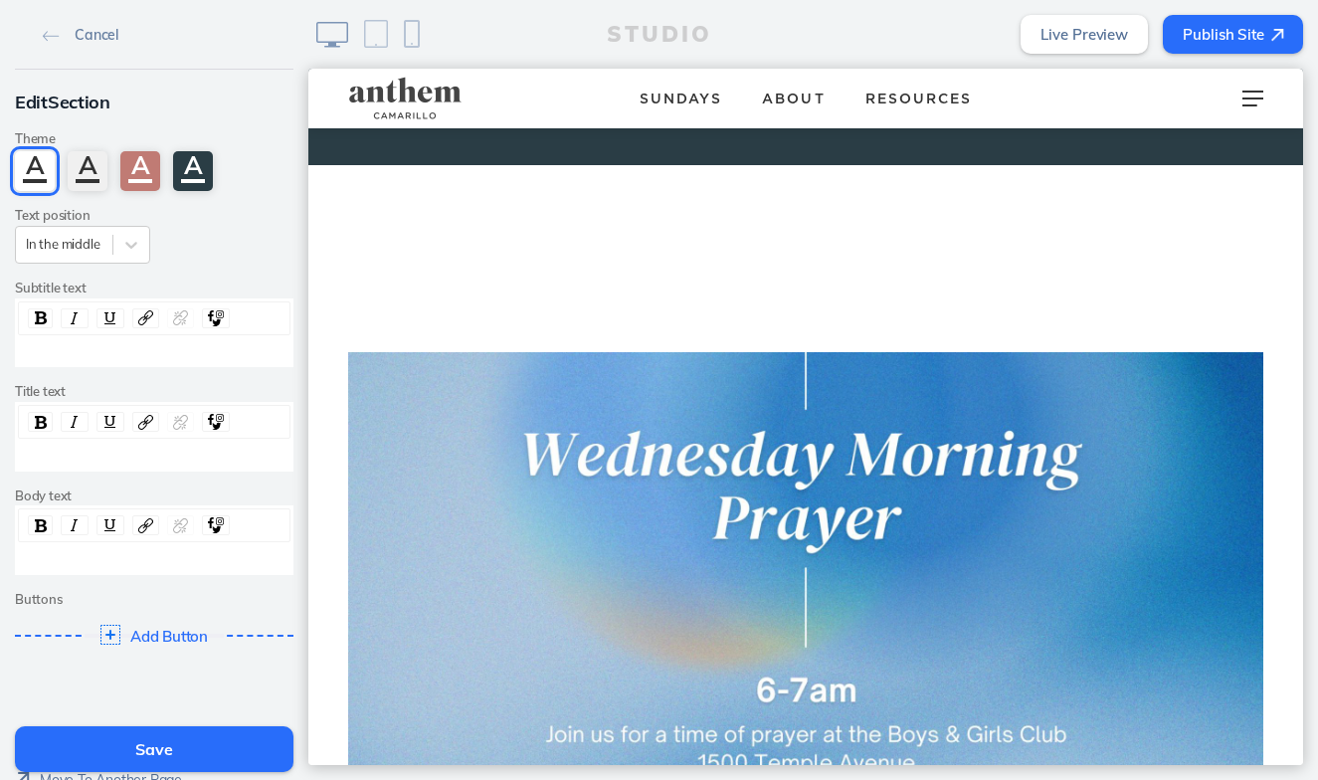
click at [64, 446] on div "rdw-editor" at bounding box center [155, 455] width 258 height 18
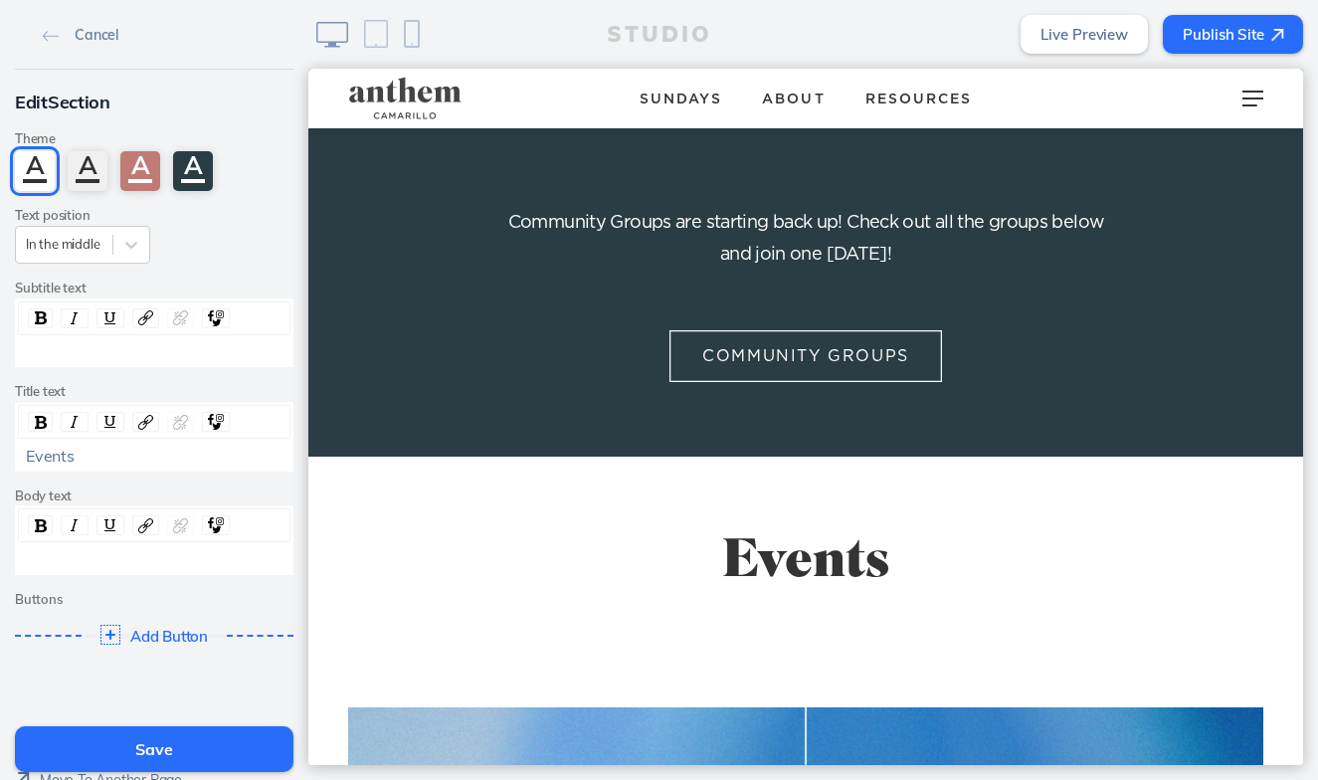
scroll to position [1416, 0]
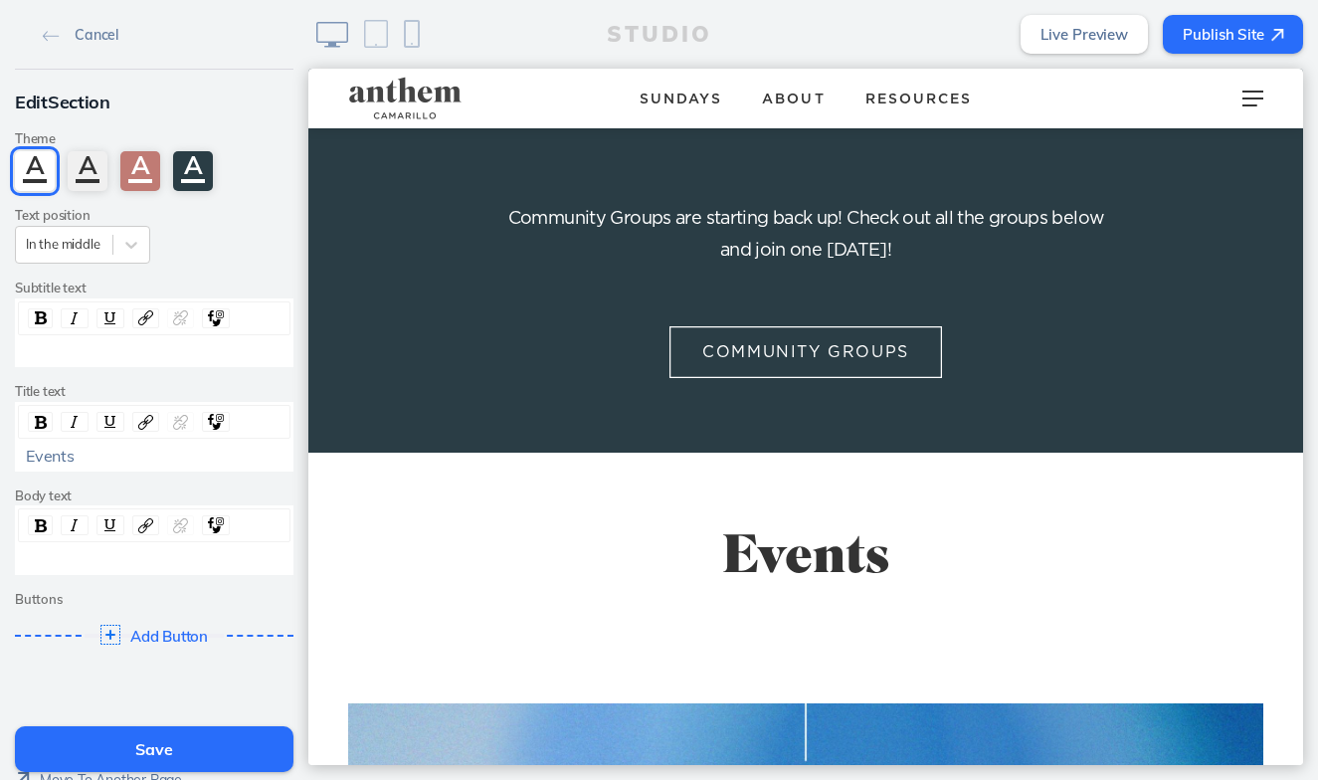
click at [189, 754] on button "Save" at bounding box center [154, 749] width 278 height 46
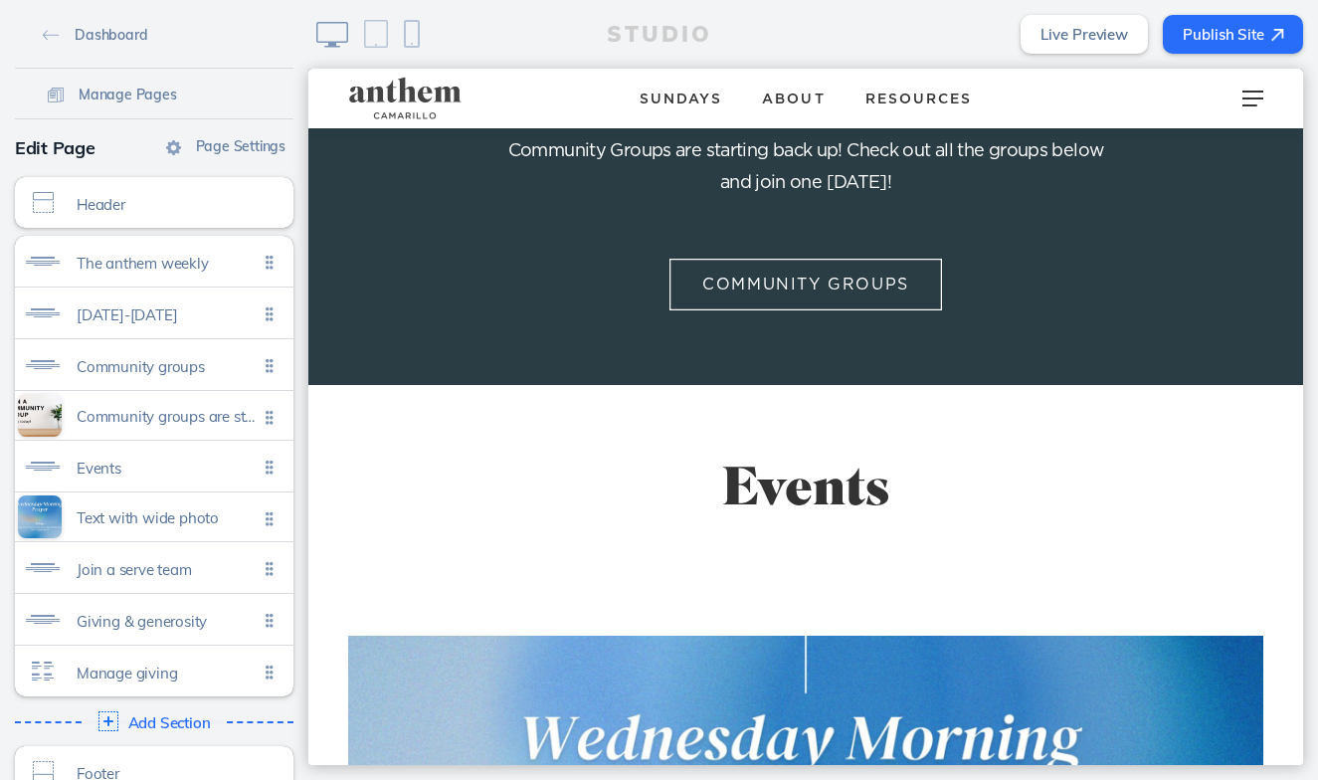
scroll to position [1482, 0]
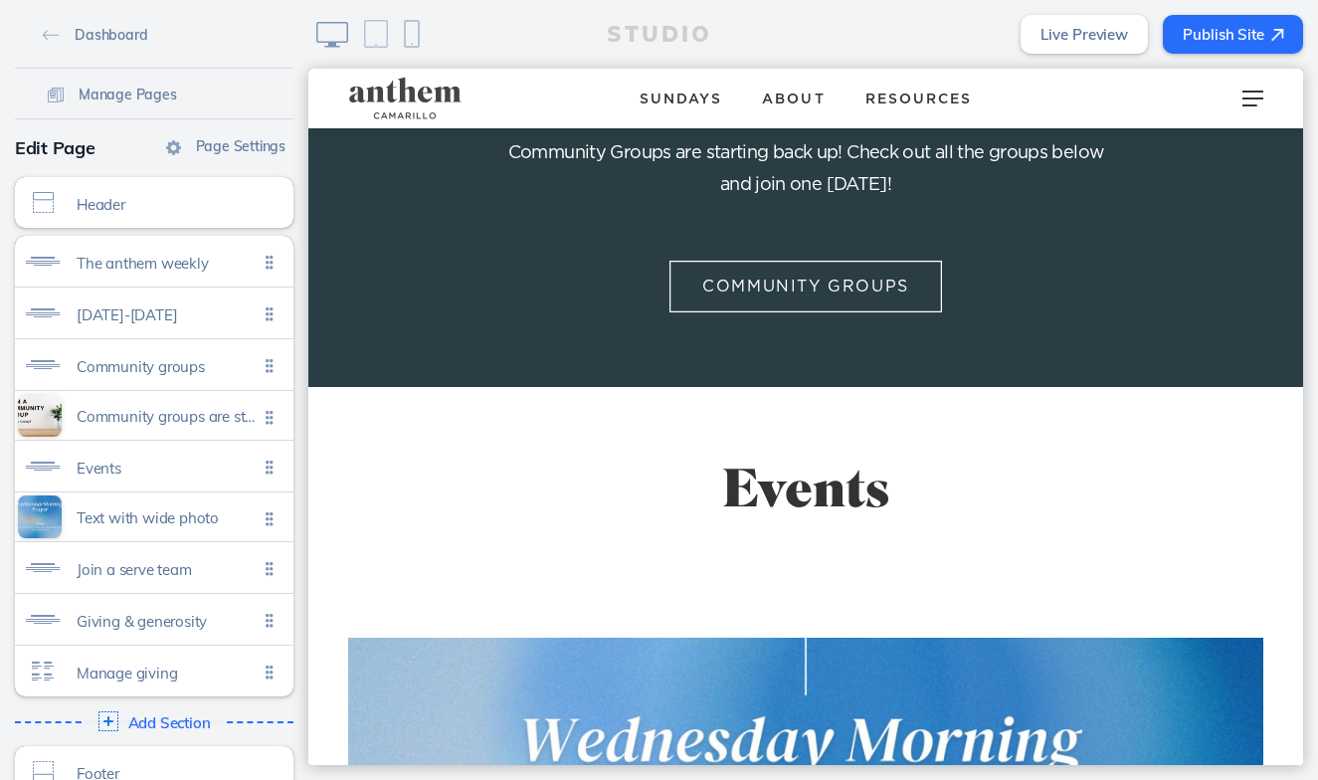
click at [783, 461] on p "Events" at bounding box center [806, 493] width 796 height 65
click at [264, 462] on ul "The anthem weekly Click to edit September 5-11 Click to edit Community groups C…" at bounding box center [154, 466] width 278 height 460
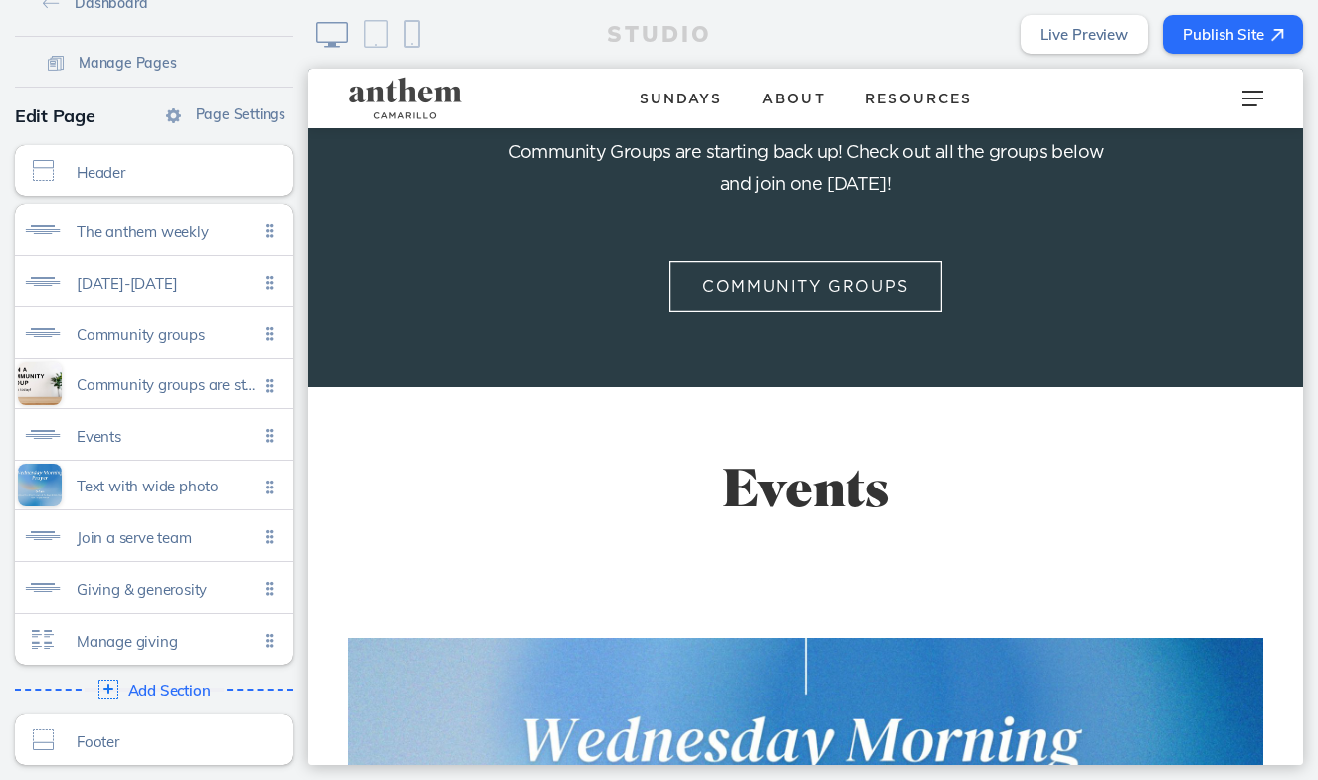
scroll to position [32, 0]
click at [178, 430] on span "Events" at bounding box center [167, 431] width 181 height 17
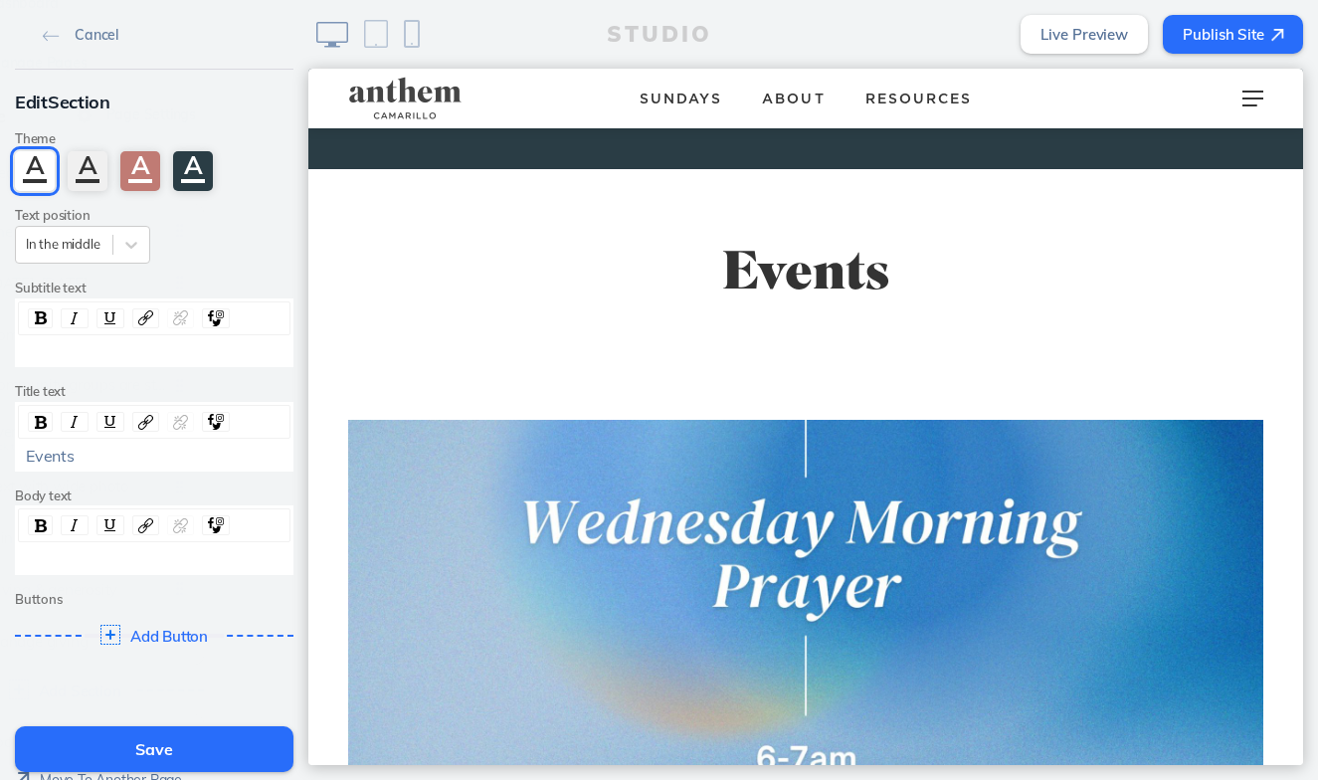
scroll to position [1703, 0]
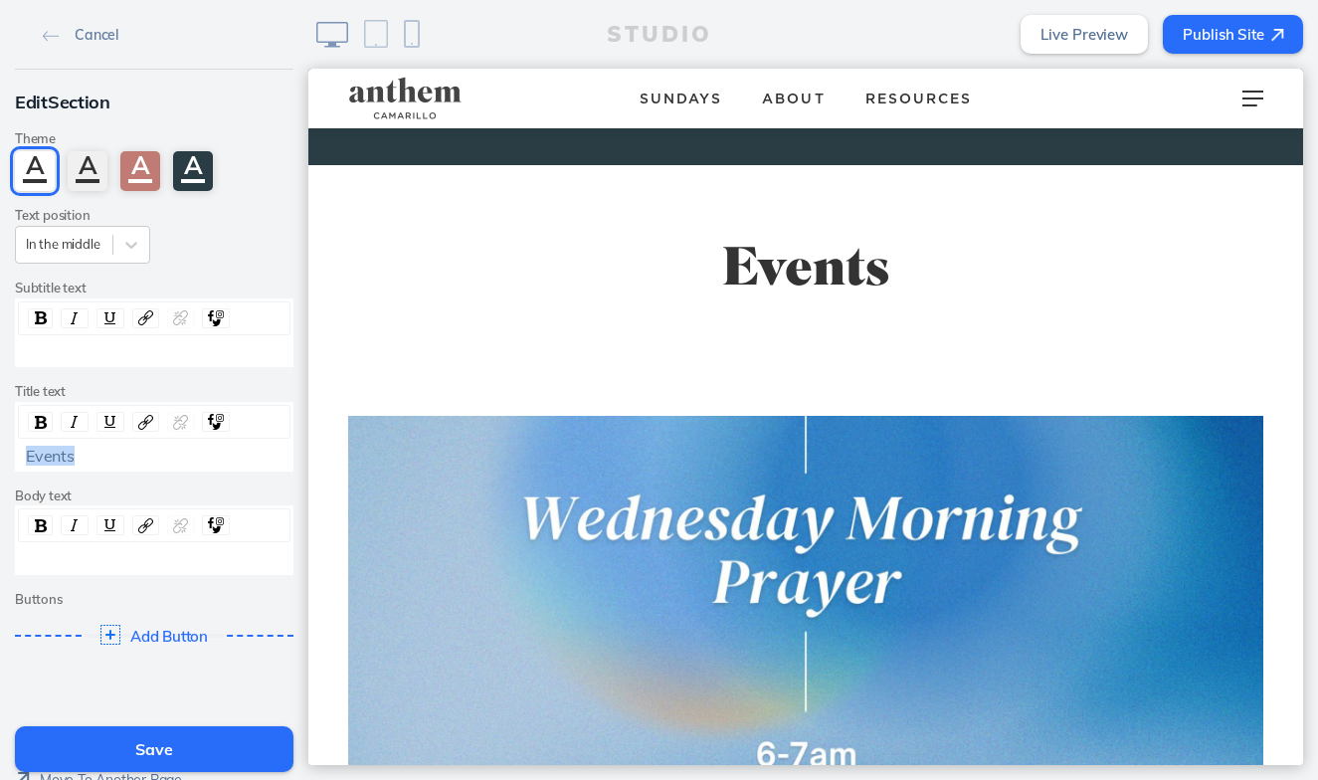
drag, startPoint x: 70, startPoint y: 448, endPoint x: -21, endPoint y: 448, distance: 90.5
click at [0, 448] on html "Cancel Edit Section Theme A A A A Text position In the middle Subtitle text Tit…" at bounding box center [659, 390] width 1318 height 780
drag, startPoint x: 76, startPoint y: 444, endPoint x: 30, endPoint y: 444, distance: 45.7
click at [32, 446] on div "Events" at bounding box center [155, 455] width 258 height 18
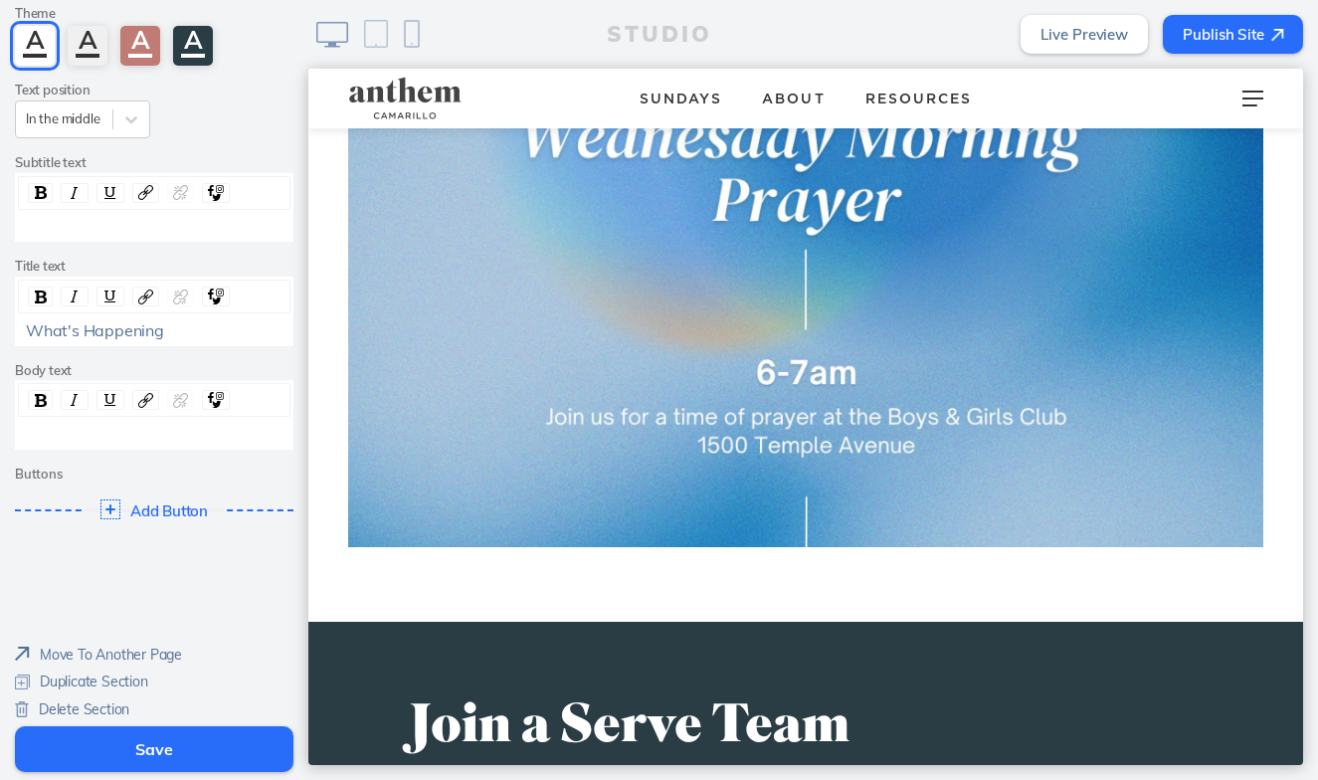
scroll to position [0, 0]
click at [159, 752] on button "Save" at bounding box center [154, 749] width 278 height 46
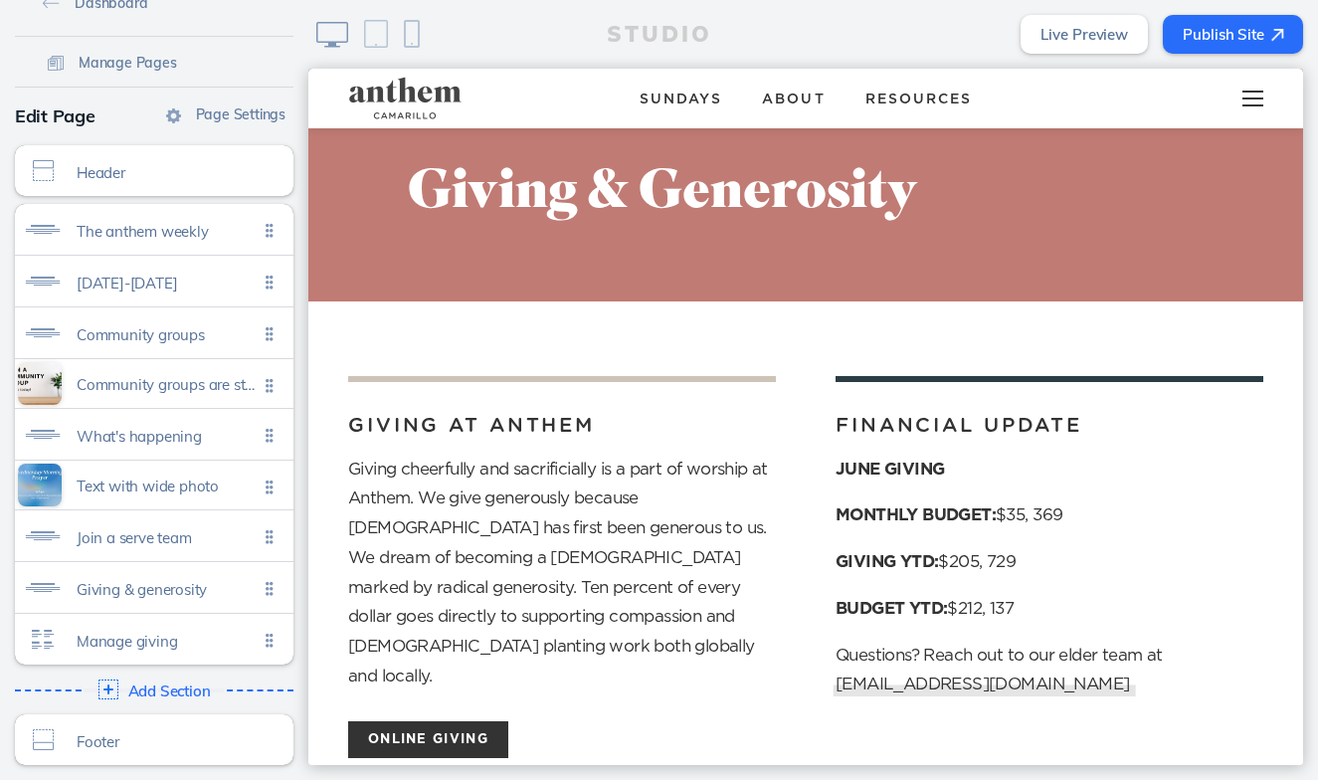
scroll to position [3140, 0]
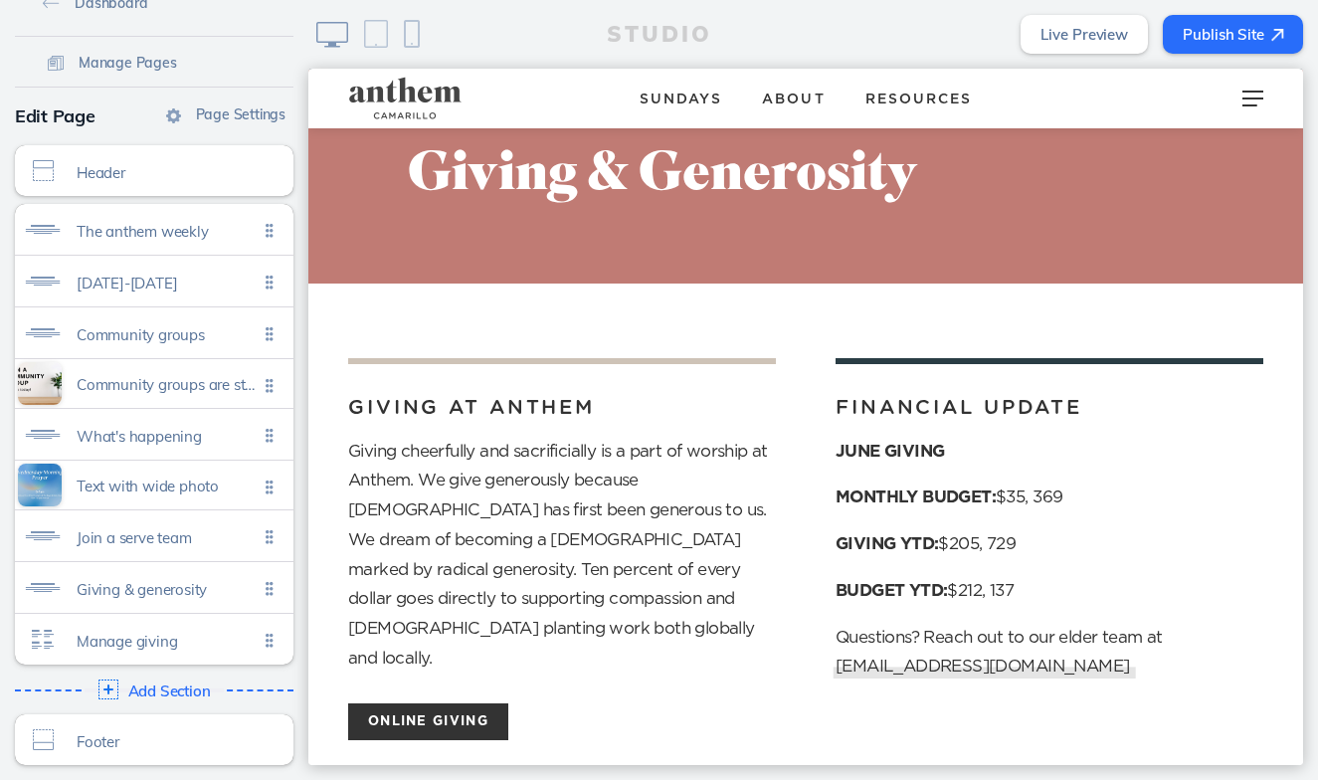
click at [1261, 55] on div "STUDIO Live Preview Publish Site" at bounding box center [812, 34] width 1009 height 69
click at [1243, 37] on button "Publish Site" at bounding box center [1232, 34] width 140 height 39
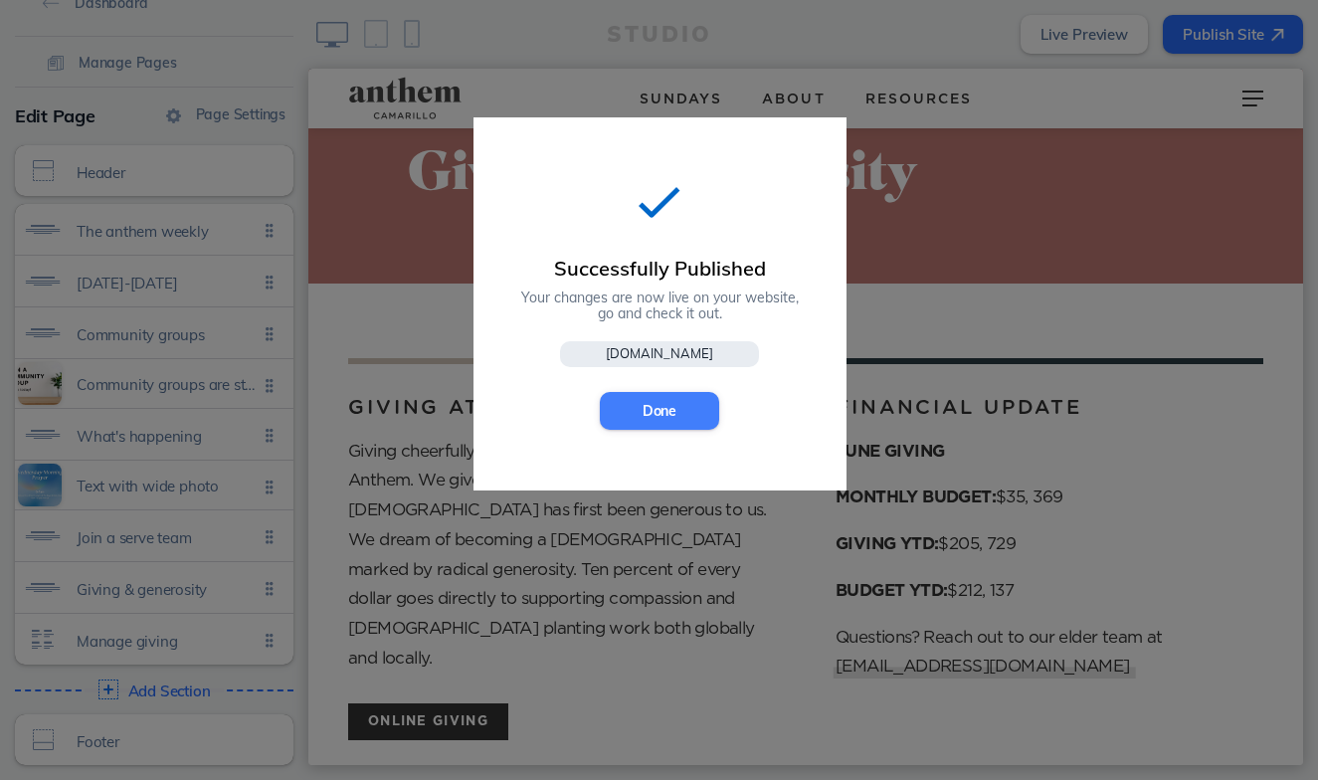
click at [666, 407] on button "Done" at bounding box center [659, 411] width 119 height 38
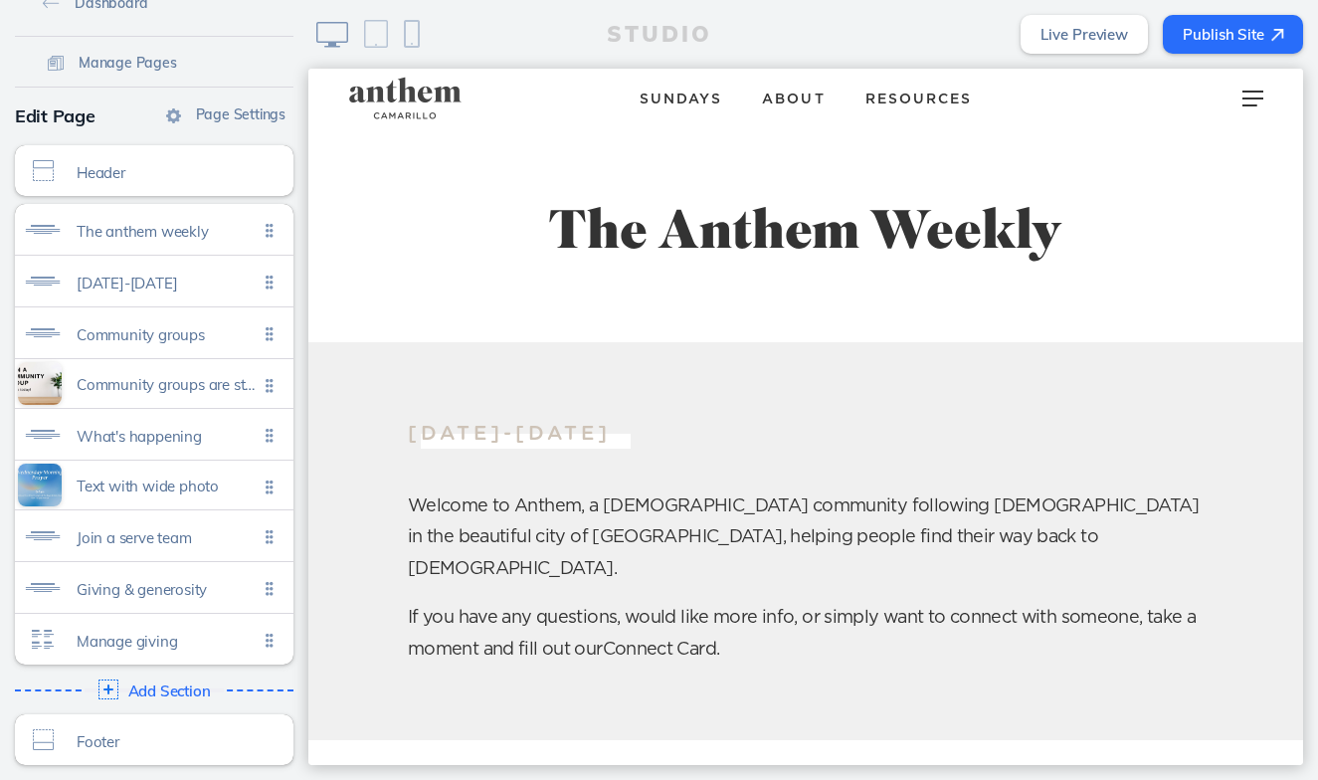
scroll to position [0, 0]
click at [1259, 102] on div at bounding box center [1252, 99] width 79 height 60
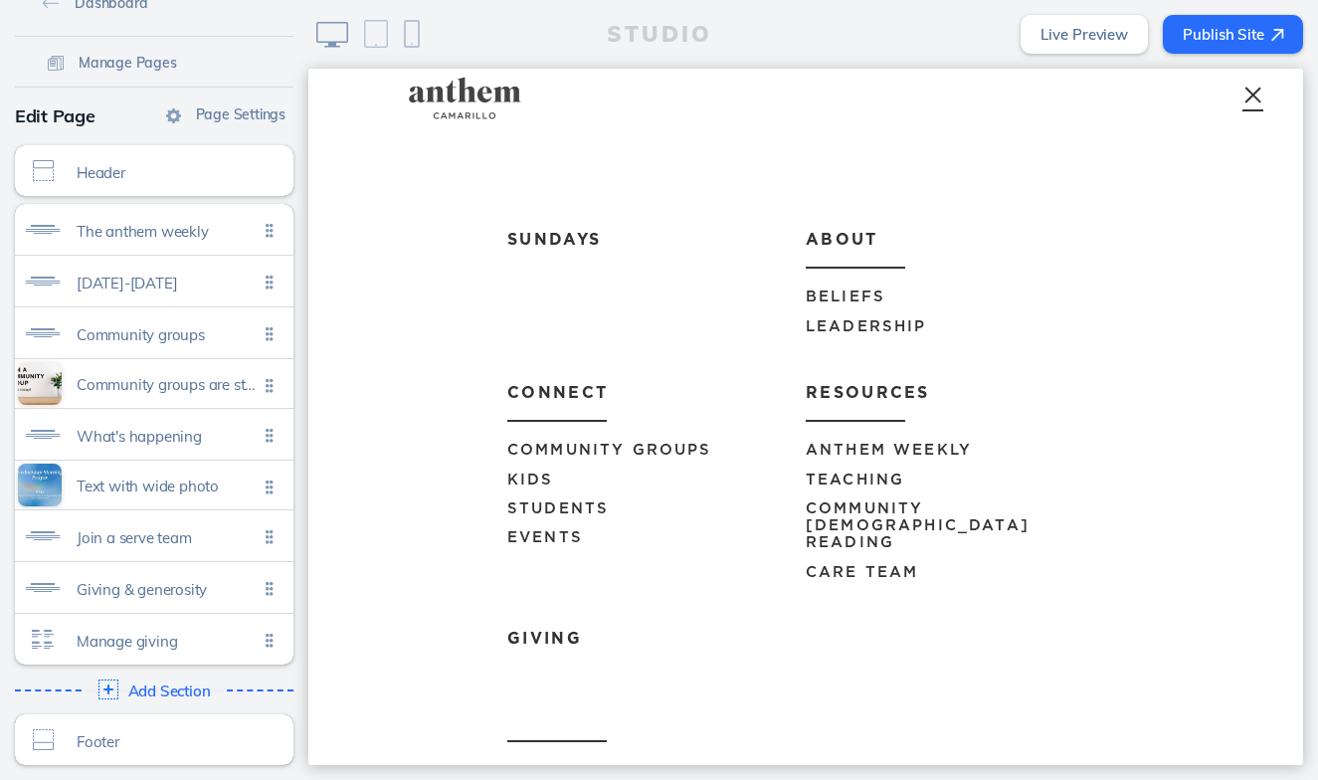
click at [565, 530] on span "Events" at bounding box center [545, 537] width 76 height 15
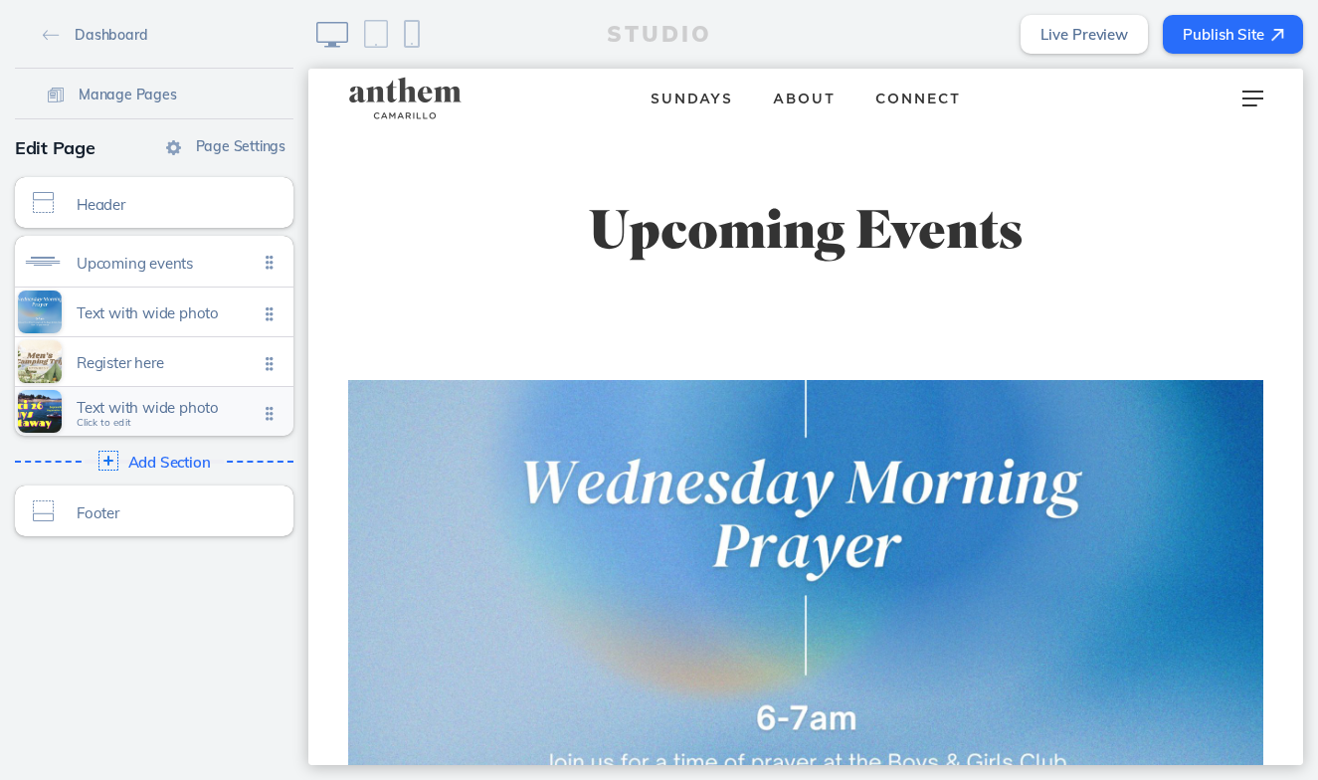
click at [193, 410] on span "Text with wide photo" at bounding box center [167, 407] width 181 height 17
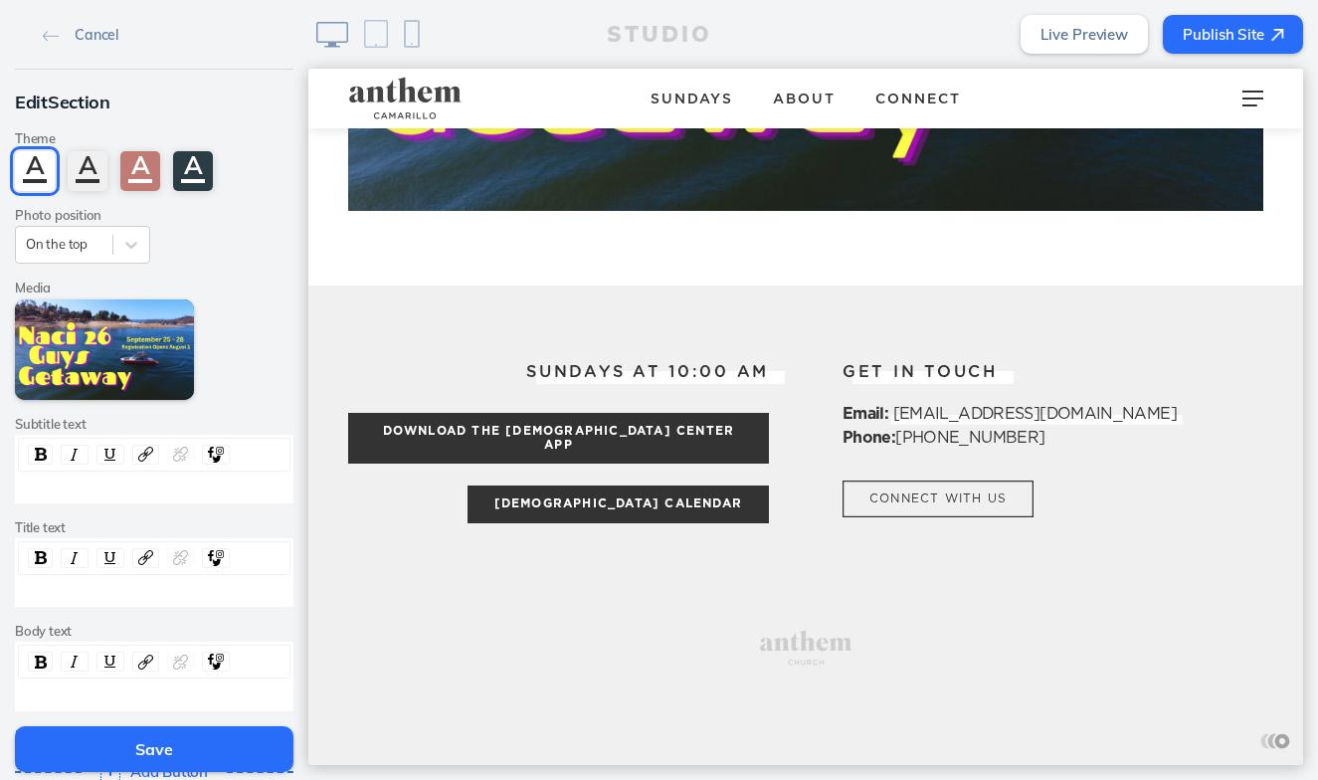
scroll to position [2070, 0]
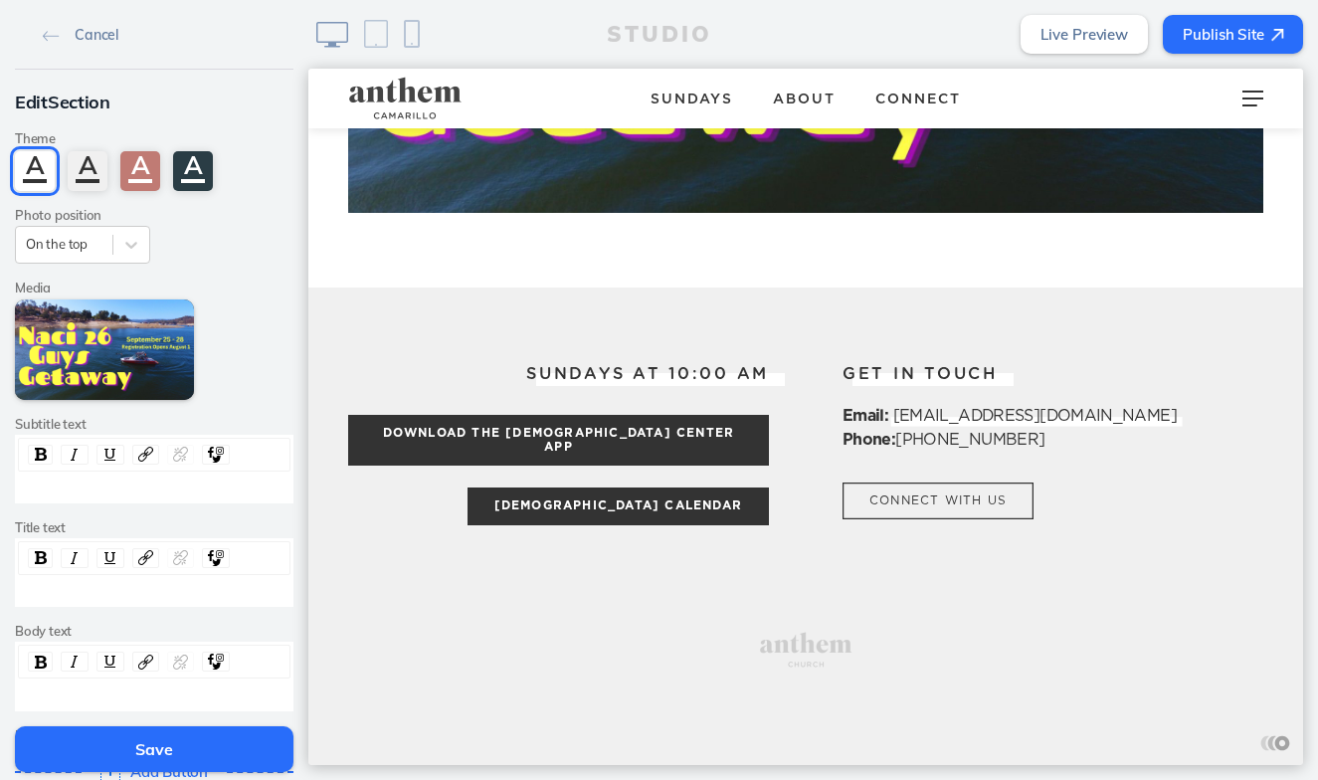
click at [181, 743] on button "Save" at bounding box center [154, 749] width 278 height 46
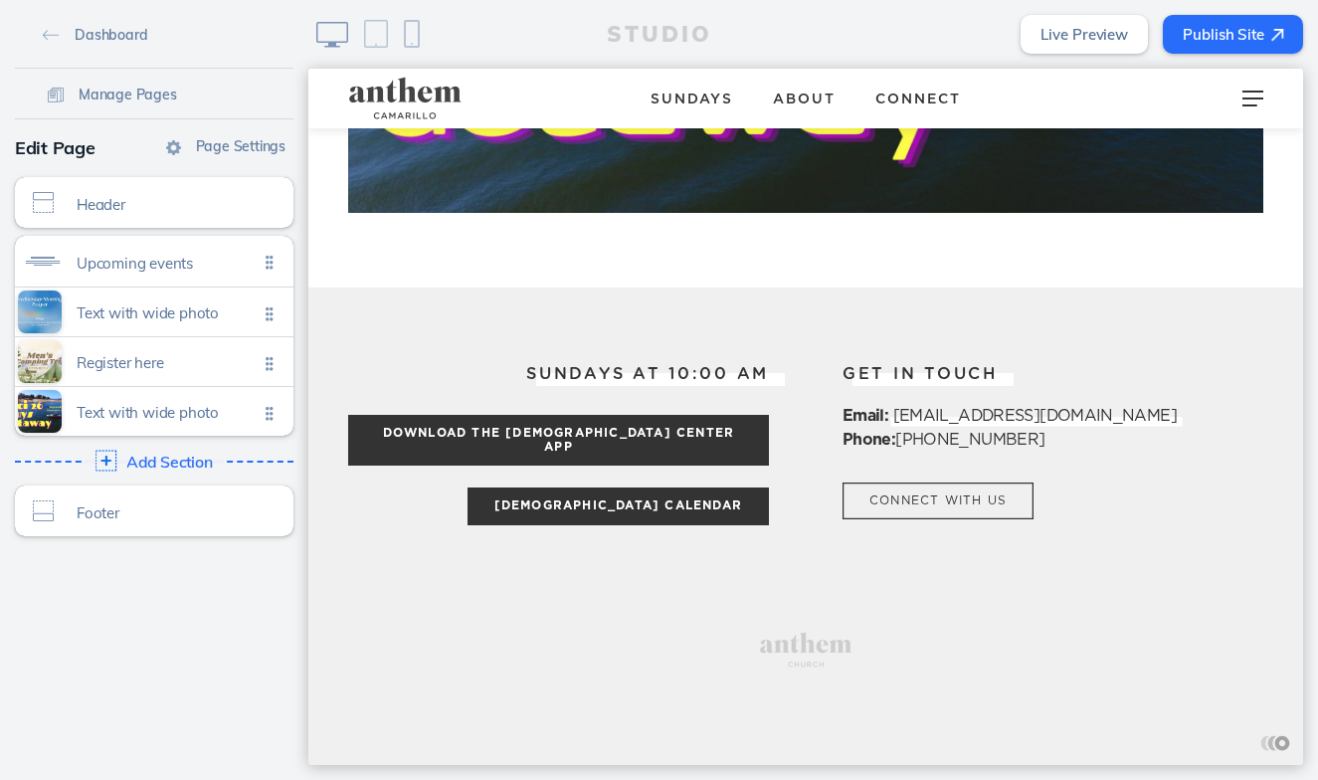
scroll to position [0, 0]
click at [173, 447] on div "Add Section Click to edit" at bounding box center [154, 462] width 292 height 36
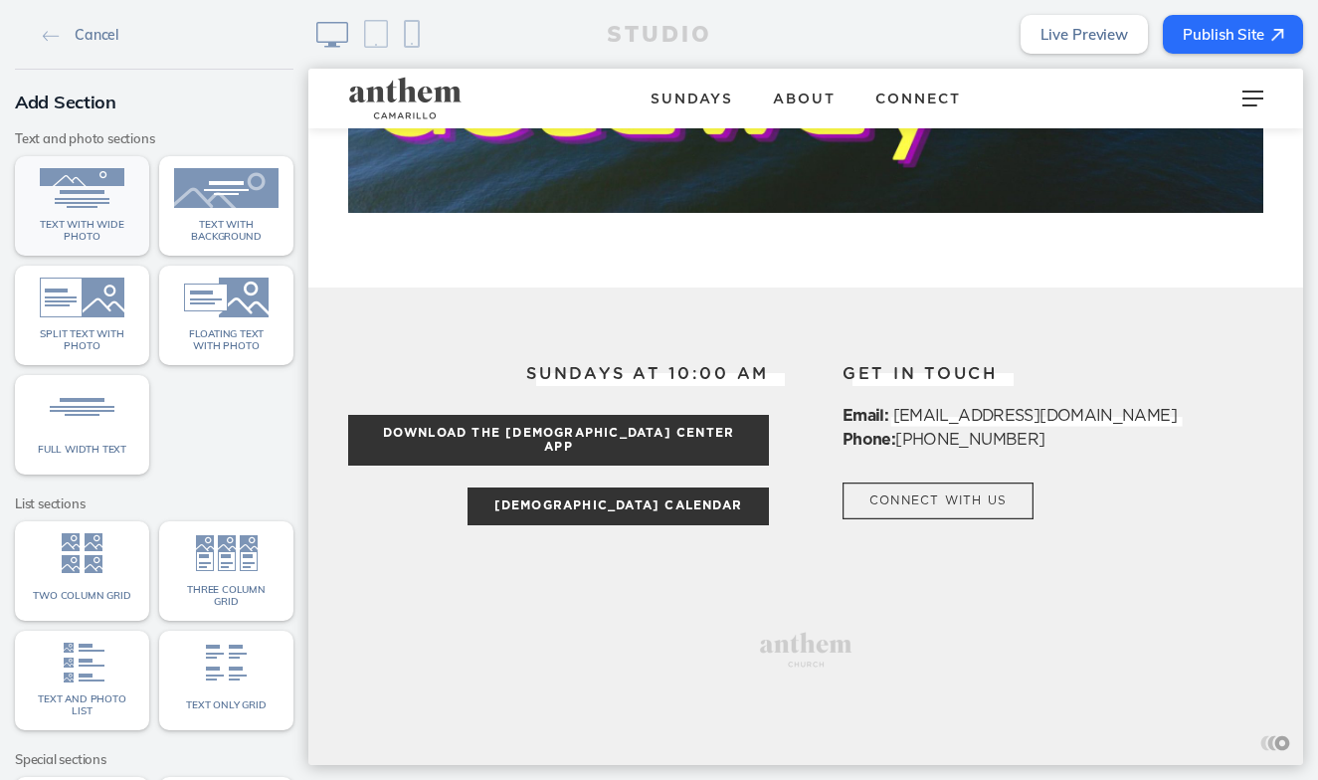
click at [98, 225] on span "Text with wide photo" at bounding box center [82, 230] width 104 height 23
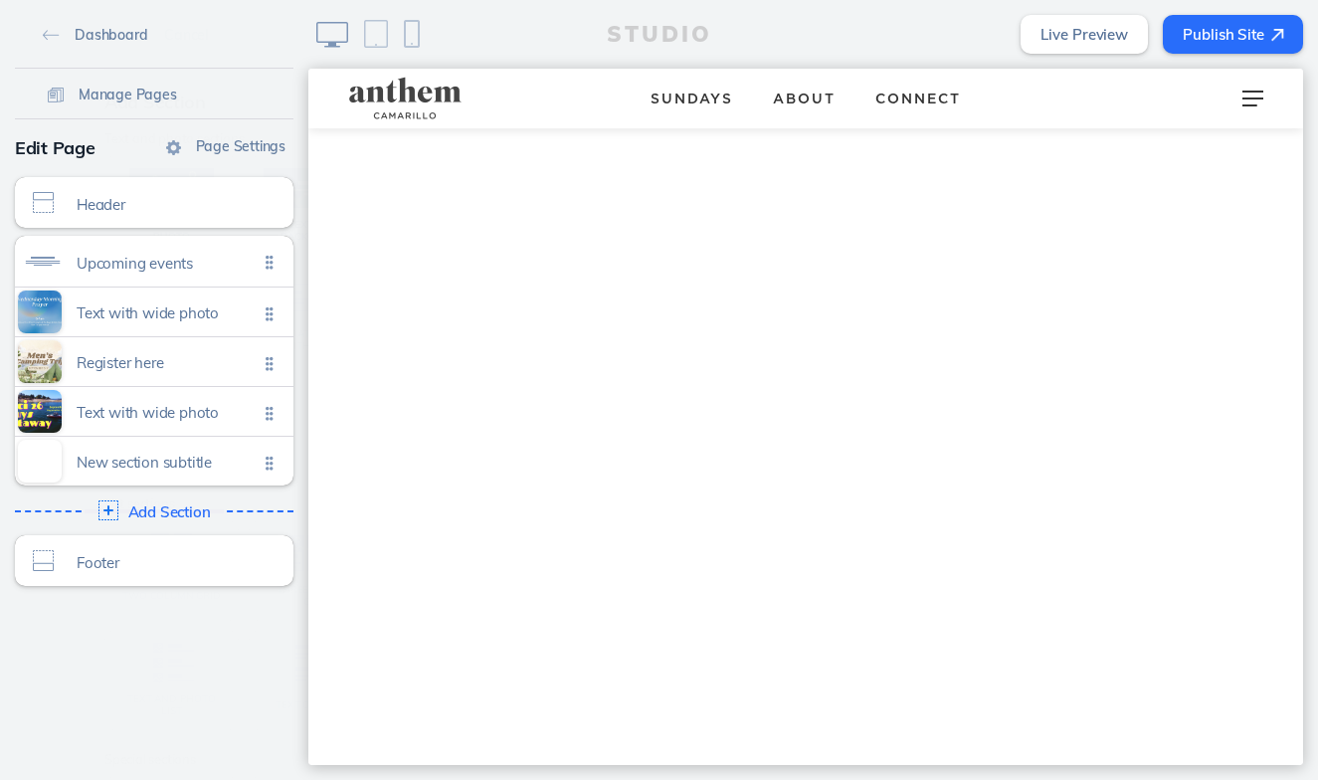
scroll to position [2191, 0]
click at [124, 466] on span "Click to edit" at bounding box center [104, 472] width 55 height 12
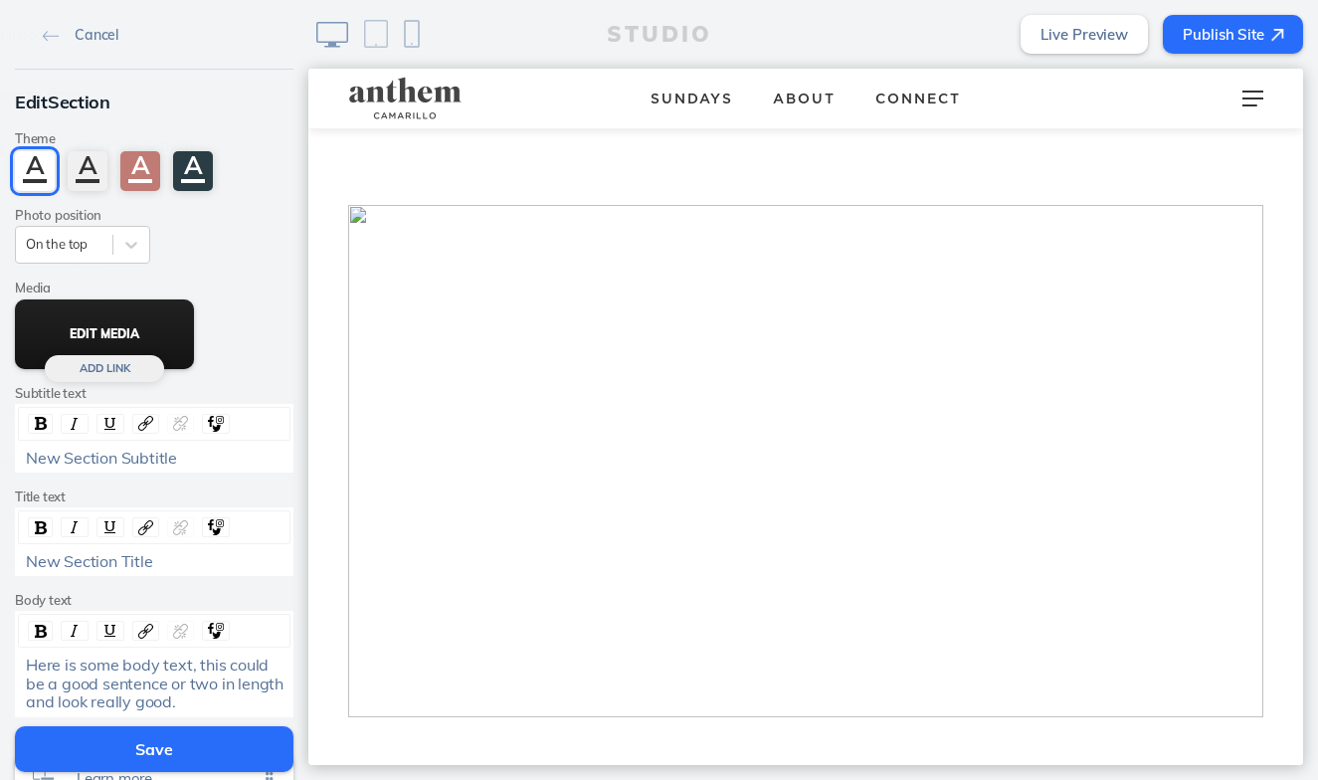
click at [149, 369] on button "Edit Media" at bounding box center [104, 334] width 179 height 70
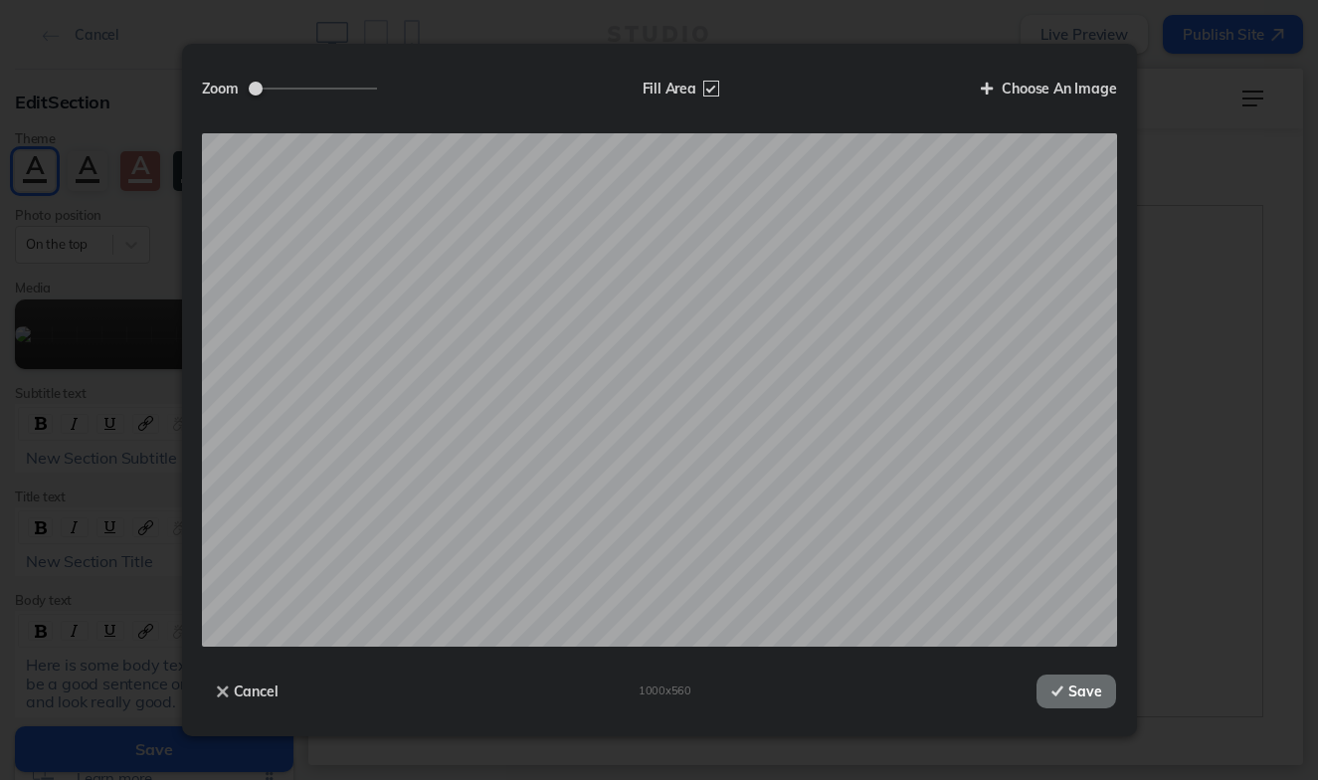
click at [1072, 680] on button "Save" at bounding box center [1076, 691] width 80 height 34
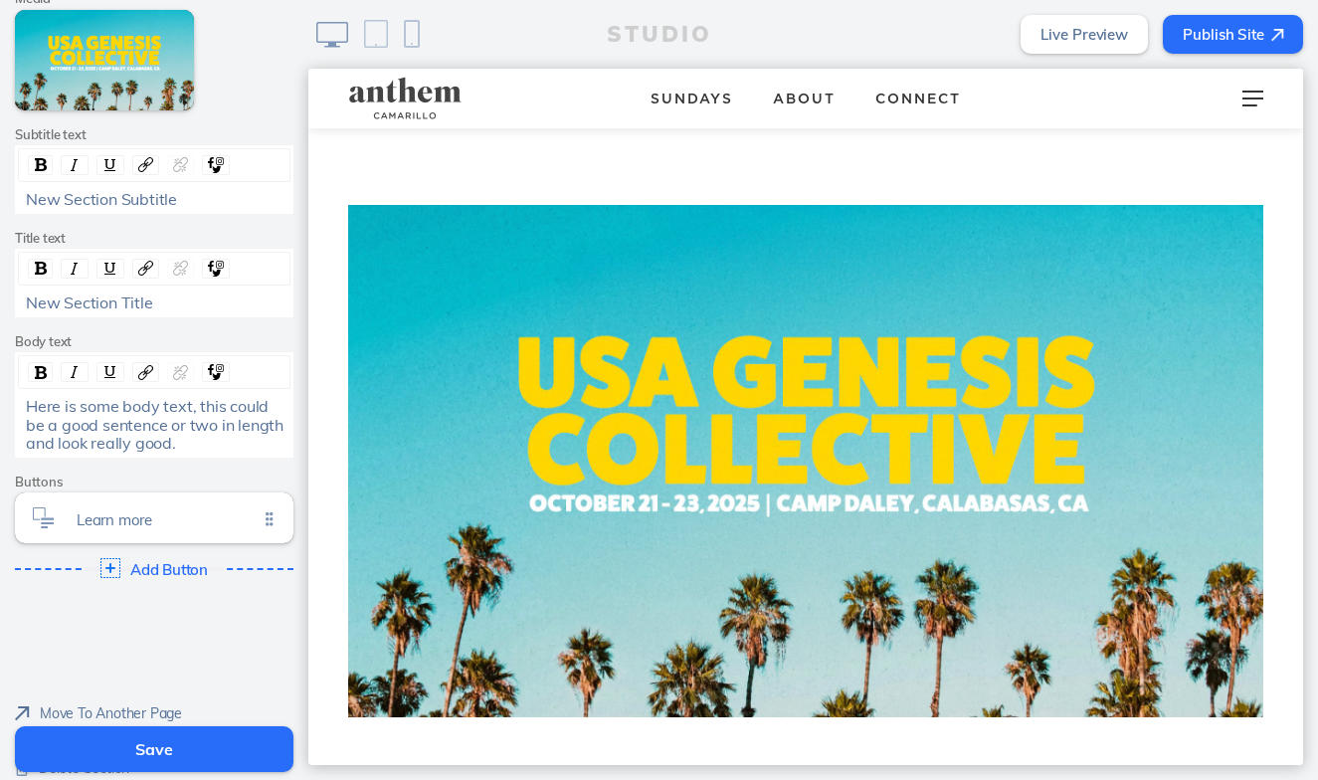
scroll to position [292, 0]
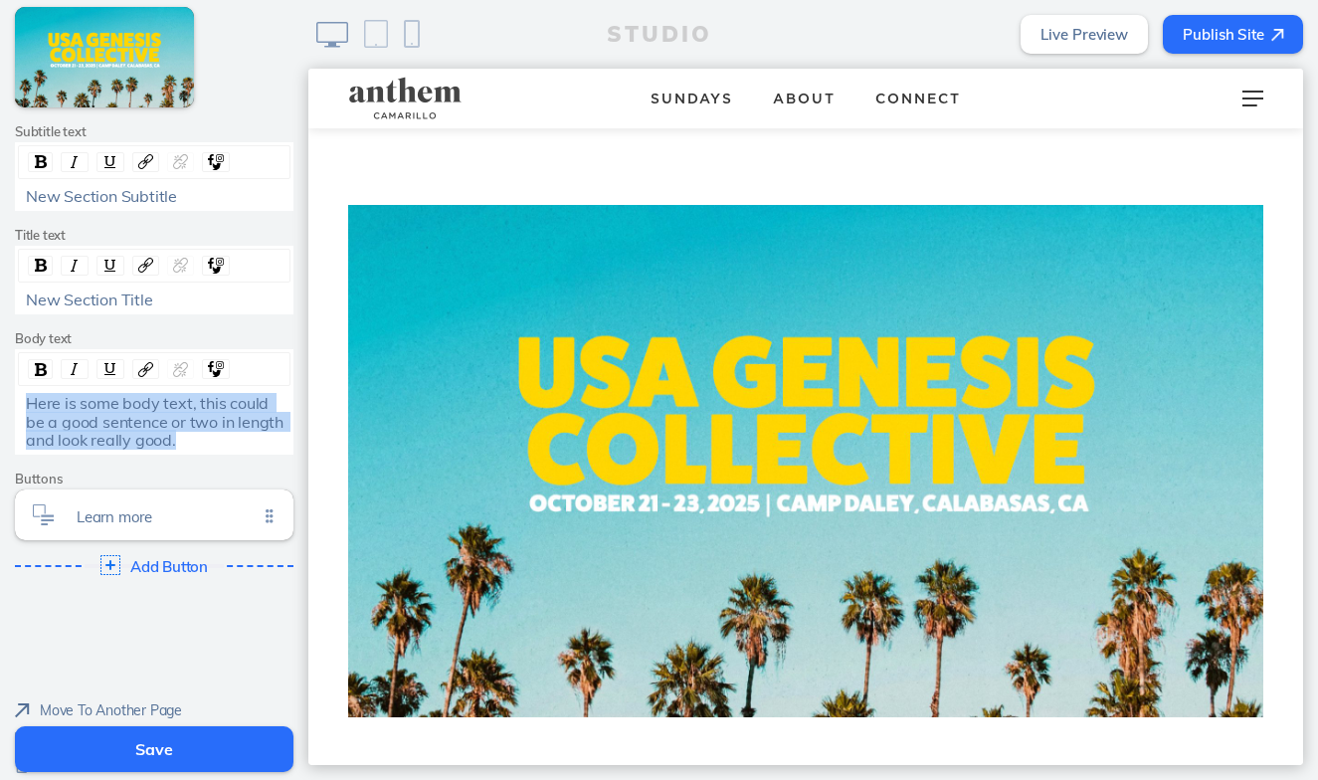
drag, startPoint x: 181, startPoint y: 441, endPoint x: 16, endPoint y: 395, distance: 171.3
click at [16, 395] on div "Here is some body text, this could be a good sentence or two in length and look…" at bounding box center [154, 401] width 278 height 105
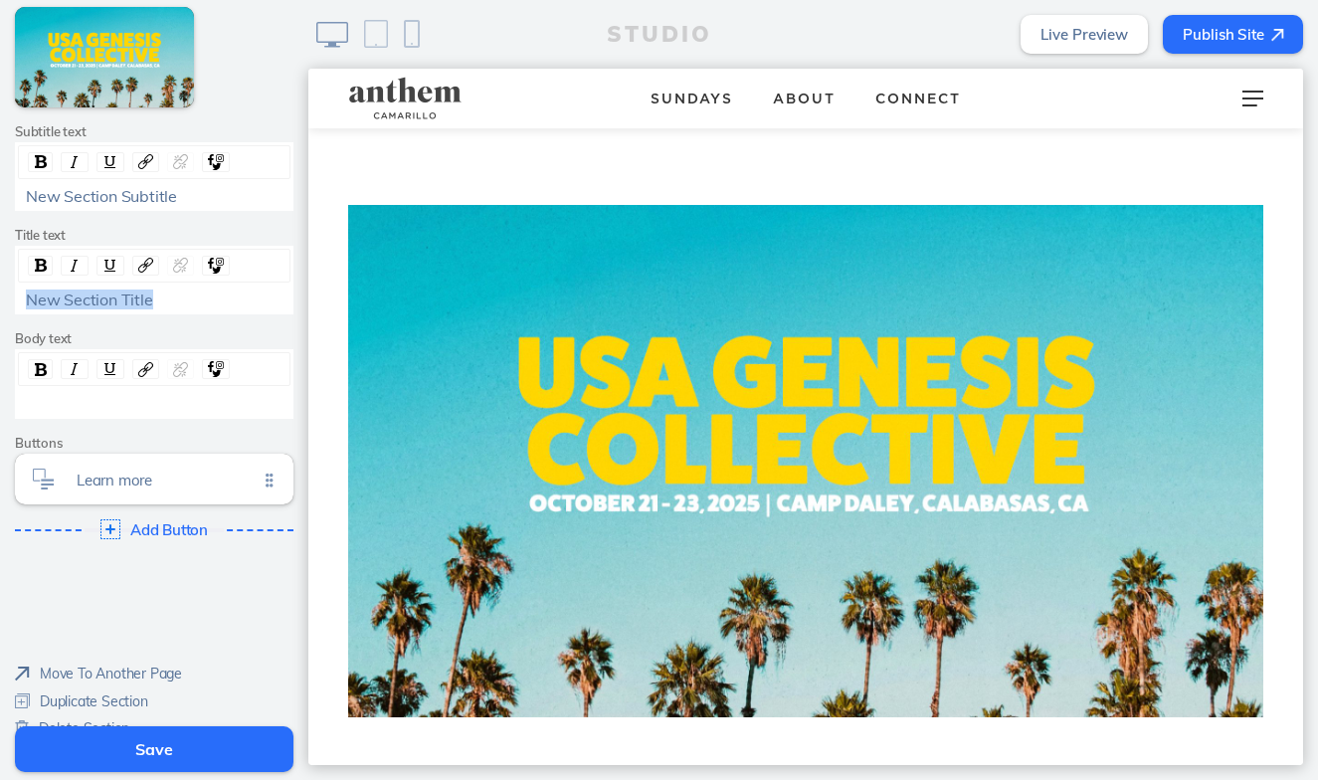
drag, startPoint x: 148, startPoint y: 298, endPoint x: -14, endPoint y: 299, distance: 162.1
click at [0, 299] on html "Cancel Edit Section Theme A A A A Photo position On the top Media Edit Media Ad…" at bounding box center [659, 390] width 1318 height 780
click at [178, 299] on div "New Section Title" at bounding box center [155, 299] width 258 height 18
drag, startPoint x: 178, startPoint y: 299, endPoint x: 65, endPoint y: 297, distance: 113.4
click at [64, 299] on div "New Section Title" at bounding box center [155, 299] width 258 height 18
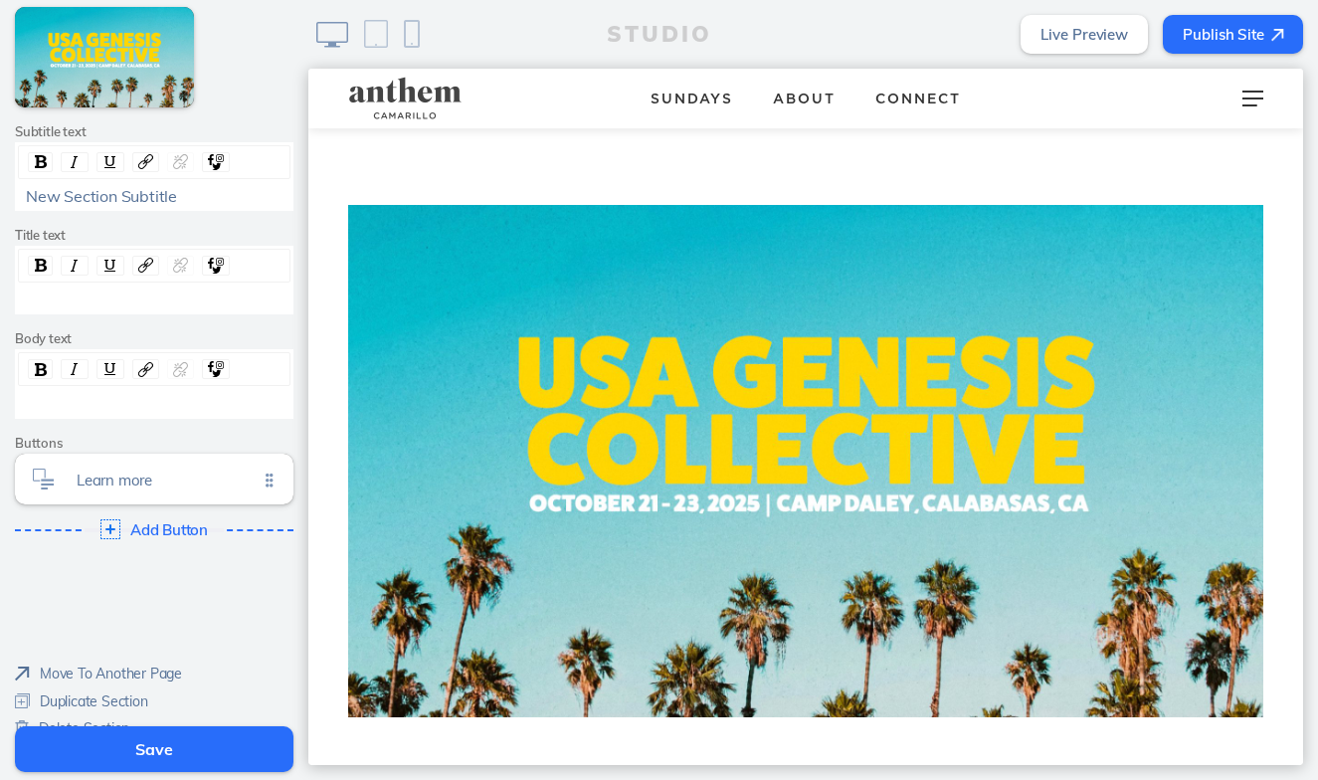
click at [248, 188] on div "New Section Subtitle" at bounding box center [155, 196] width 258 height 18
drag, startPoint x: 248, startPoint y: 188, endPoint x: 60, endPoint y: 187, distance: 187.9
click at [60, 187] on div "New Section Subtitle" at bounding box center [155, 196] width 258 height 18
click at [196, 473] on span "Learn more" at bounding box center [167, 474] width 181 height 17
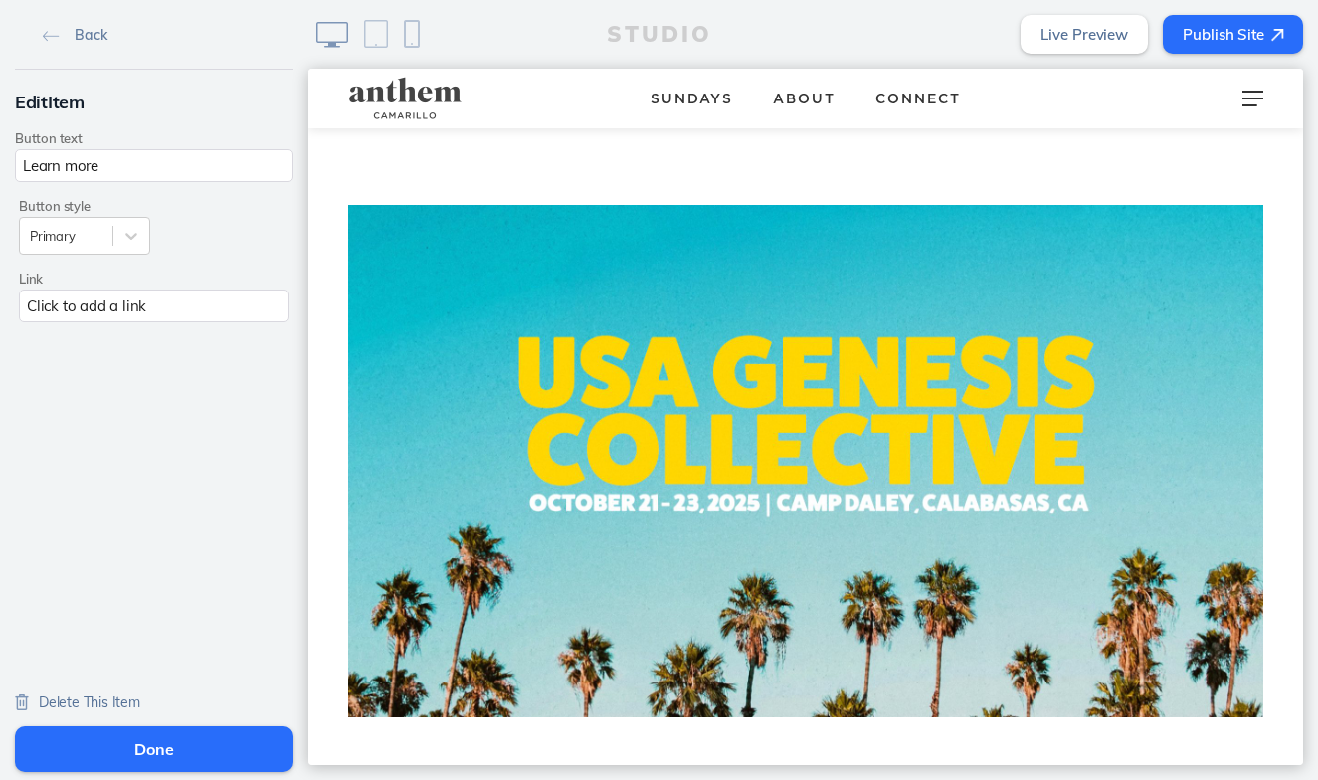
click at [134, 210] on label "Button style" at bounding box center [84, 206] width 131 height 15
click at [120, 237] on div at bounding box center [131, 236] width 36 height 36
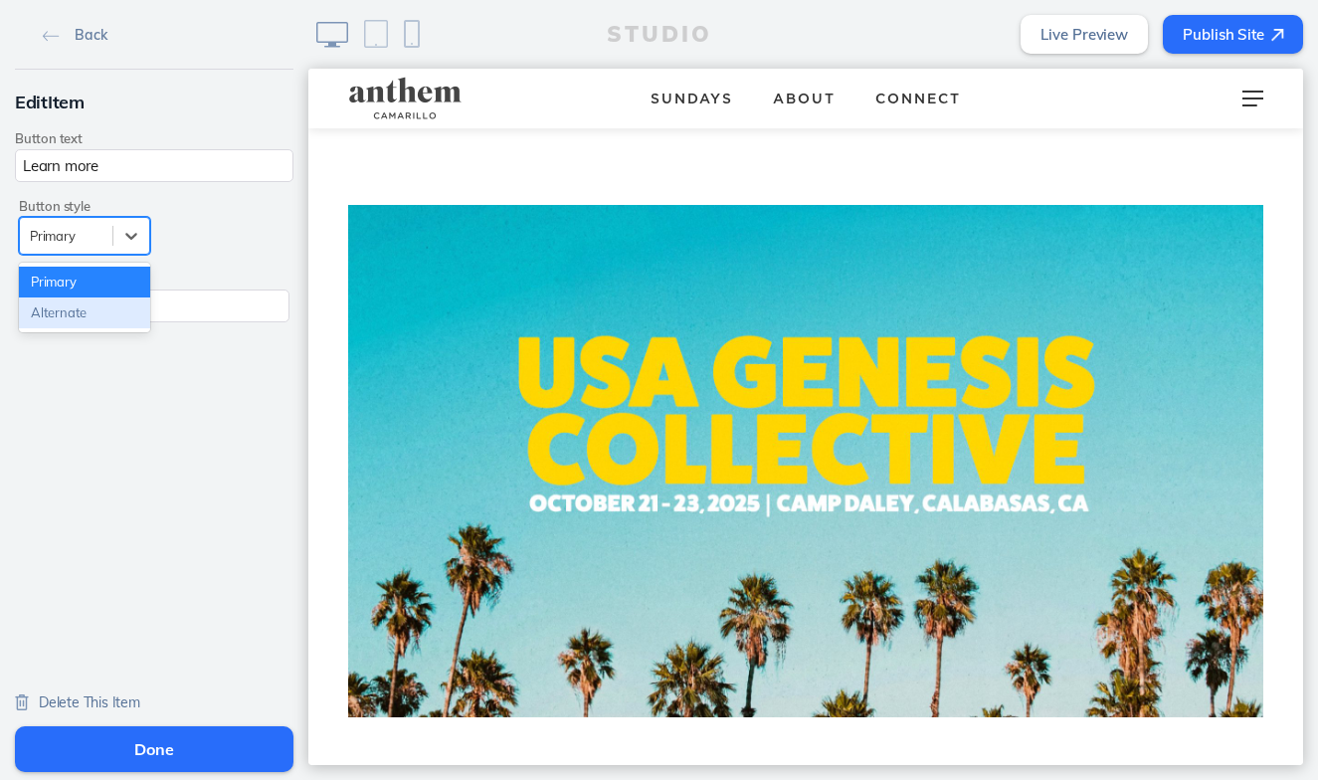
click at [119, 306] on div "Alternate" at bounding box center [84, 312] width 131 height 31
click at [132, 306] on div "Click to add a link" at bounding box center [154, 305] width 270 height 33
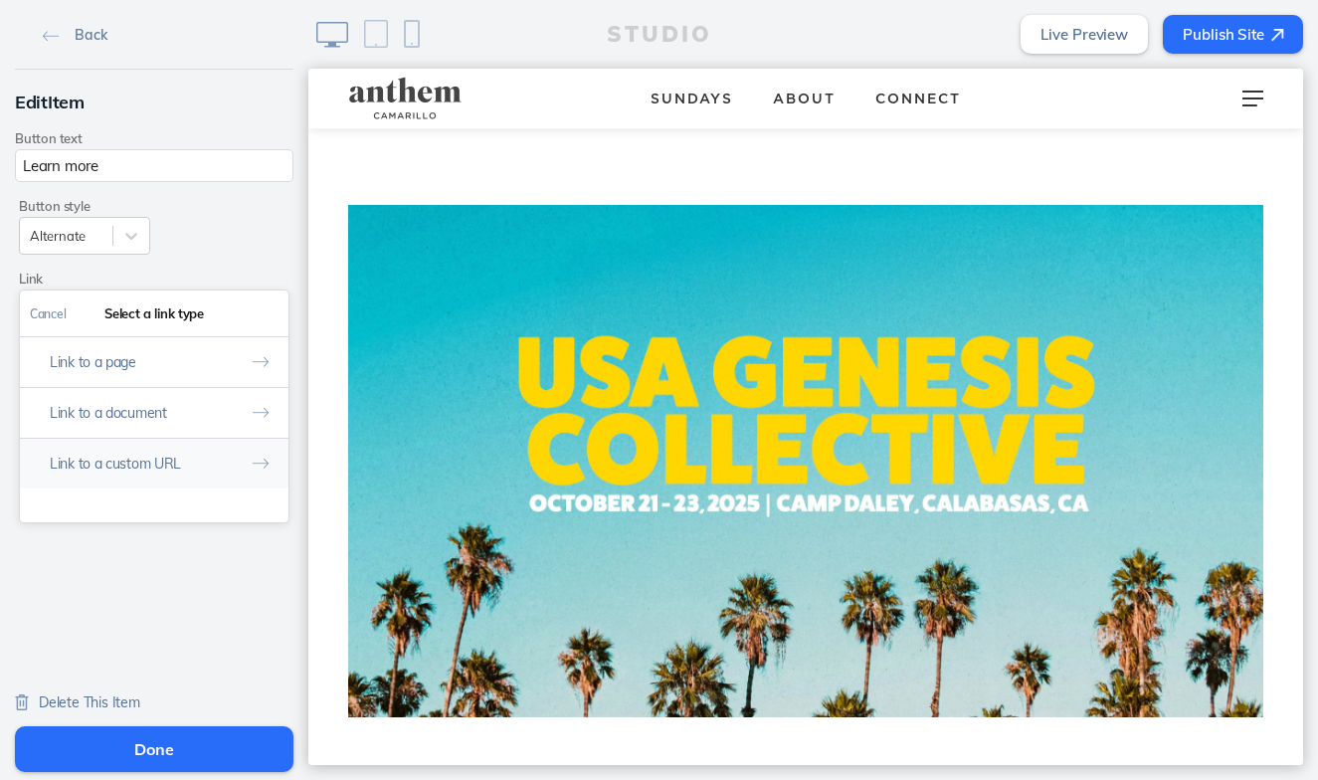
click at [153, 463] on button "Link to a custom URL" at bounding box center [154, 463] width 268 height 51
click at [154, 403] on input "text" at bounding box center [154, 397] width 249 height 33
paste input "https://anthem.churchcenter.com/registrations/events/2931217"
type input "https://anthem.churchcenter.com/registrations/events/2931217"
click at [259, 314] on button "Done" at bounding box center [264, 313] width 49 height 45
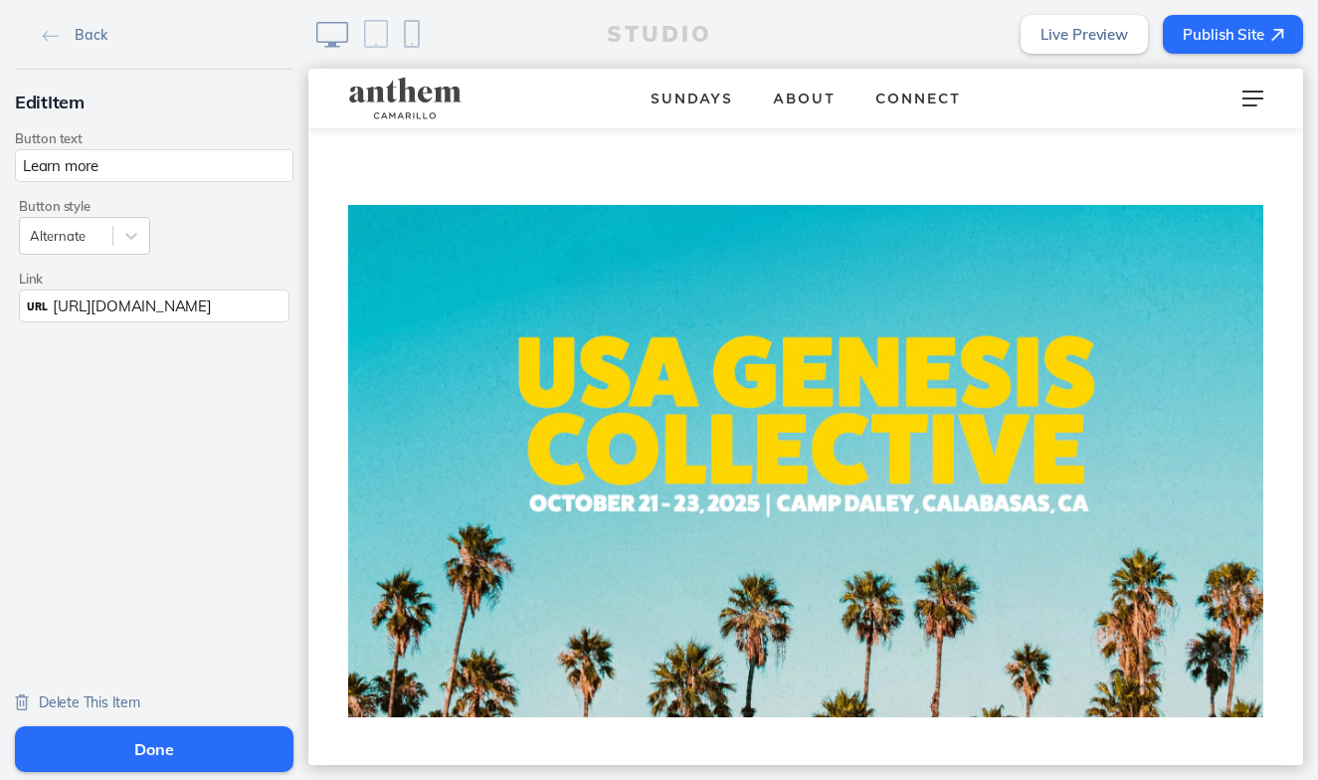
click at [227, 748] on button "Done" at bounding box center [154, 749] width 278 height 46
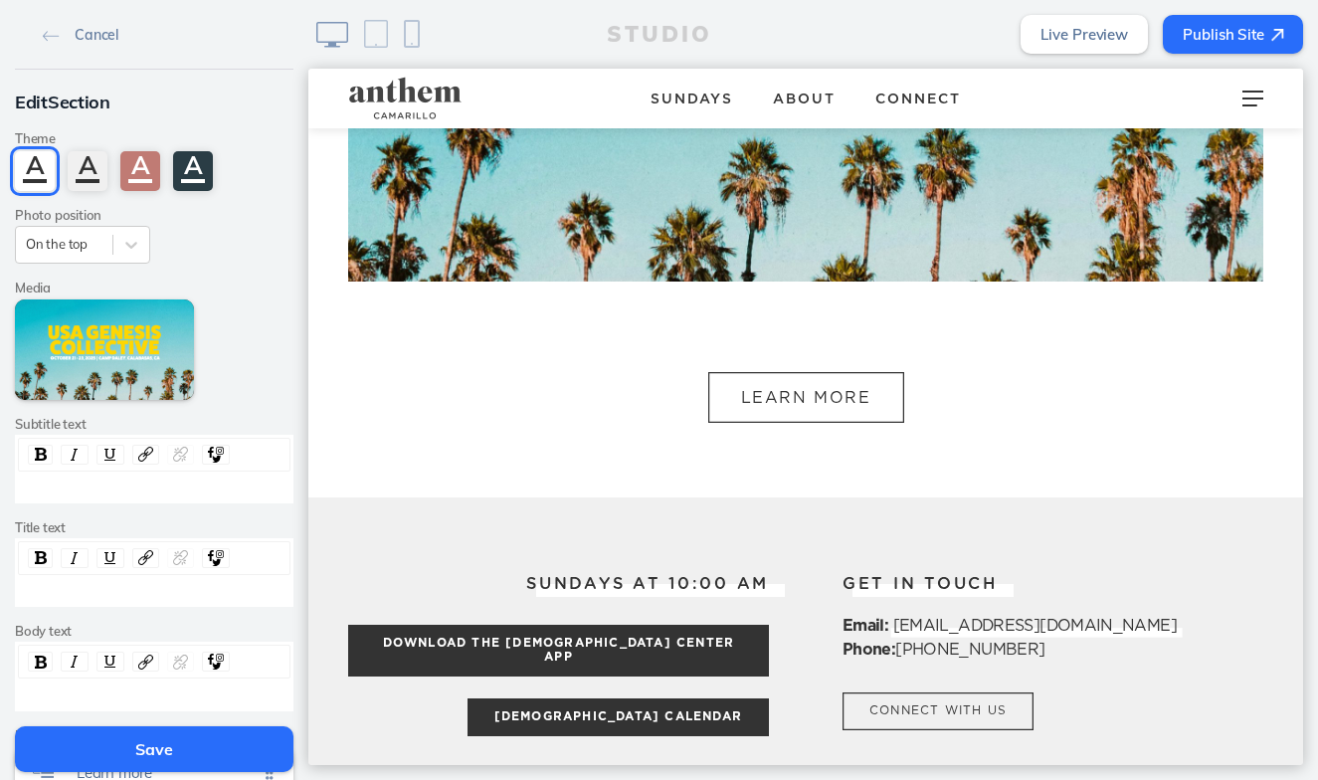
scroll to position [2629, 0]
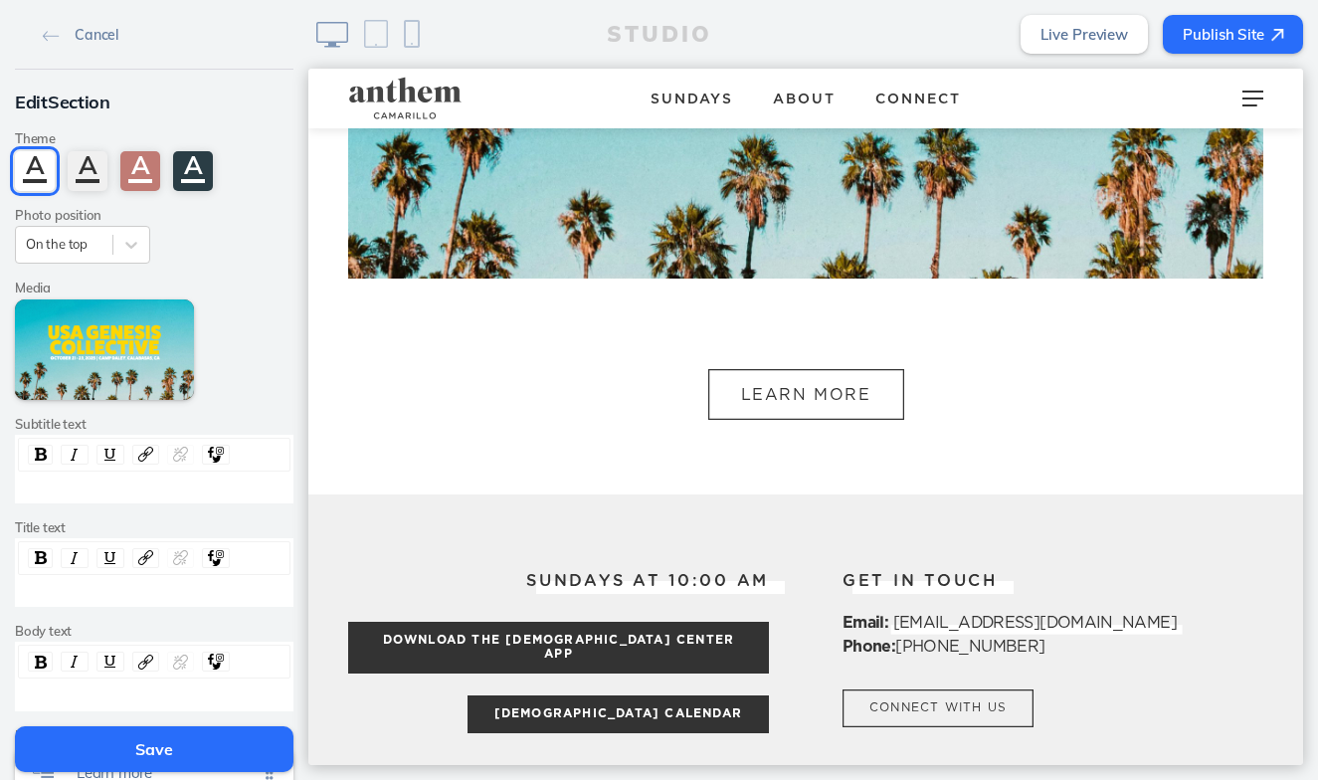
click at [163, 752] on button "Save" at bounding box center [154, 749] width 278 height 46
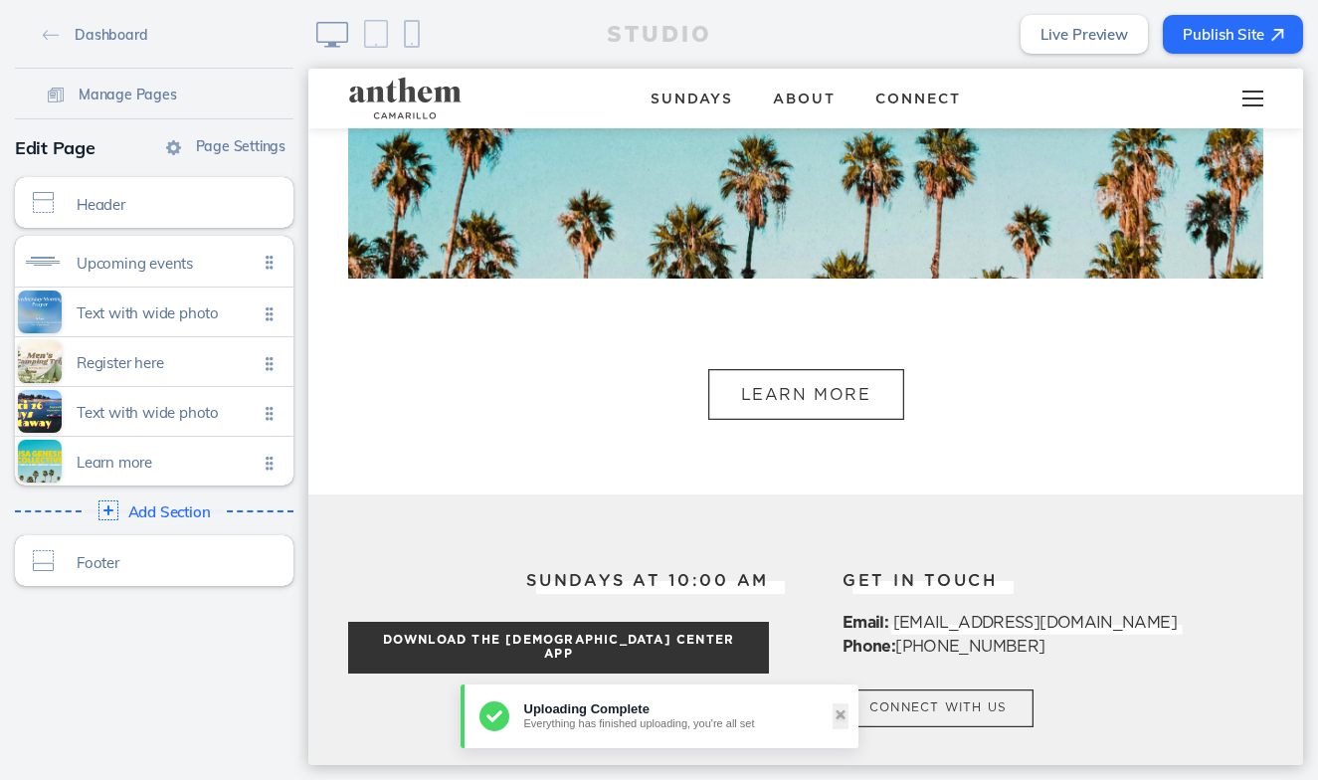
click at [1254, 95] on div at bounding box center [1252, 99] width 79 height 60
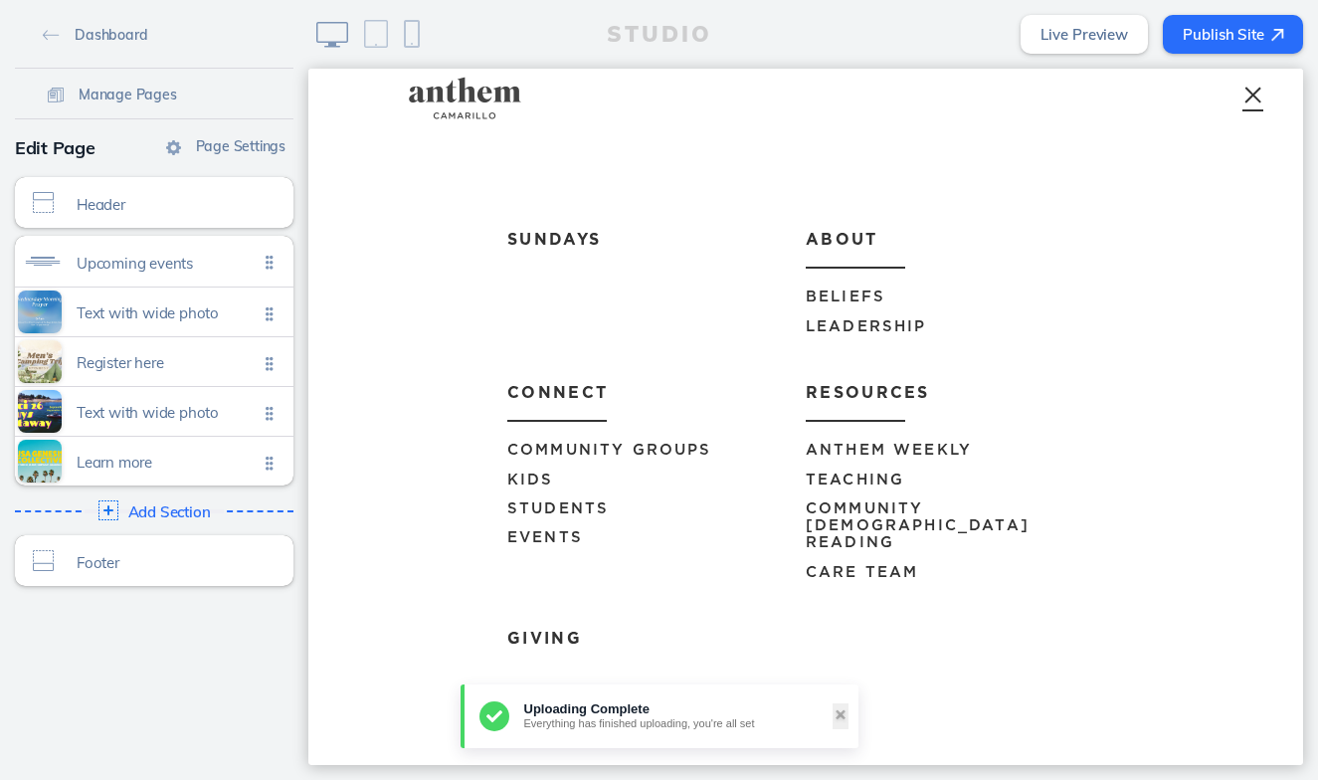
click at [928, 433] on link "Anthem Weekly" at bounding box center [954, 443] width 298 height 43
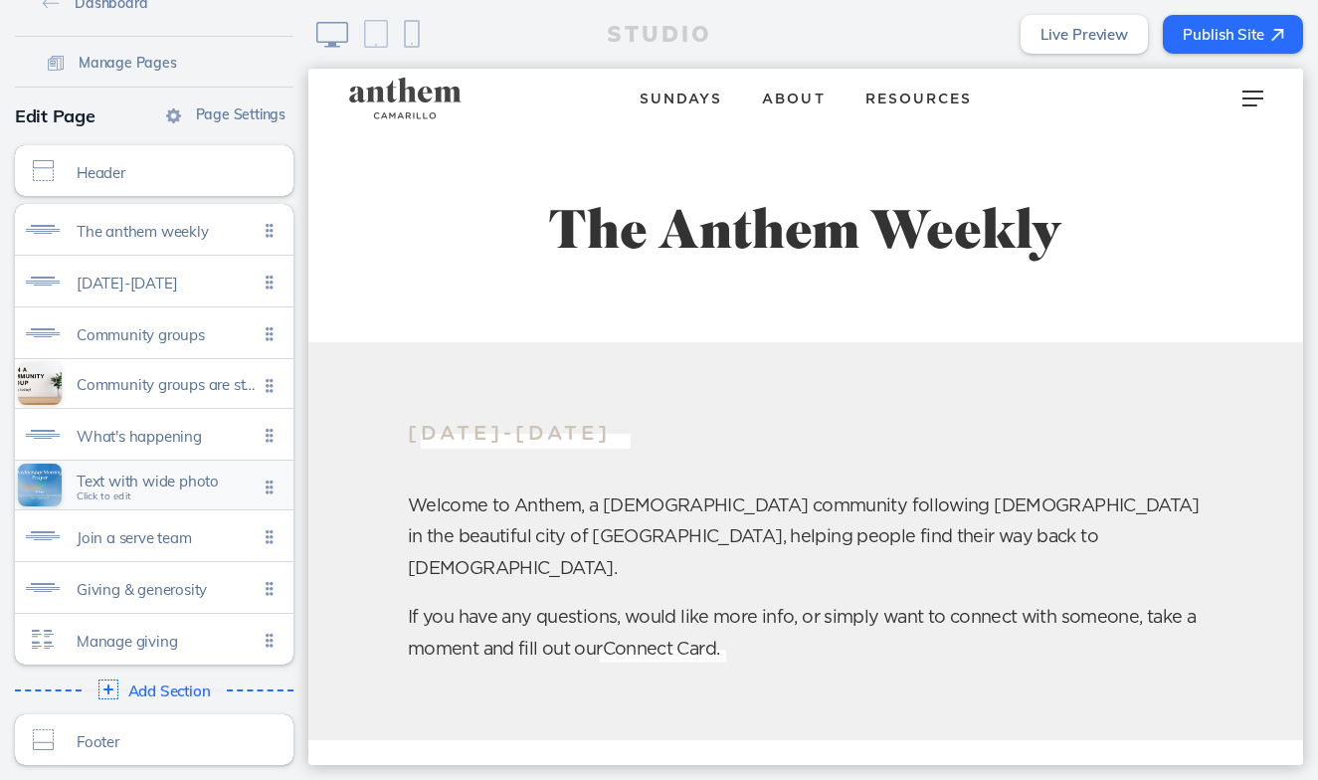
scroll to position [32, 0]
click at [155, 682] on div "Add Section Click to edit" at bounding box center [154, 690] width 292 height 36
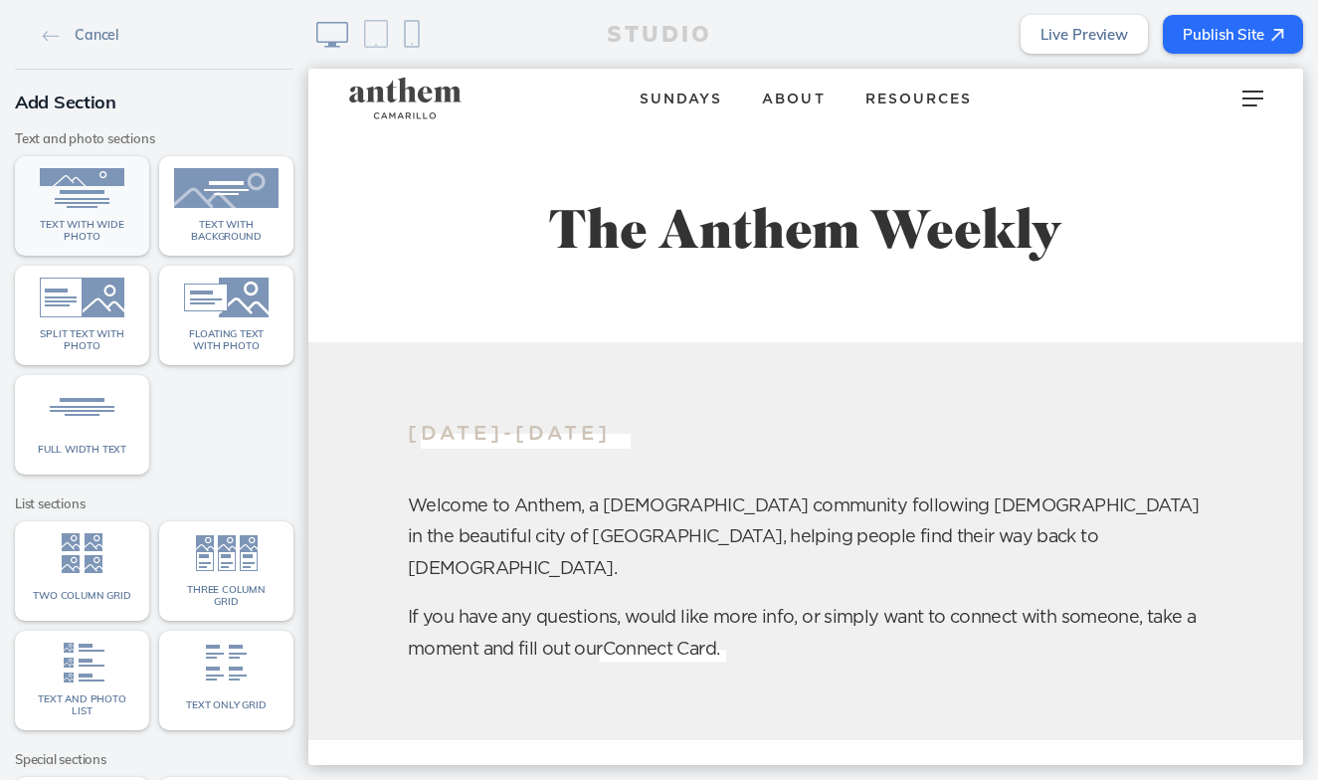
click at [86, 188] on img at bounding box center [82, 188] width 104 height 40
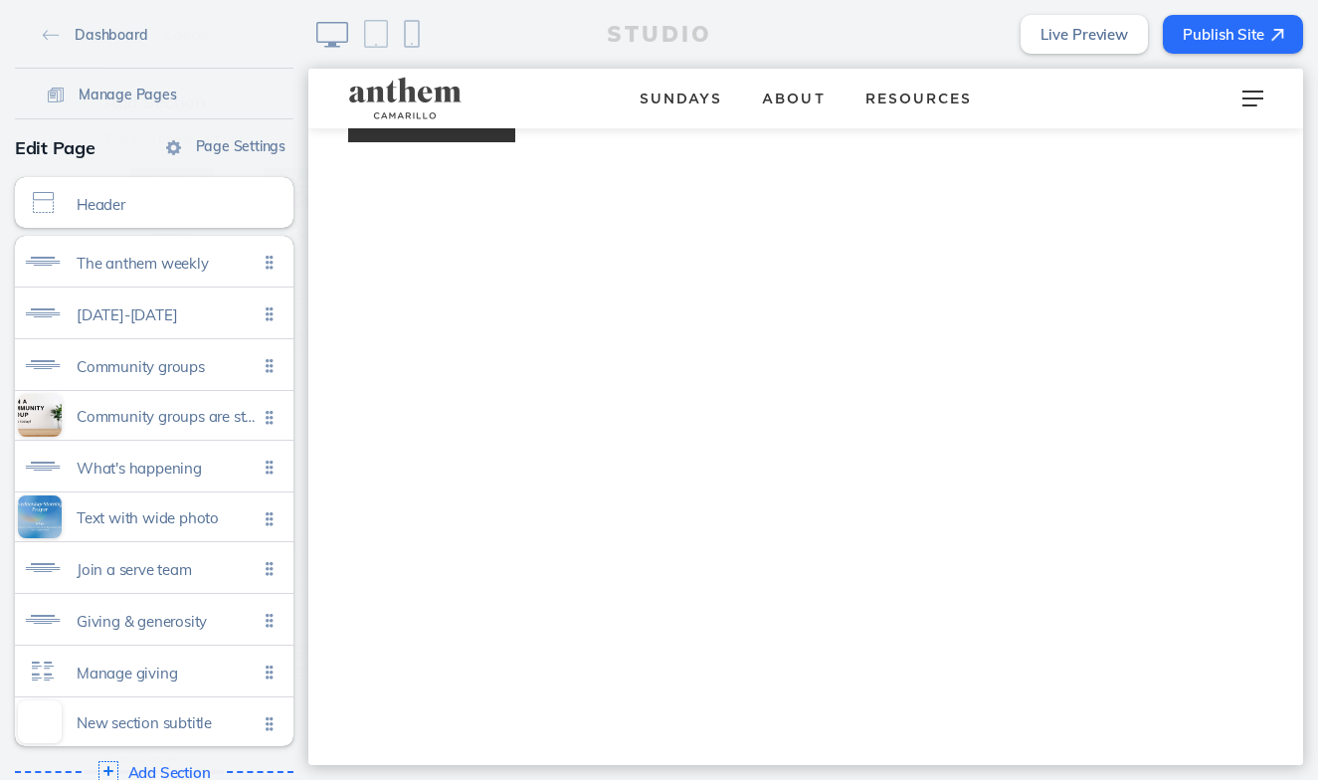
scroll to position [4050, 0]
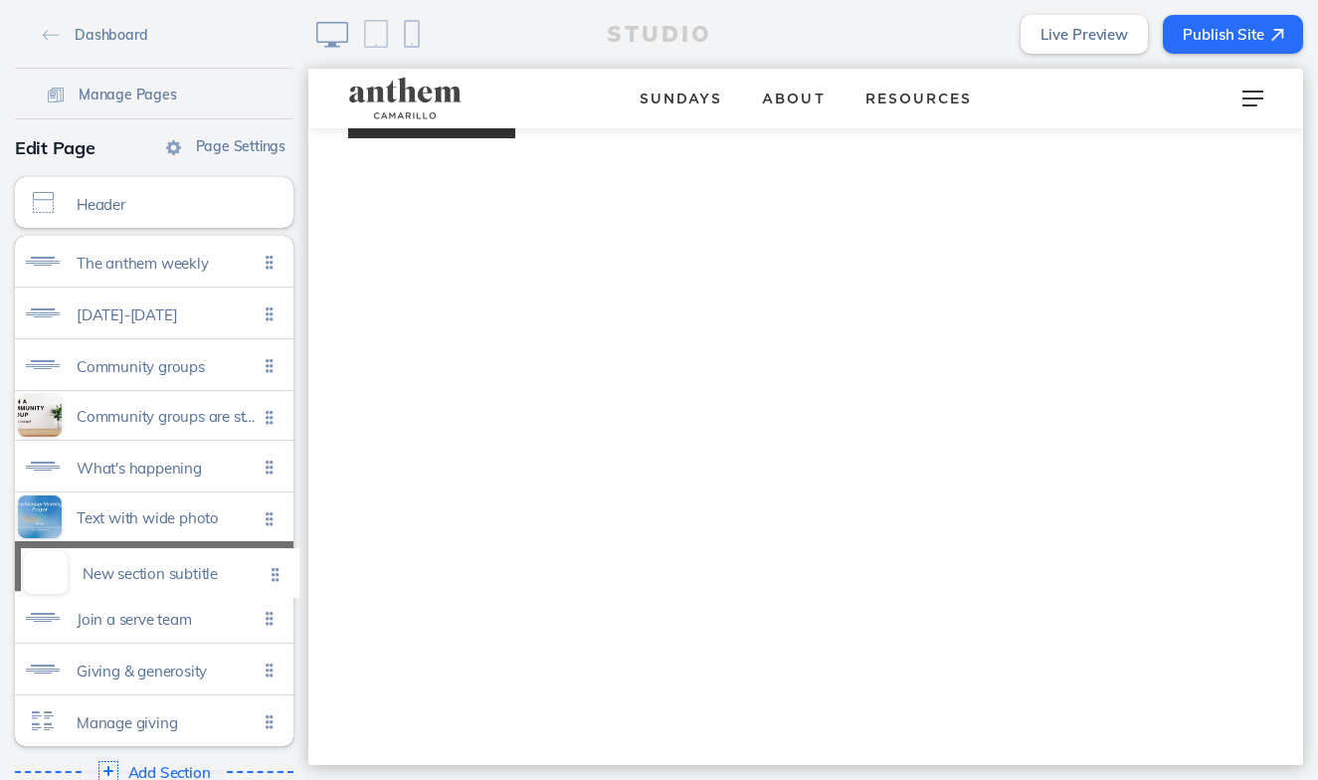
drag, startPoint x: 270, startPoint y: 716, endPoint x: 276, endPoint y: 568, distance: 148.3
click at [276, 568] on ul "The anthem weekly Click to edit September 5-11 Click to edit Community groups C…" at bounding box center [154, 491] width 278 height 510
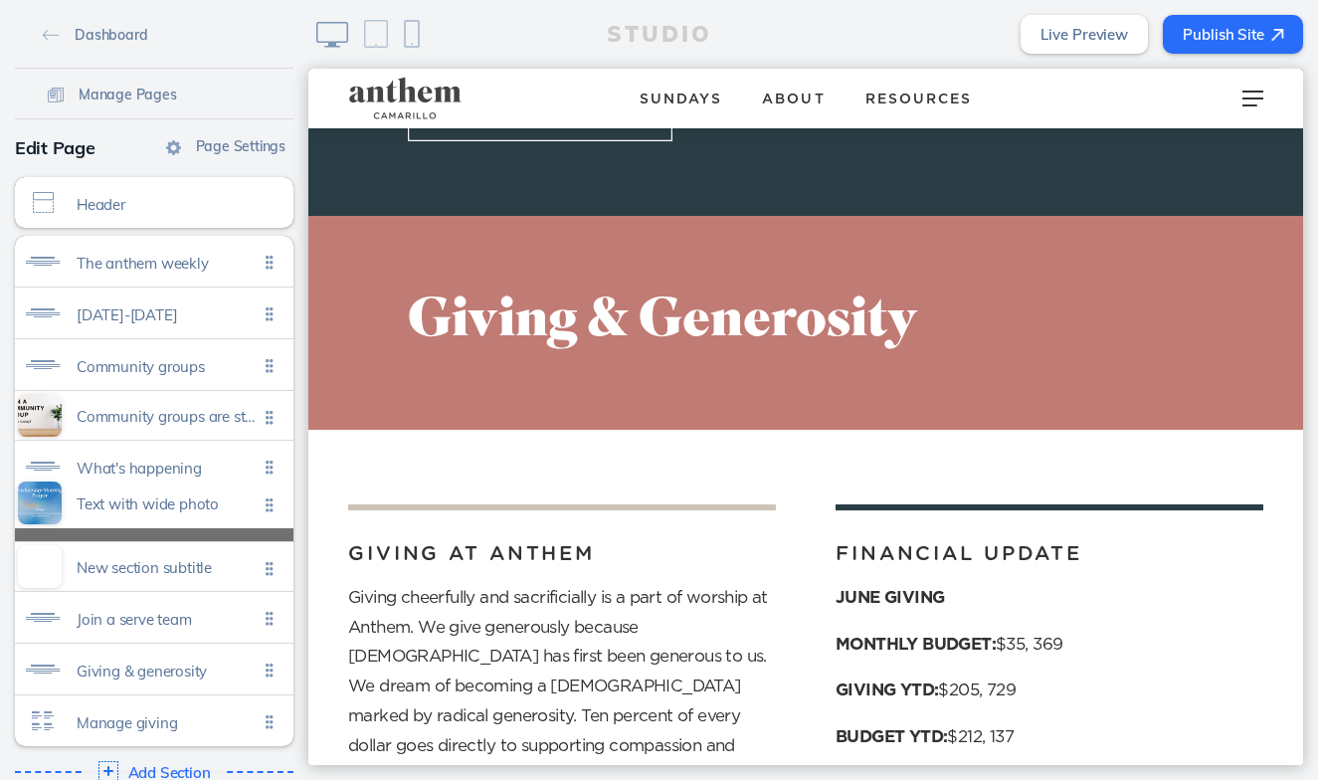
drag, startPoint x: 264, startPoint y: 560, endPoint x: 266, endPoint y: 508, distance: 51.7
click at [266, 508] on ul "The anthem weekly Click to edit September 5-11 Click to edit Community groups C…" at bounding box center [154, 491] width 278 height 510
click at [160, 559] on span "New section subtitle" at bounding box center [167, 562] width 181 height 17
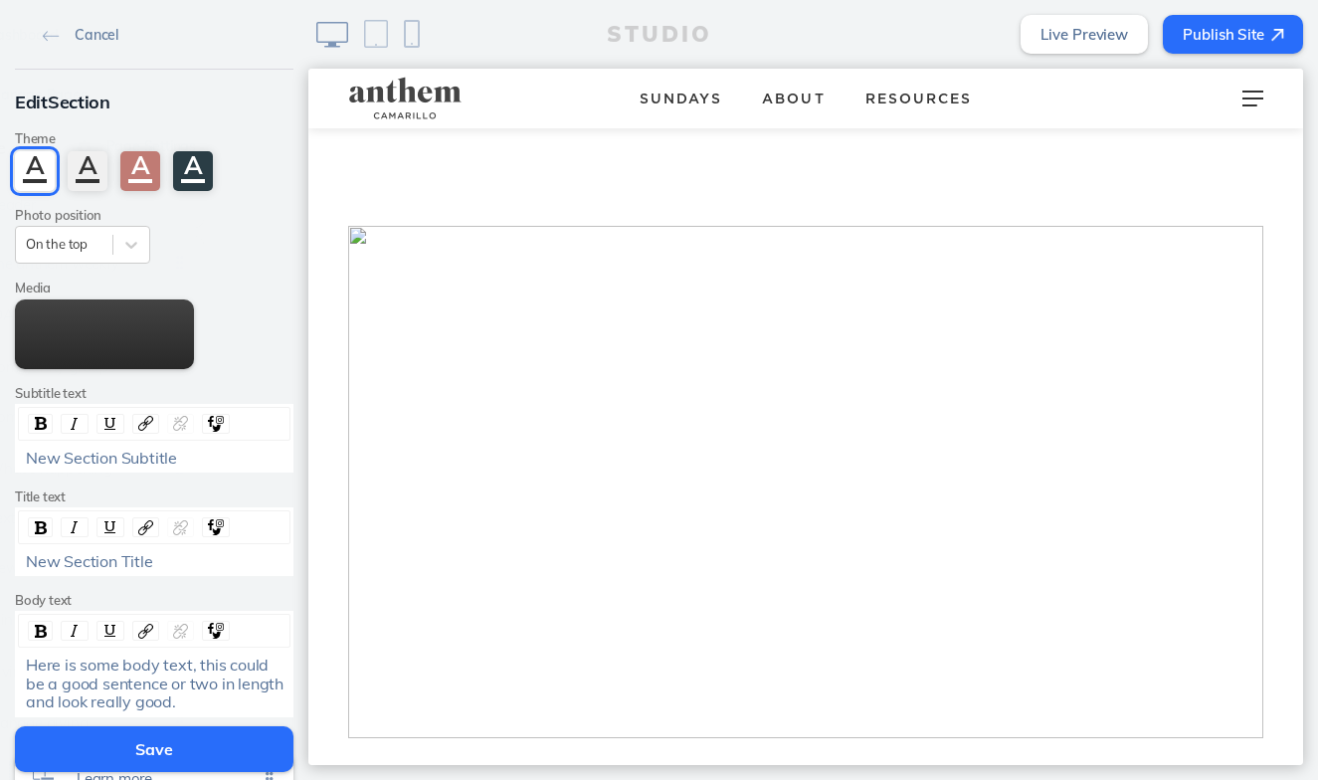
scroll to position [2504, 0]
click at [767, 351] on img at bounding box center [805, 497] width 915 height 512
click at [73, 359] on button "Edit Media" at bounding box center [104, 334] width 179 height 70
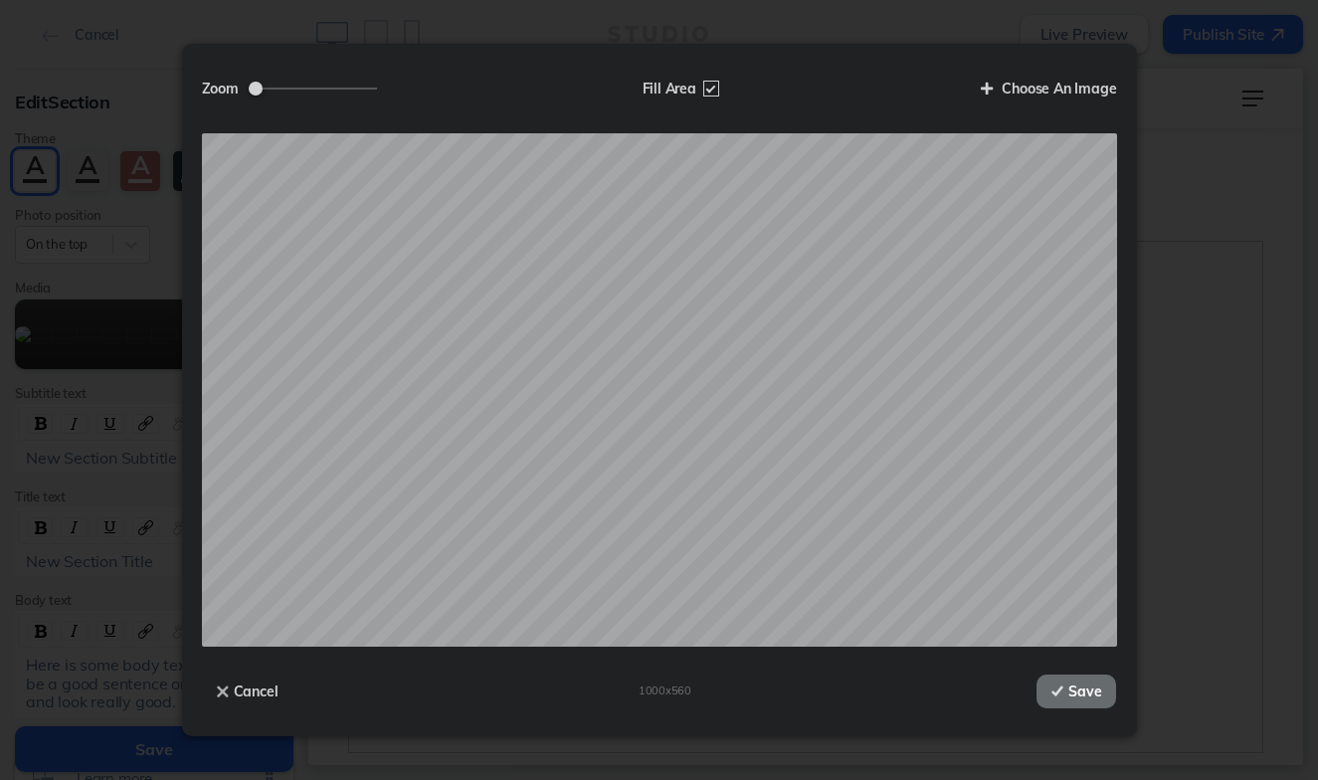
click at [1065, 694] on button "Save" at bounding box center [1076, 691] width 80 height 34
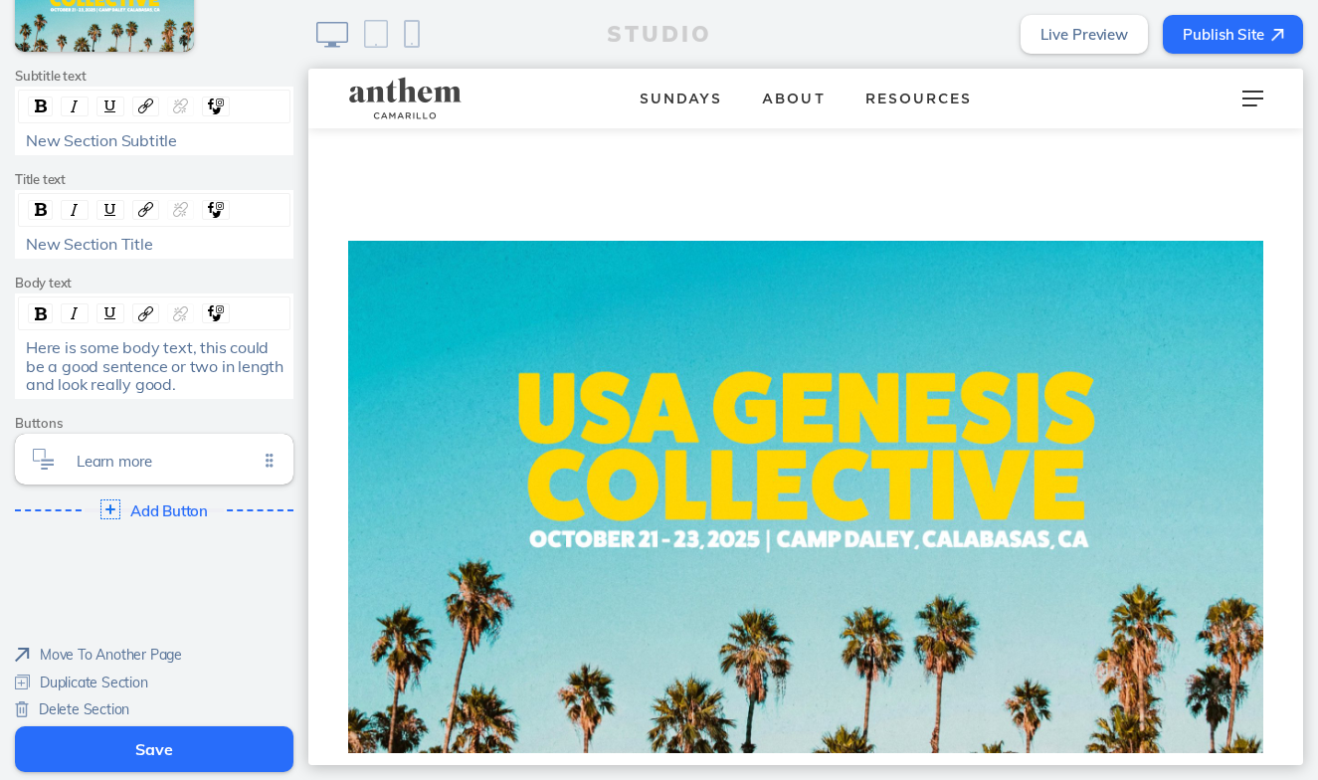
scroll to position [347, 0]
drag, startPoint x: 162, startPoint y: 244, endPoint x: 16, endPoint y: 243, distance: 146.2
click at [16, 243] on div "New Section Title" at bounding box center [154, 225] width 278 height 69
drag, startPoint x: 195, startPoint y: 132, endPoint x: 7, endPoint y: 125, distance: 188.1
click at [7, 126] on div "Edit Section Theme A A A A Photo position On the top Media Edit Media Add Link …" at bounding box center [154, 136] width 308 height 826
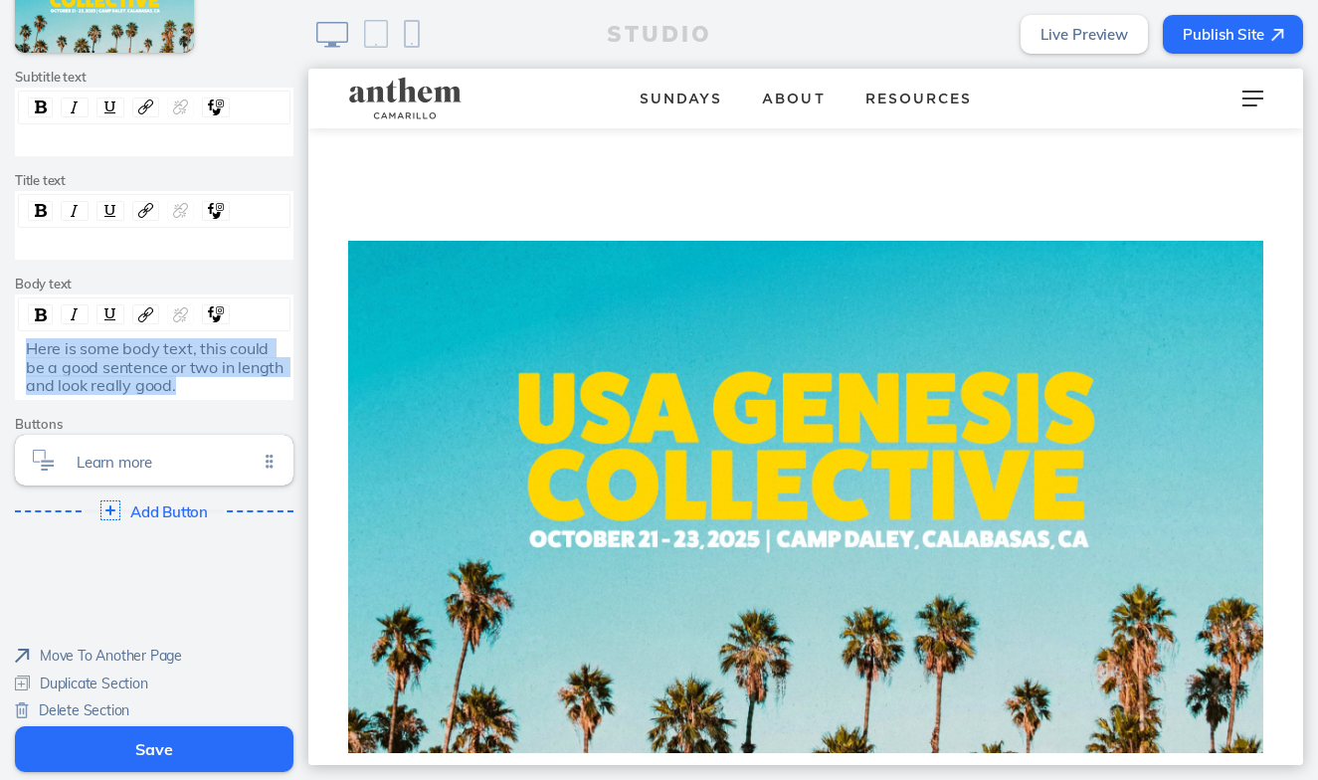
drag, startPoint x: 186, startPoint y: 377, endPoint x: -24, endPoint y: 336, distance: 213.7
click at [0, 336] on html "Cancel Edit Section Theme A A A A Photo position On the top Media Edit Media Ad…" at bounding box center [659, 390] width 1318 height 780
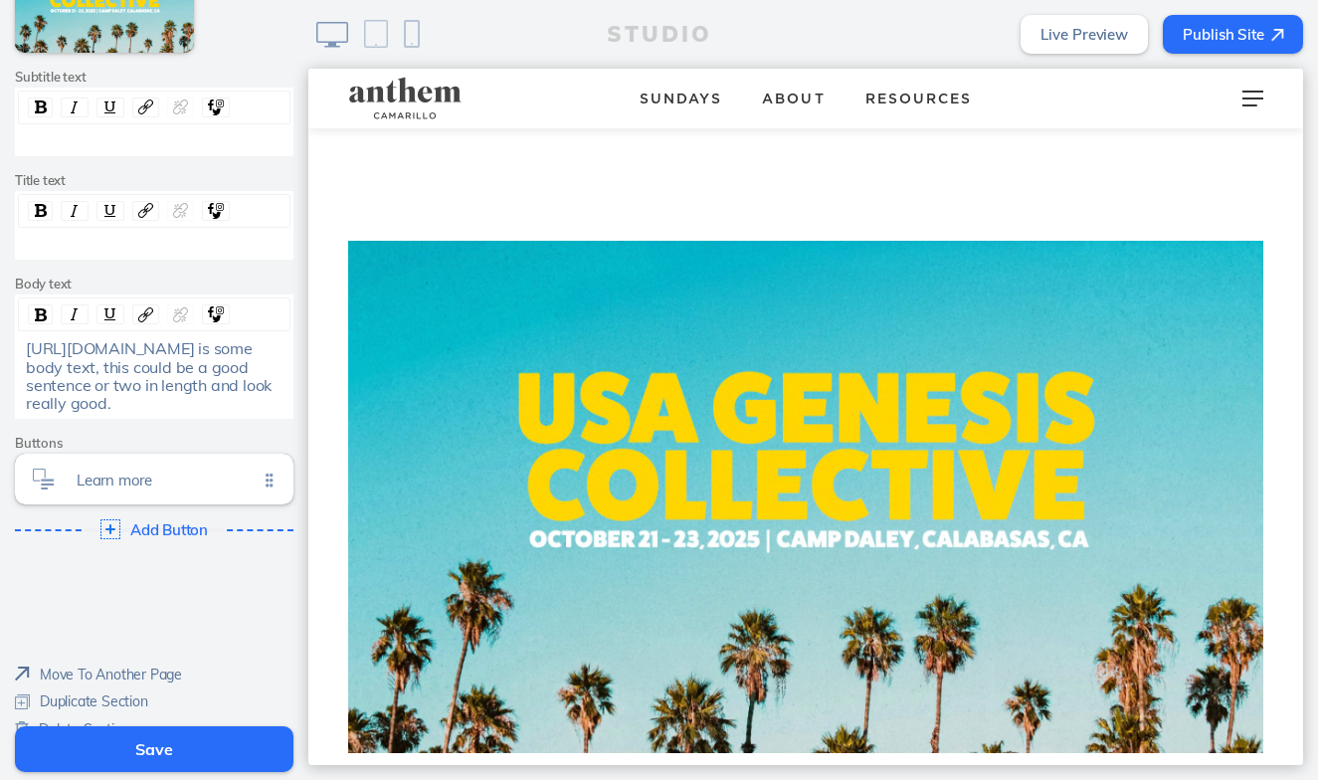
drag, startPoint x: 158, startPoint y: 416, endPoint x: 18, endPoint y: 357, distance: 152.0
click at [19, 361] on div "https://anthem.churchcenter.com/registrations/events/2931217Here is some body t…" at bounding box center [154, 376] width 271 height 74
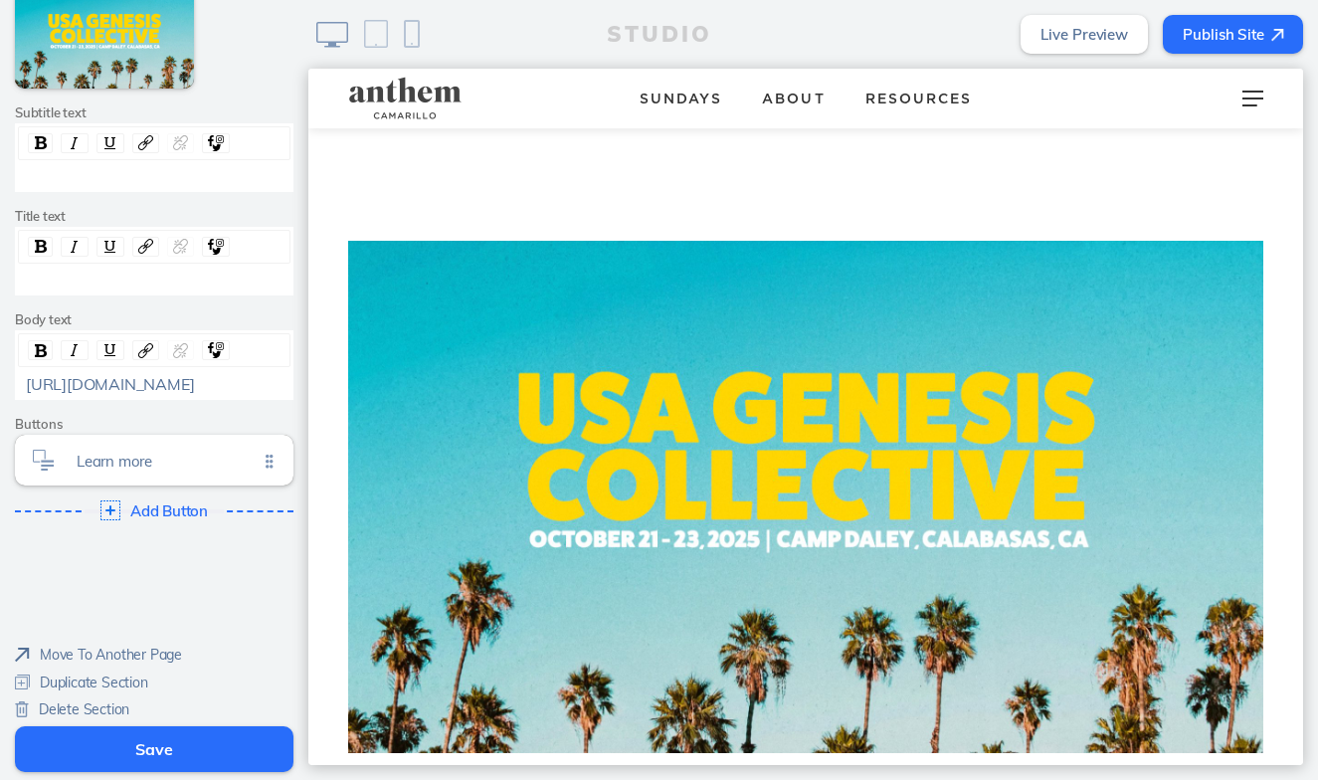
drag, startPoint x: 282, startPoint y: 380, endPoint x: -9, endPoint y: 377, distance: 291.4
click at [0, 377] on html "Cancel Edit Section Theme A A A A Photo position On the top Media Edit Media Ad…" at bounding box center [659, 390] width 1318 height 780
click at [195, 453] on span "Learn more" at bounding box center [167, 455] width 181 height 17
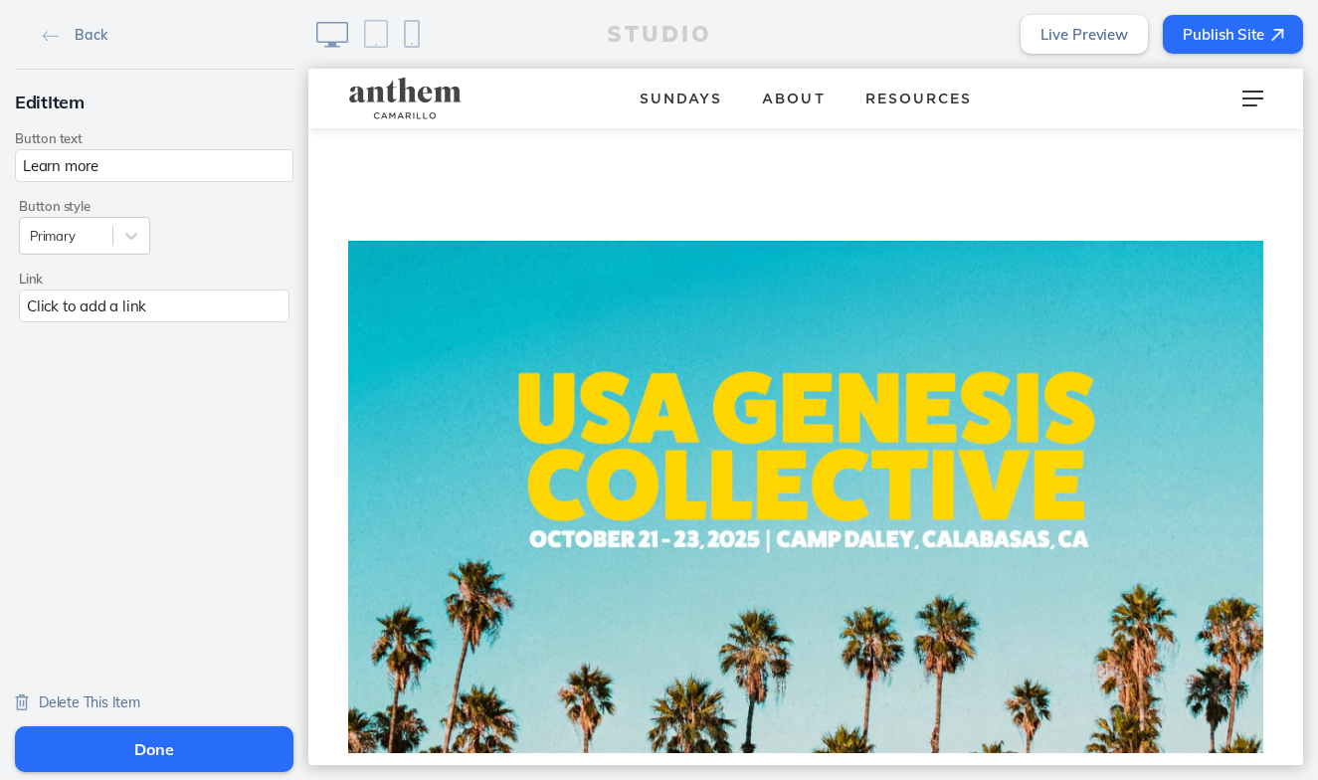
click at [186, 305] on div "Click to add a link" at bounding box center [154, 305] width 270 height 33
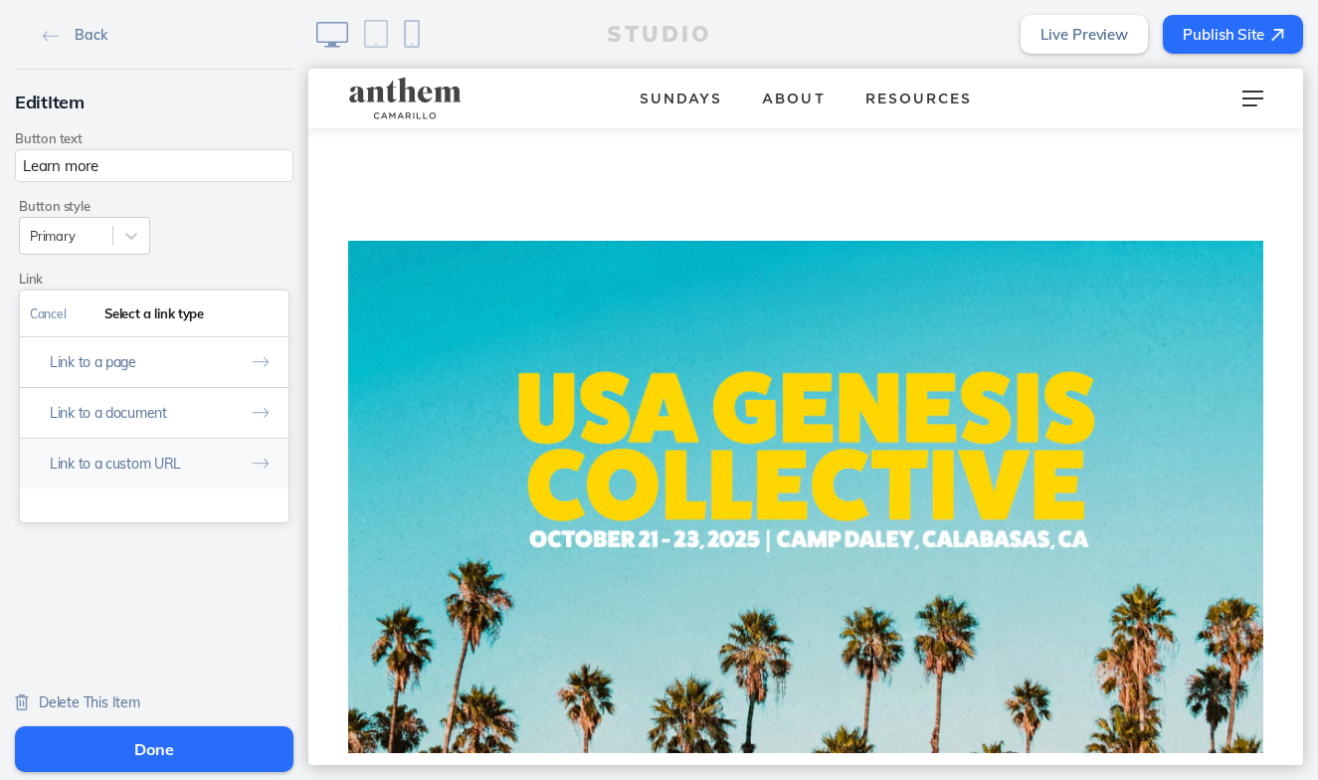
click at [228, 462] on button "Link to a custom URL" at bounding box center [154, 463] width 268 height 51
click at [222, 390] on input "text" at bounding box center [154, 397] width 249 height 33
paste input "https://anthem.churchcenter.com/registrations/events/2931217"
type input "https://anthem.churchcenter.com/registrations/events/2931217"
click at [270, 313] on button "Done" at bounding box center [264, 313] width 49 height 45
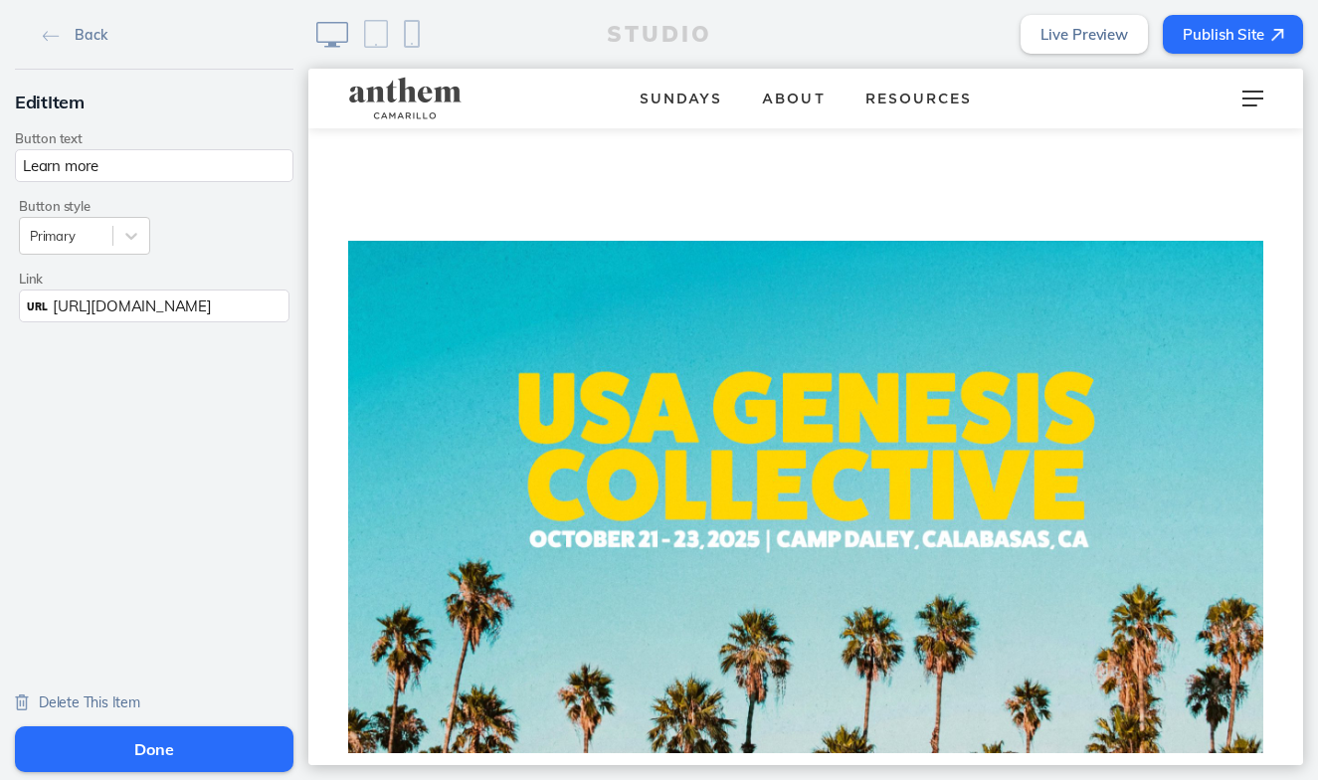
drag, startPoint x: 106, startPoint y: 164, endPoint x: -10, endPoint y: 164, distance: 116.3
click at [0, 164] on html "Back Edit Item Button text Learn more Button style Primary Link URL https://ant…" at bounding box center [659, 390] width 1318 height 780
click at [106, 231] on div "Primary" at bounding box center [66, 236] width 92 height 27
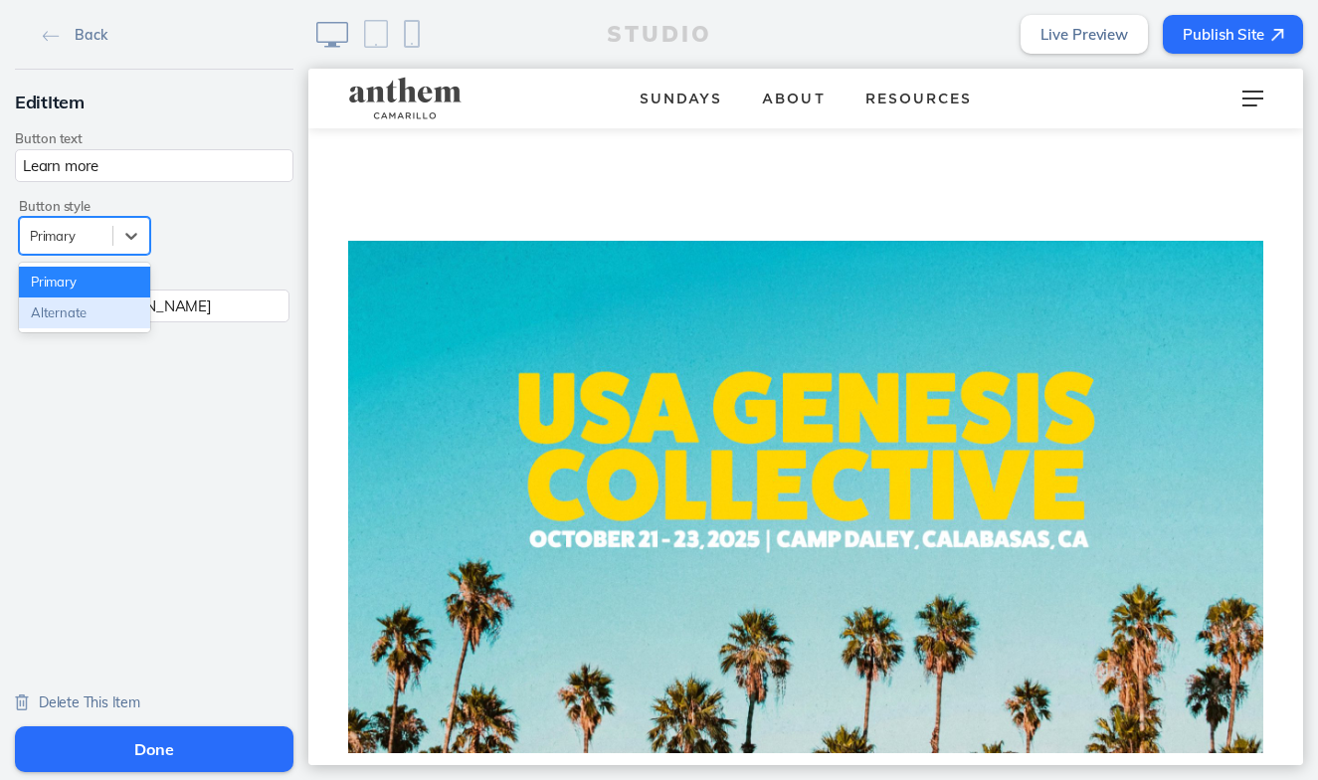
click at [117, 315] on div "Alternate" at bounding box center [84, 312] width 131 height 31
click at [173, 753] on button "Done" at bounding box center [154, 749] width 278 height 46
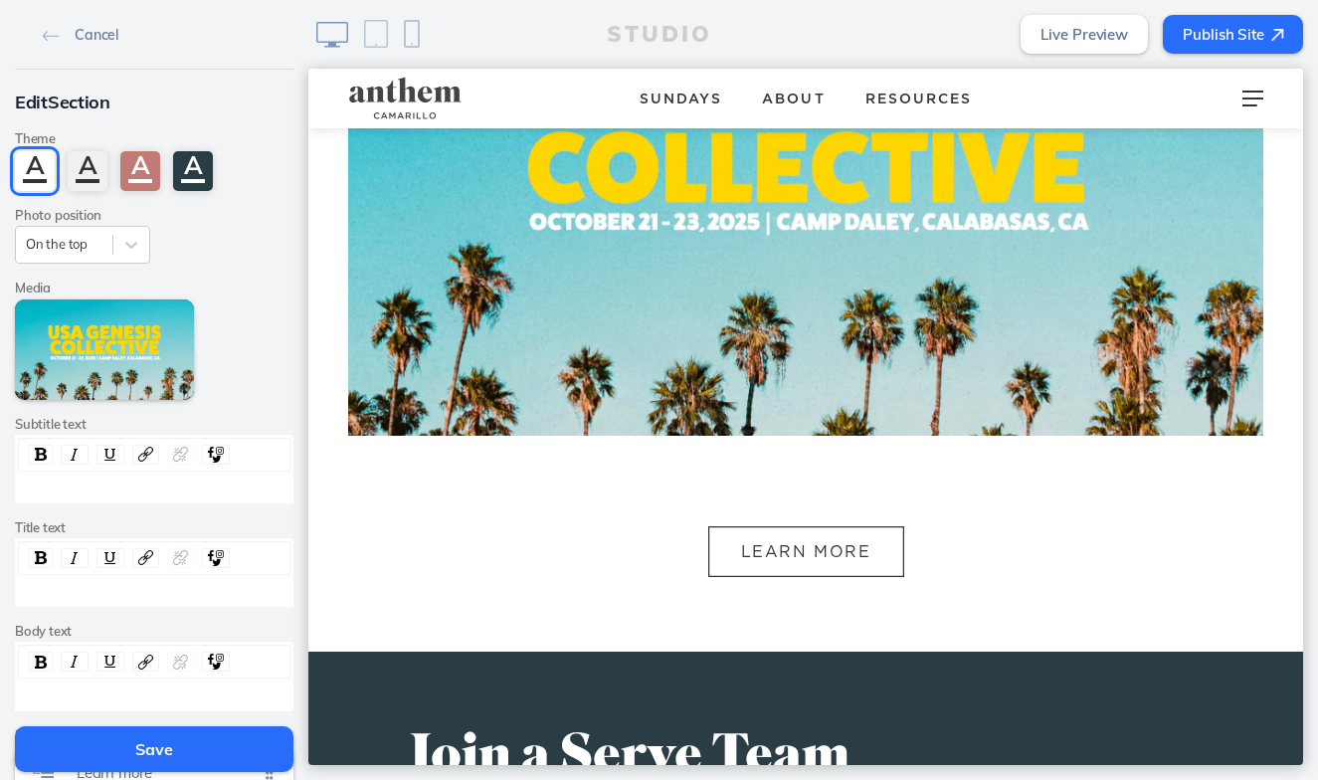
scroll to position [2842, 0]
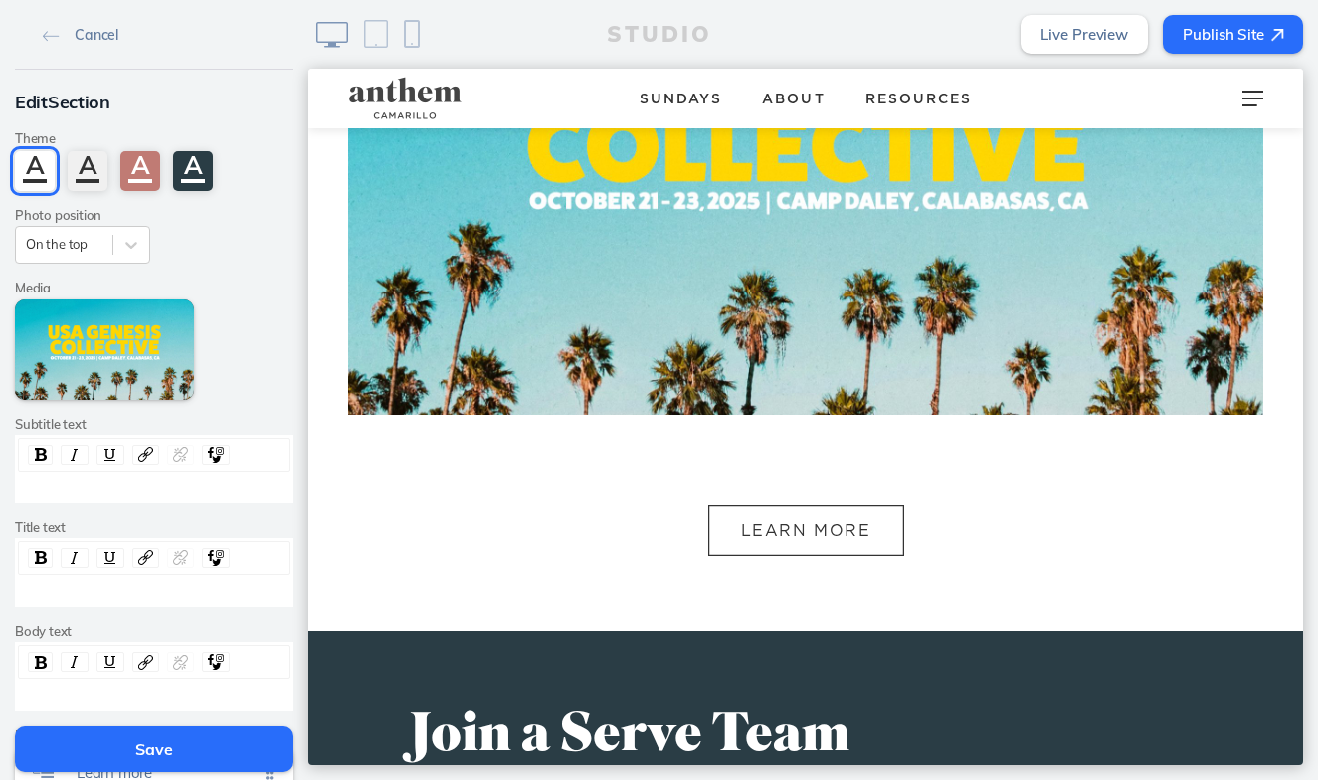
click at [199, 754] on button "Save" at bounding box center [154, 749] width 278 height 46
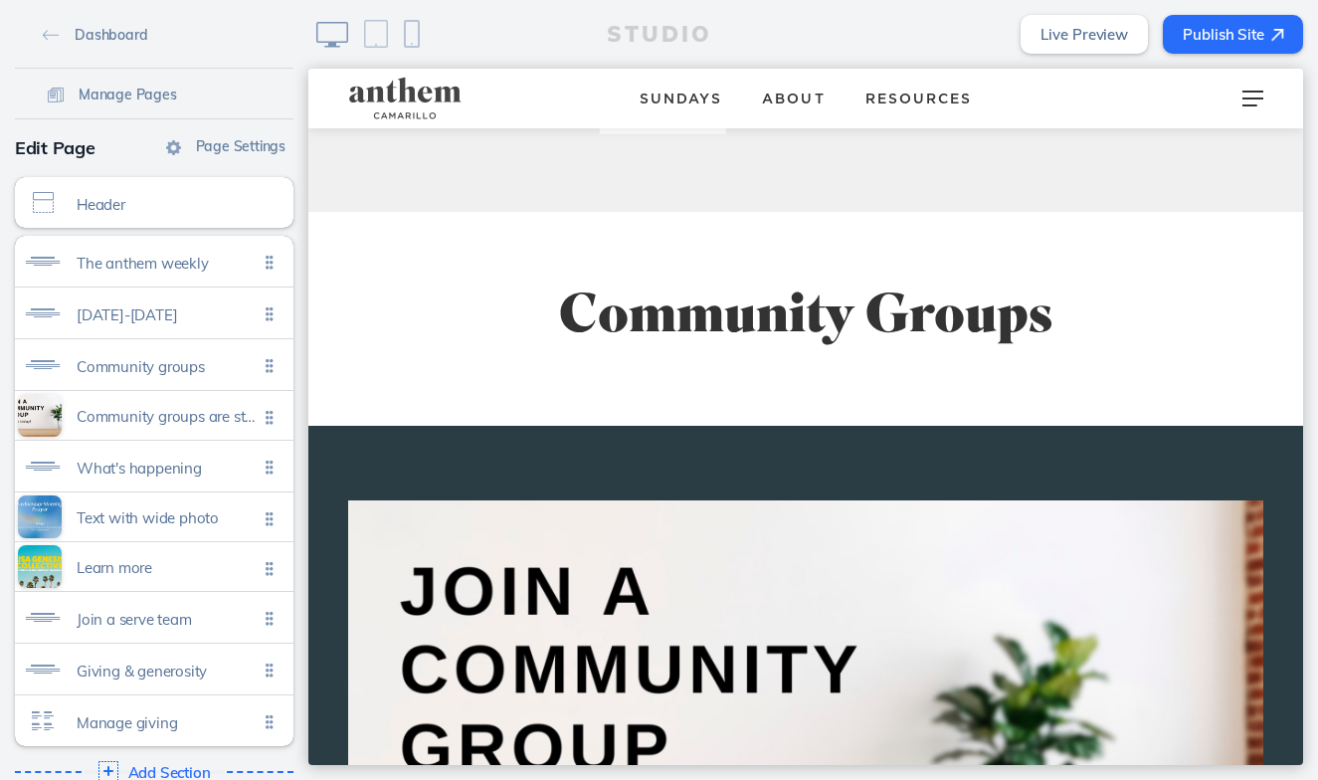
scroll to position [357, 0]
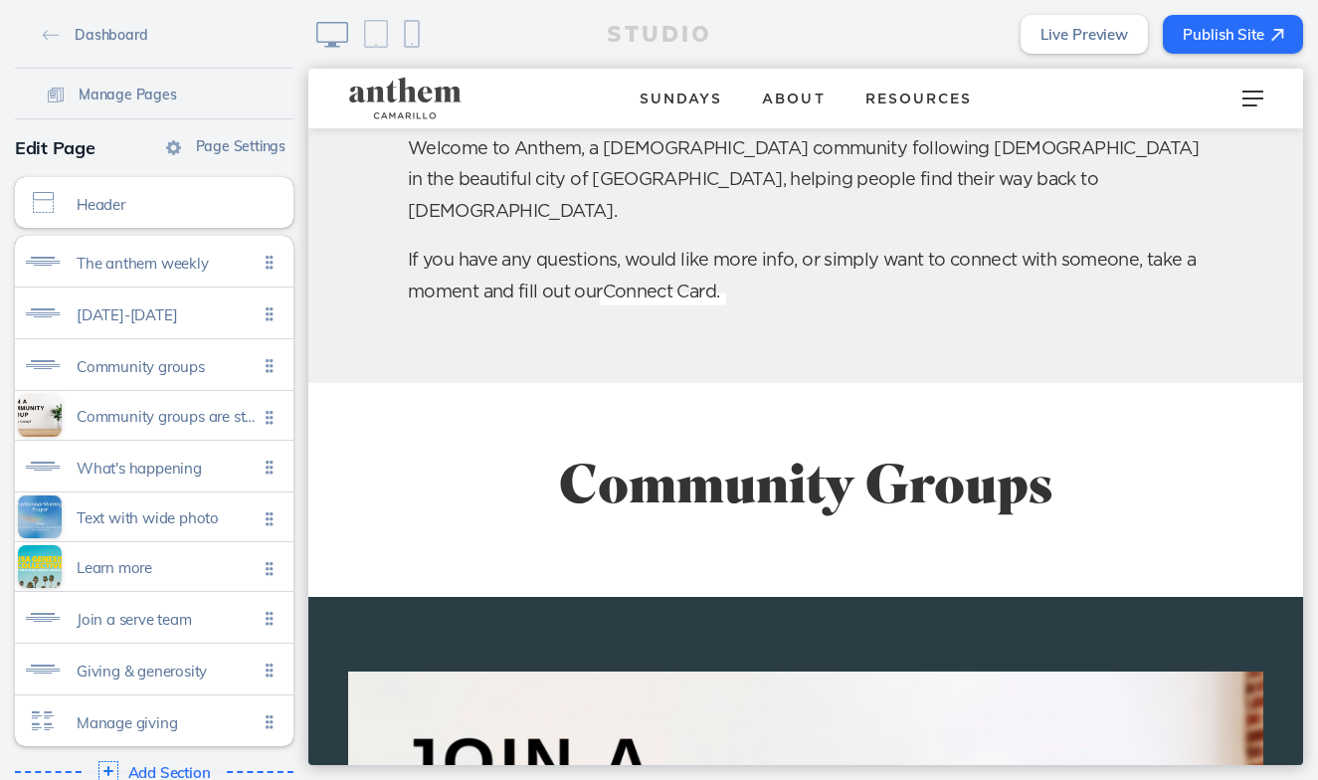
click at [1277, 27] on button "Publish Site" at bounding box center [1232, 34] width 140 height 39
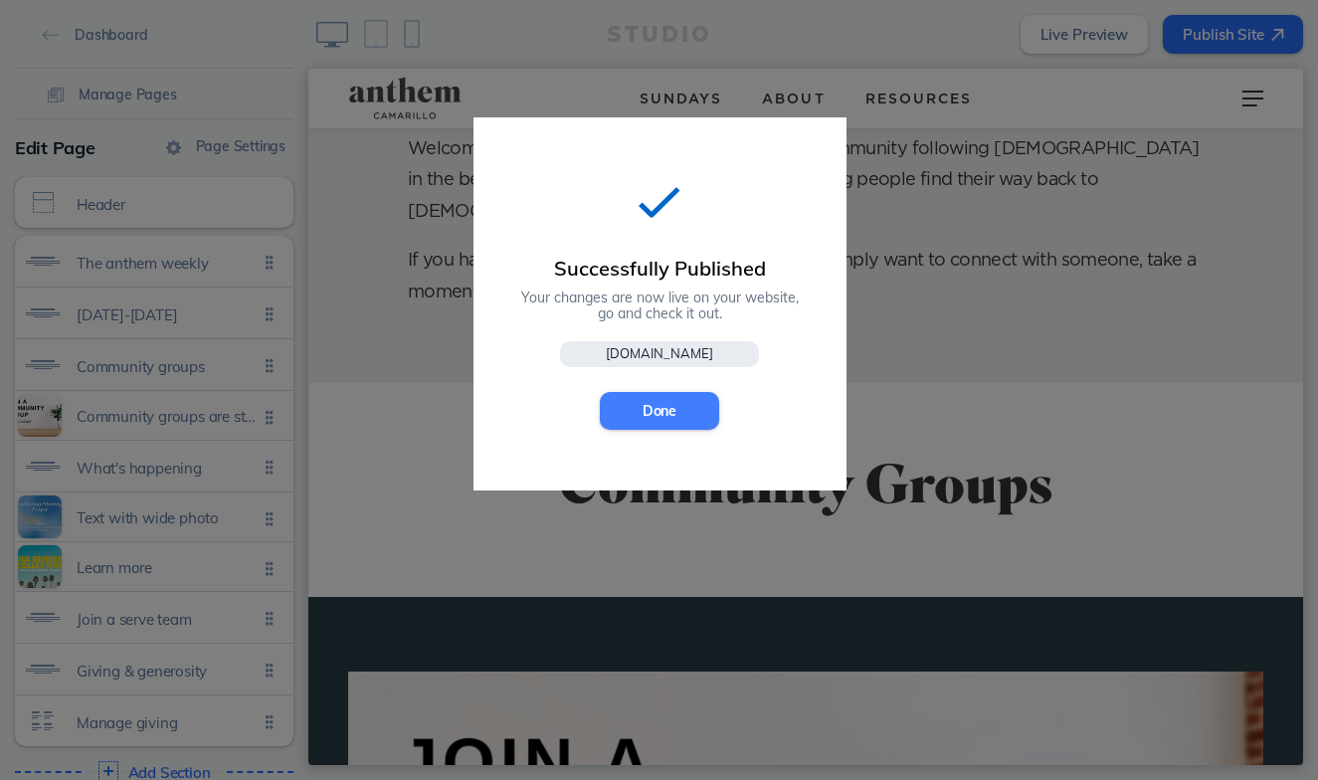
click at [671, 411] on button "Done" at bounding box center [659, 411] width 119 height 38
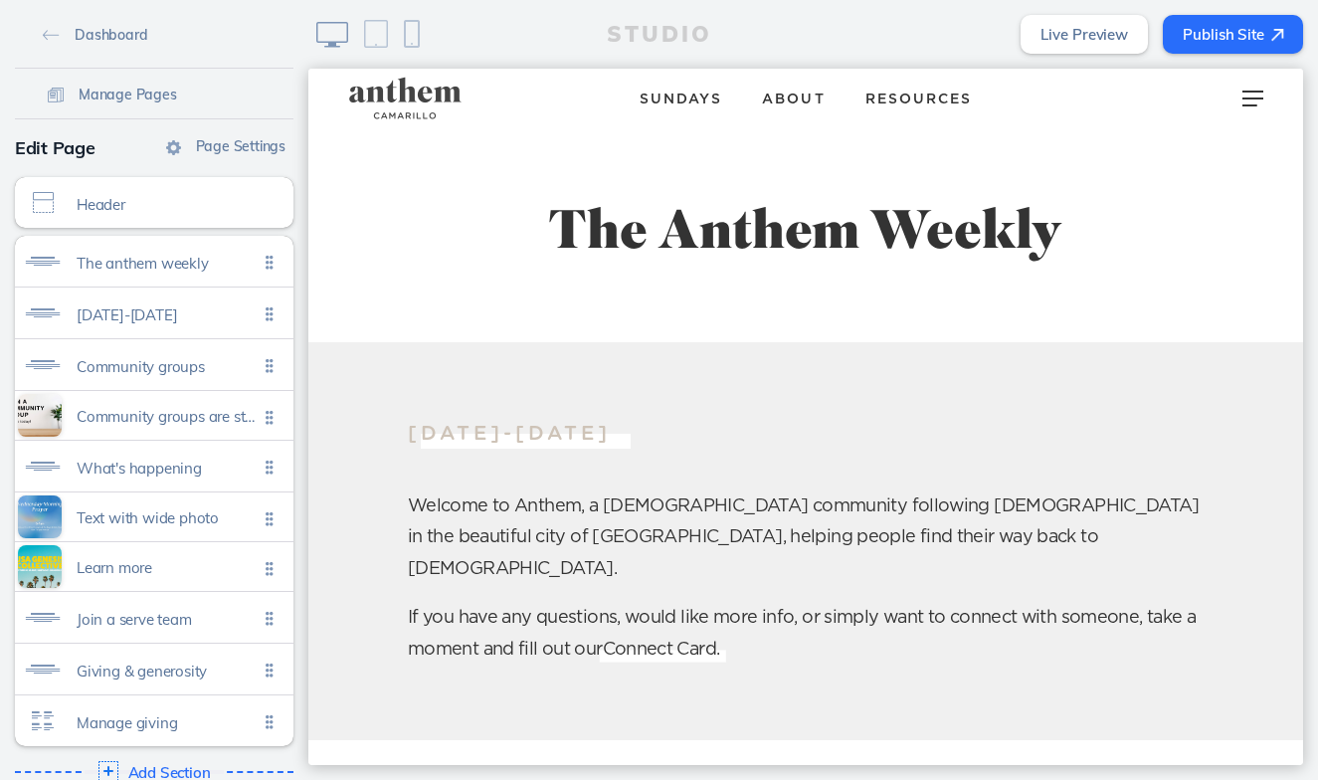
scroll to position [0, 0]
